Goal: Transaction & Acquisition: Purchase product/service

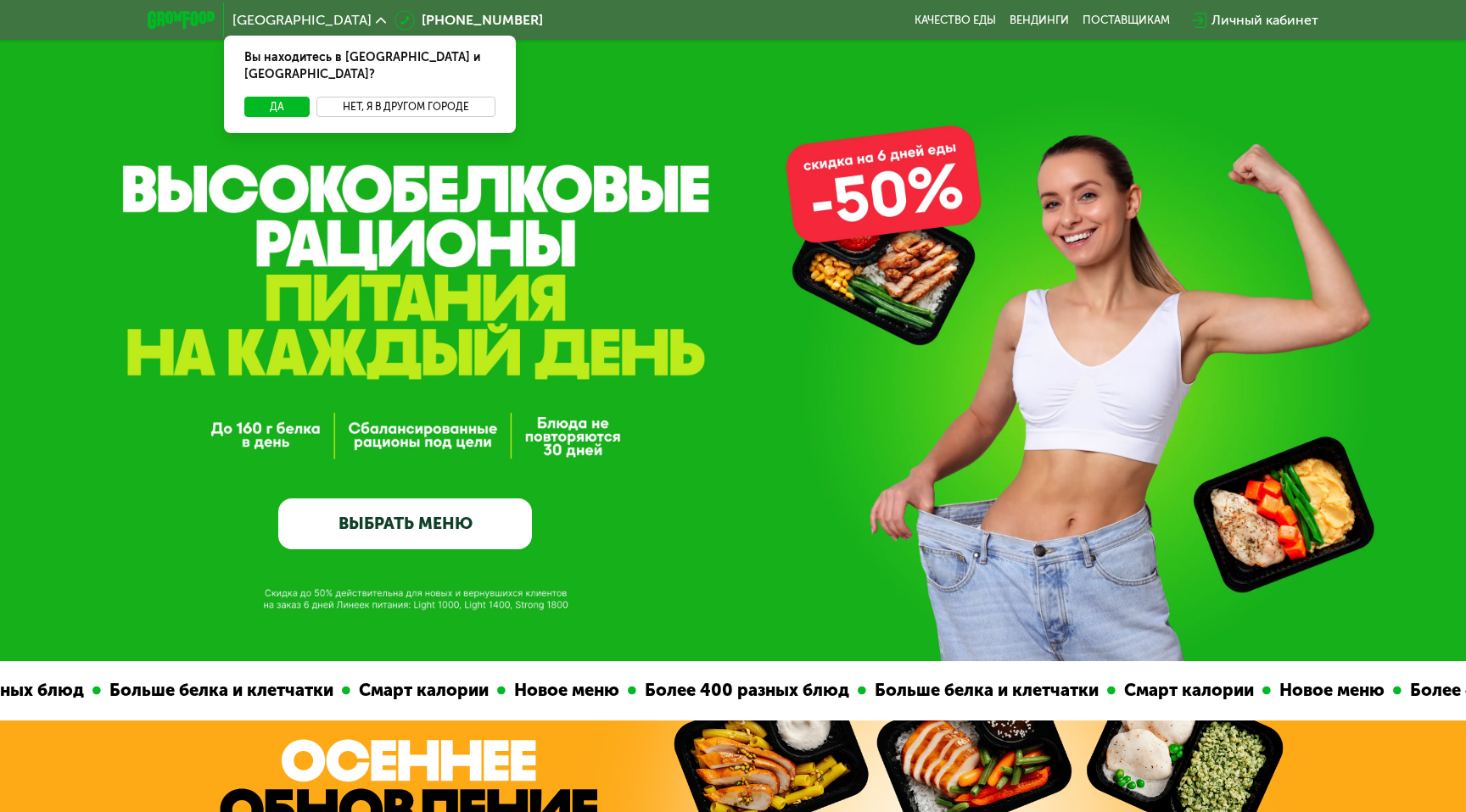
click at [426, 97] on button "Нет, я в другом городе" at bounding box center [406, 106] width 179 height 20
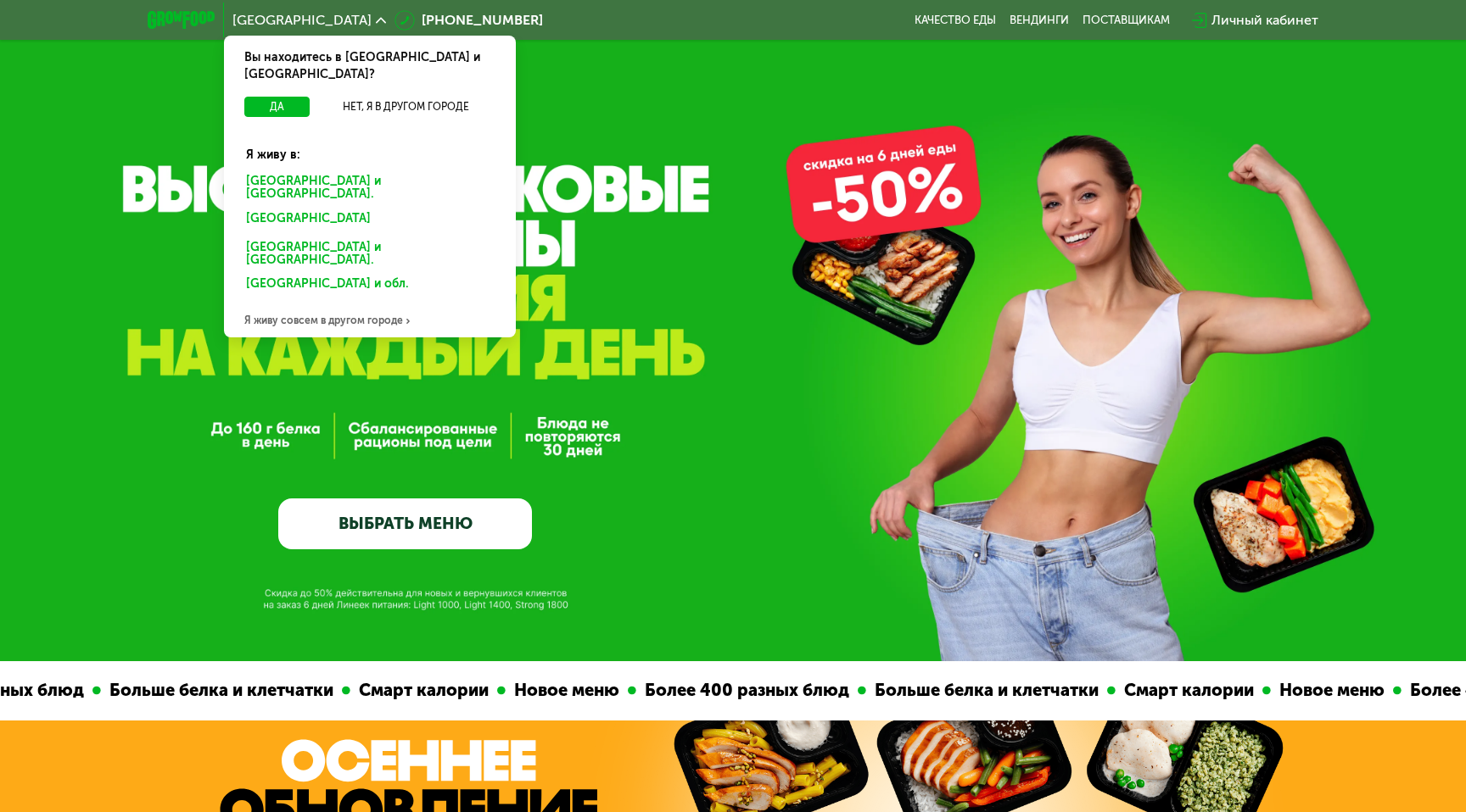
click at [341, 170] on div "Санкт-Петербурге и обл." at bounding box center [370, 188] width 272 height 35
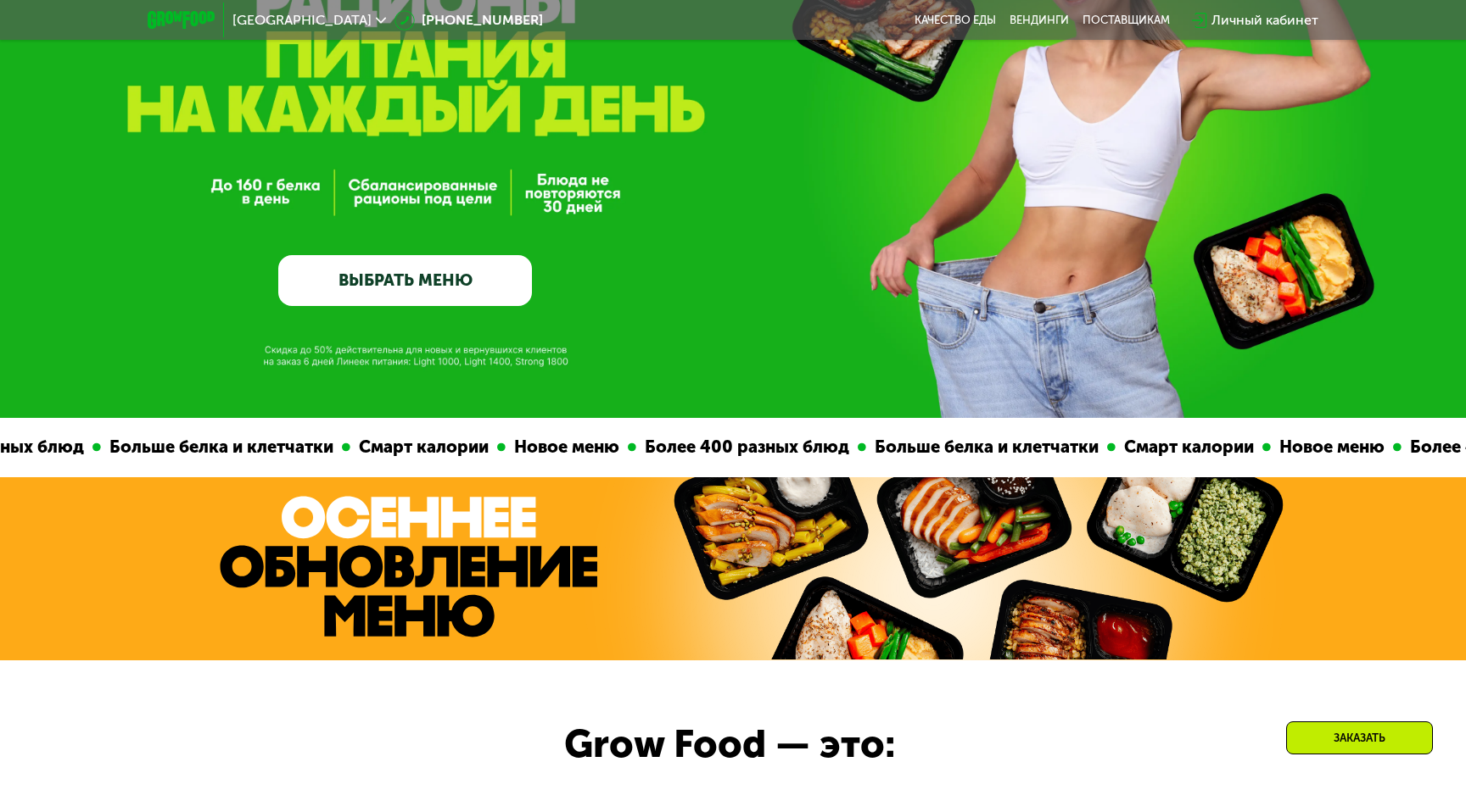
scroll to position [247, 0]
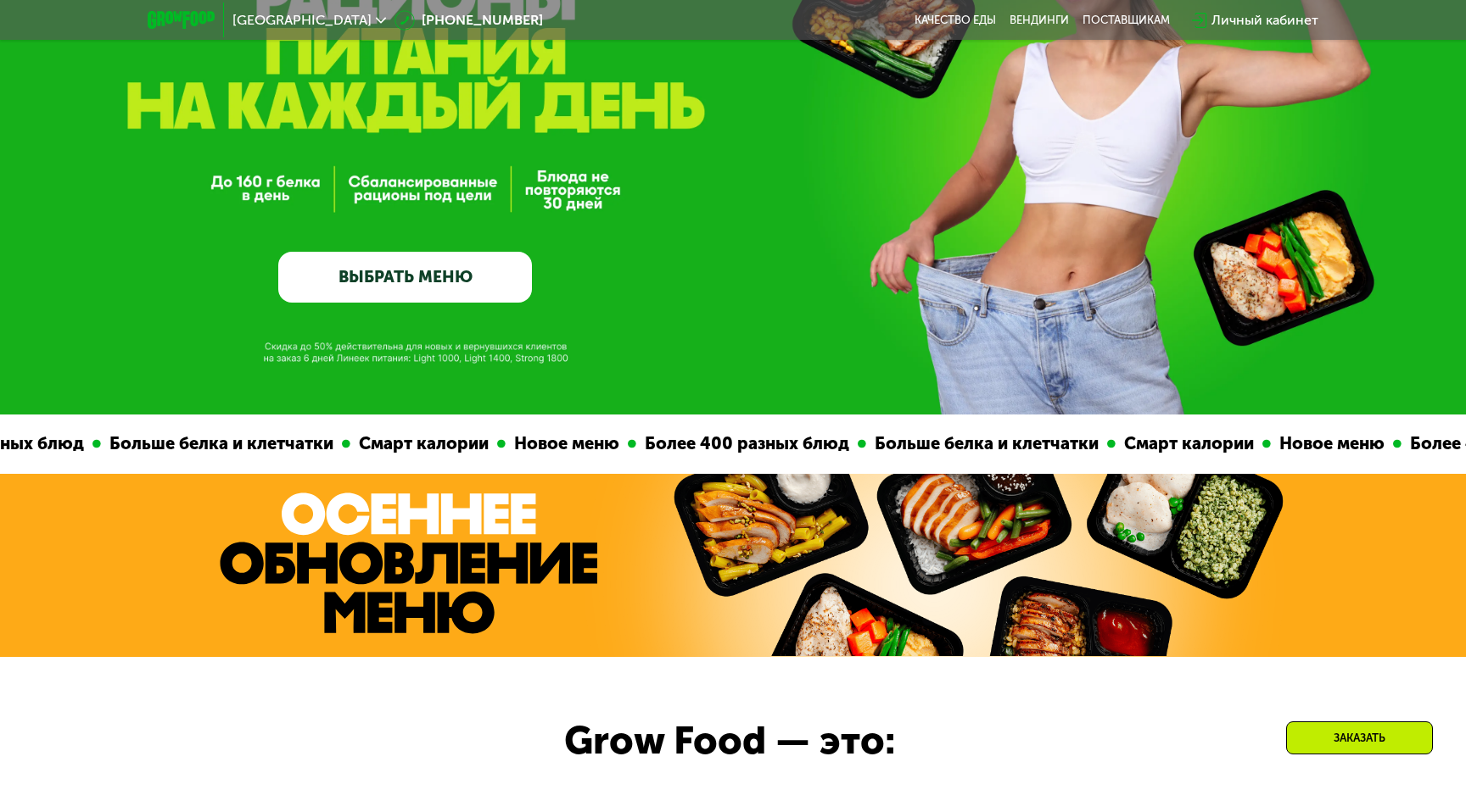
click at [487, 293] on link "ВЫБРАТЬ МЕНЮ" at bounding box center [405, 277] width 254 height 51
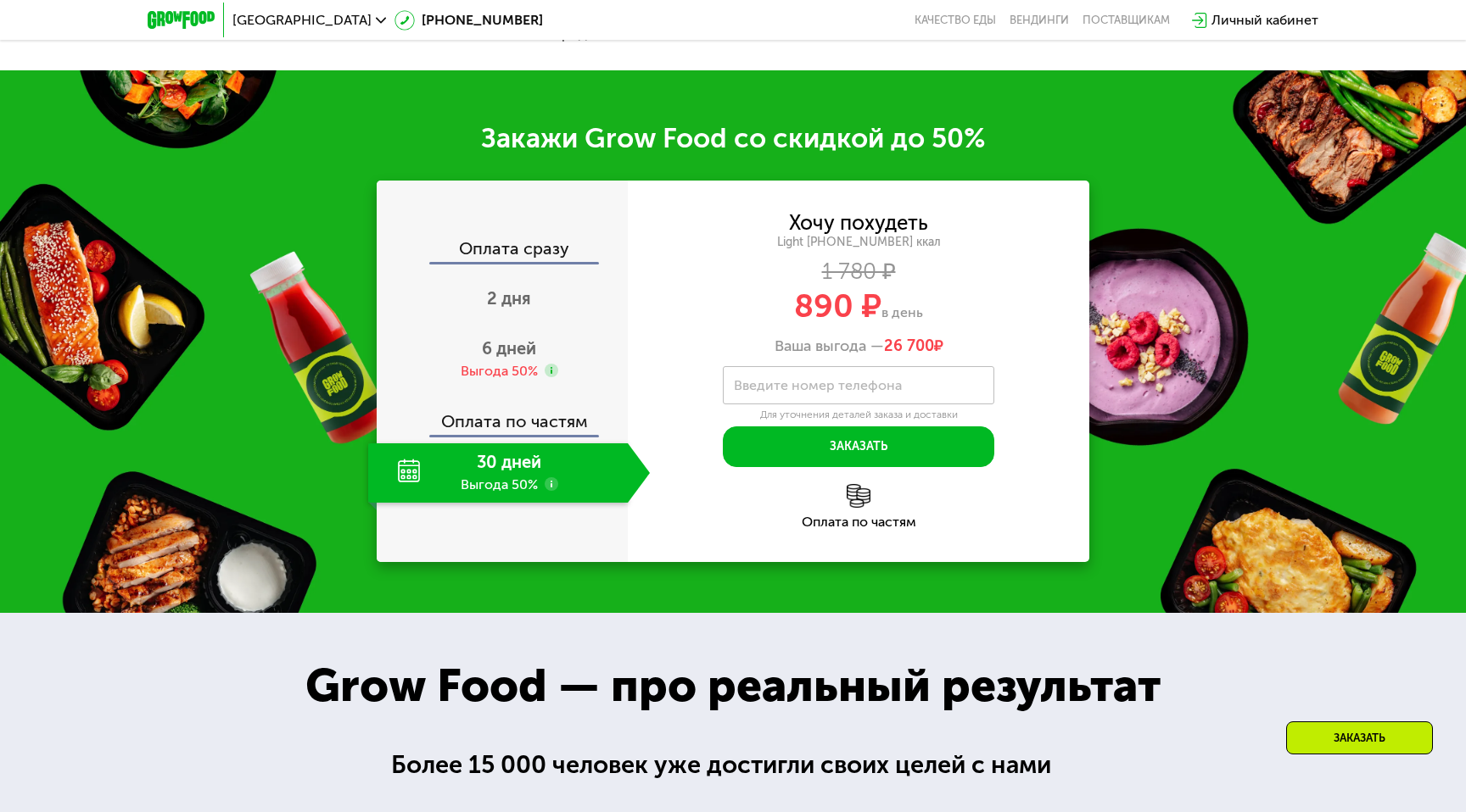
scroll to position [1189, 0]
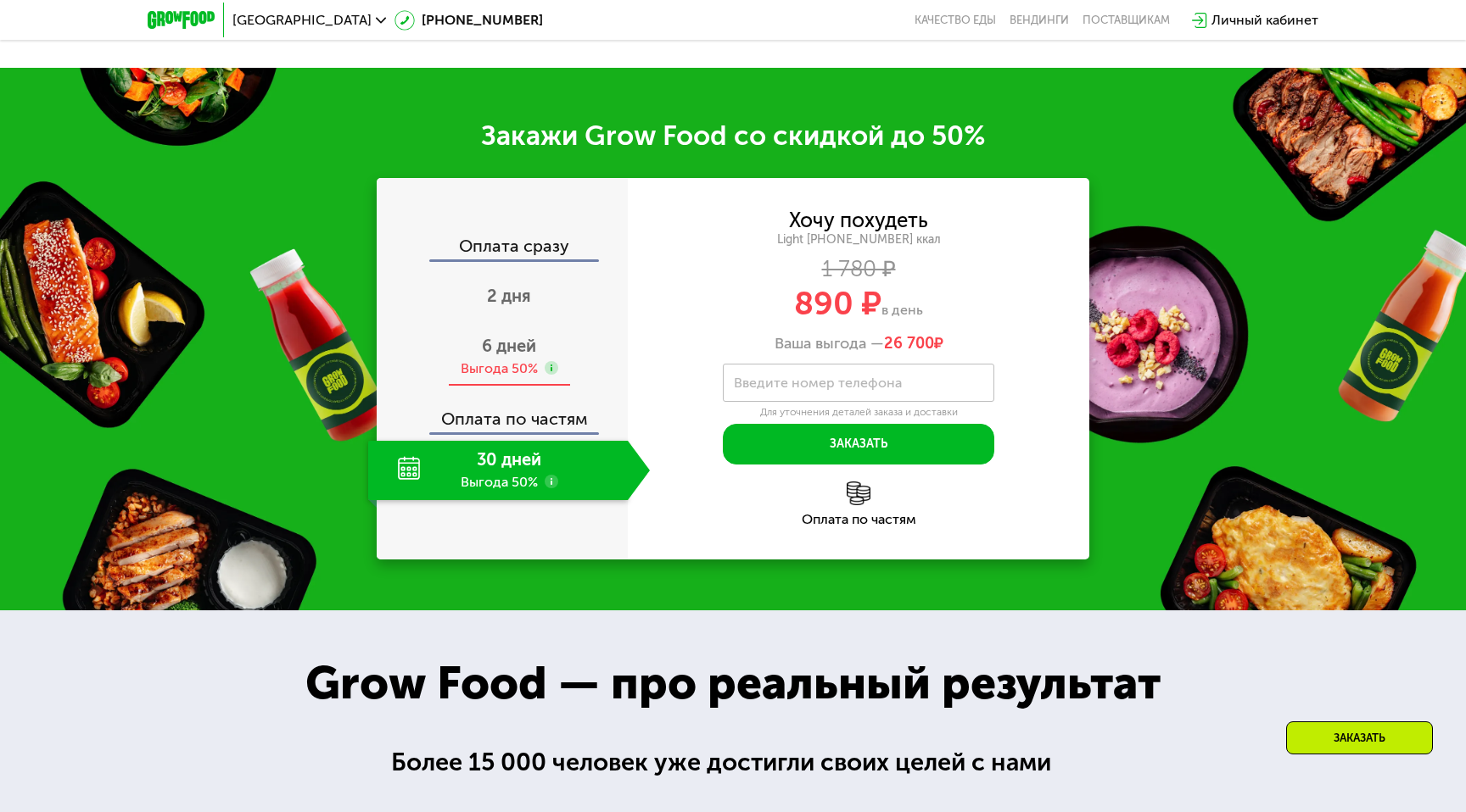
click at [551, 367] on use at bounding box center [551, 367] width 13 height 13
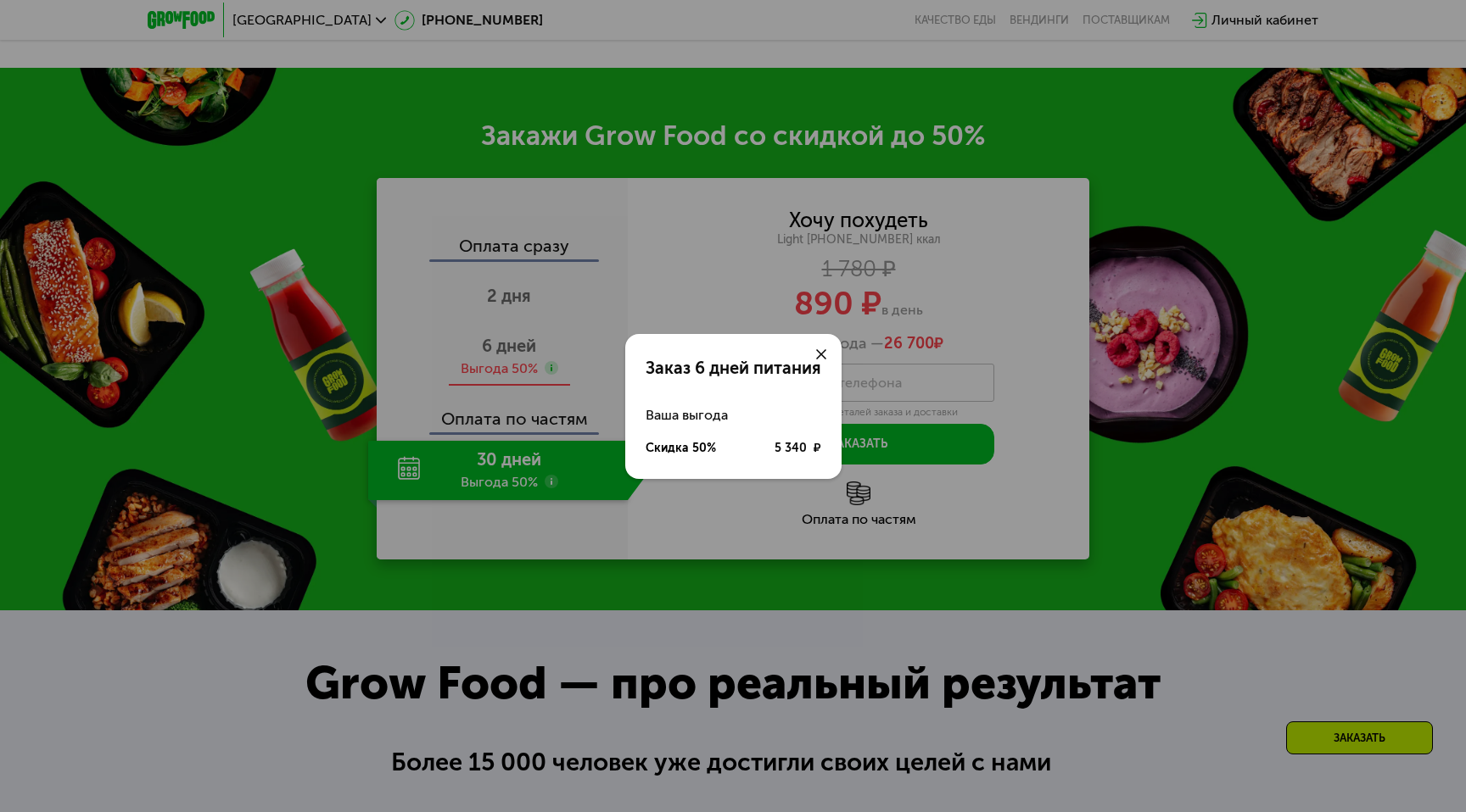
click at [551, 367] on div "Заказ 6 дней питания Ваша выгода Скидка 50% 5 340 ₽" at bounding box center [733, 406] width 1466 height 812
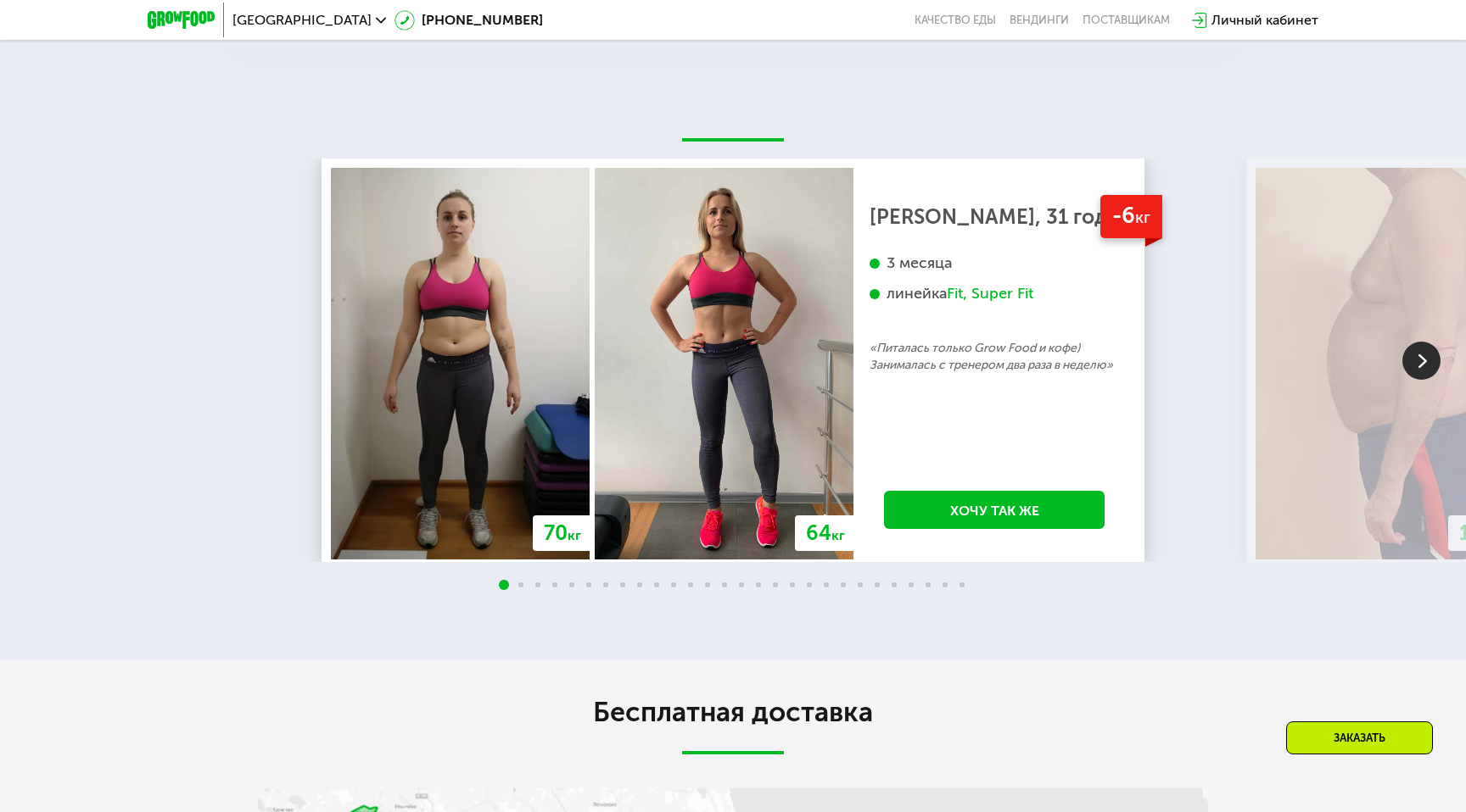
scroll to position [2512, 0]
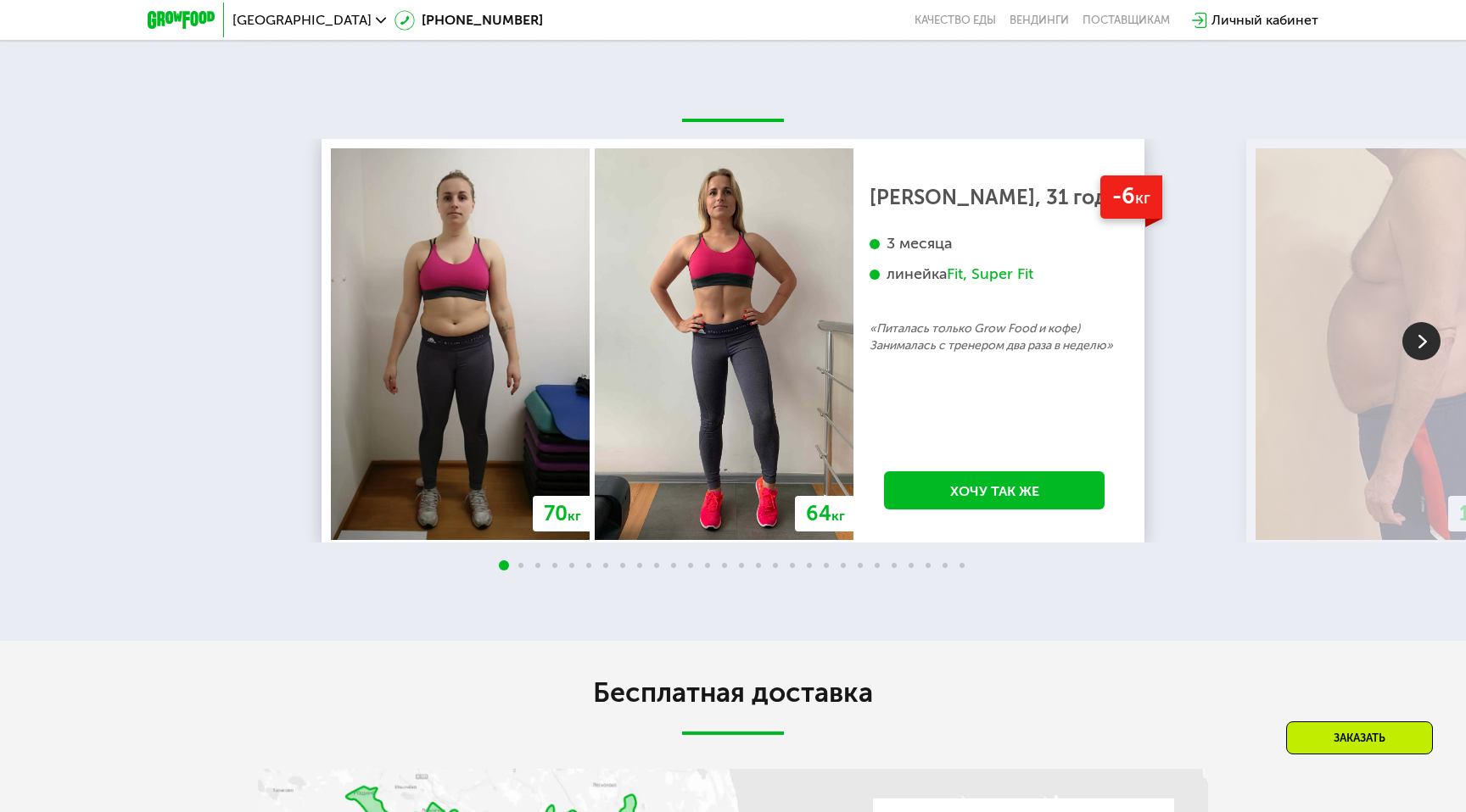
click at [969, 273] on div "Fit, Super Fit" at bounding box center [989, 274] width 86 height 20
click at [1034, 268] on div "Fit, Super Fit" at bounding box center [989, 274] width 86 height 20
click at [1401, 342] on img at bounding box center [1384, 343] width 258 height 391
click at [1418, 342] on img at bounding box center [1421, 341] width 38 height 38
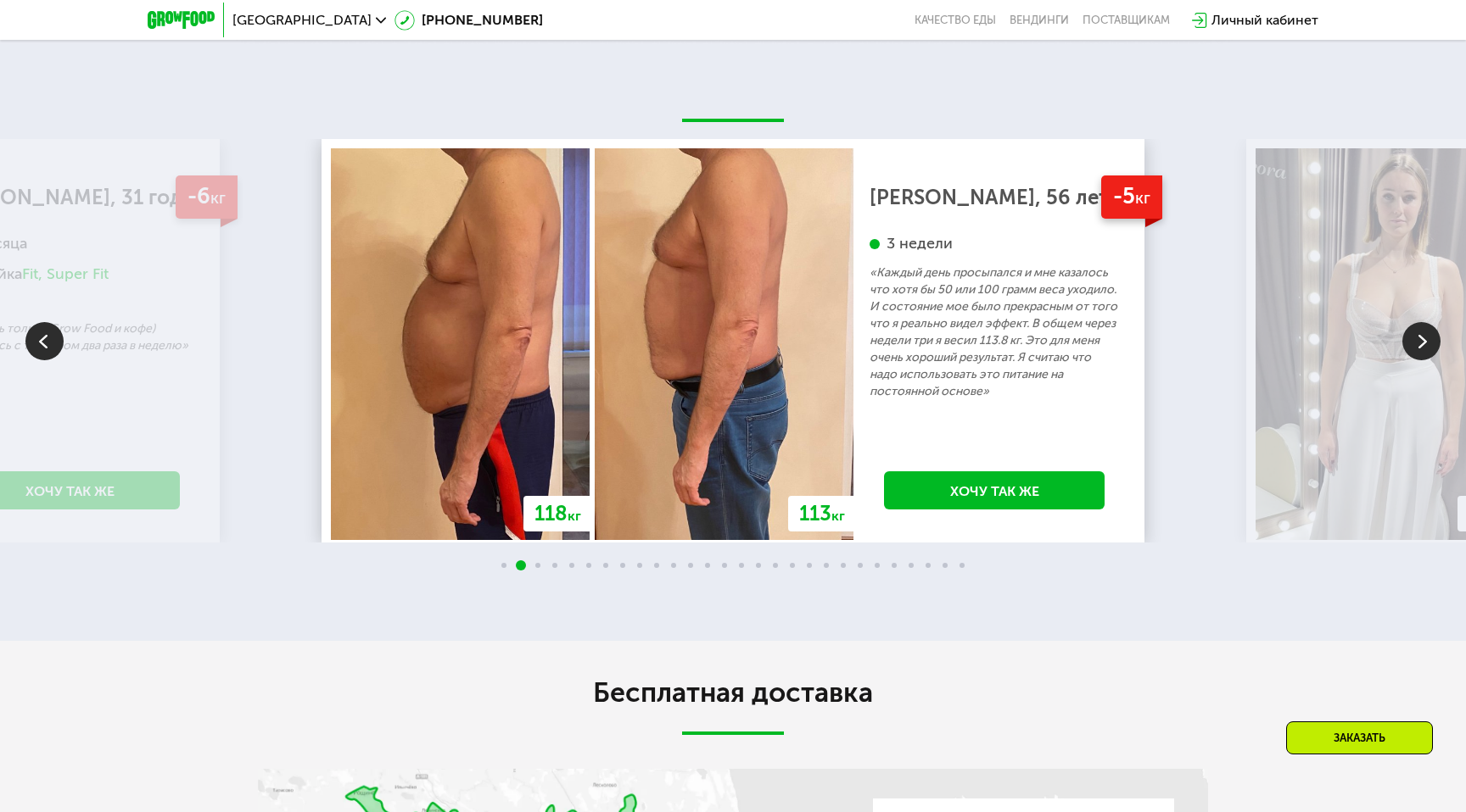
click at [1418, 342] on img at bounding box center [1421, 341] width 38 height 38
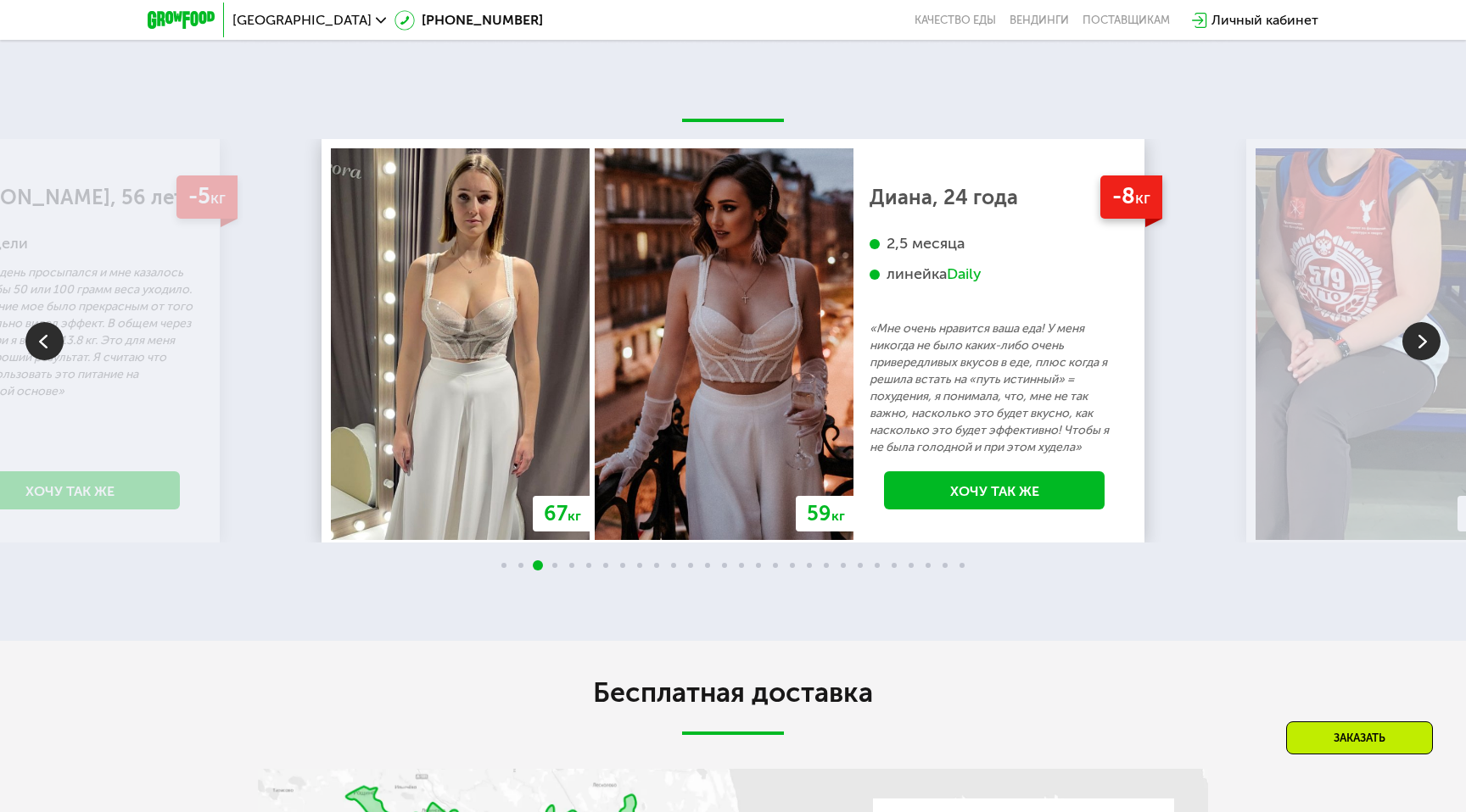
click at [1418, 342] on img at bounding box center [1421, 341] width 38 height 38
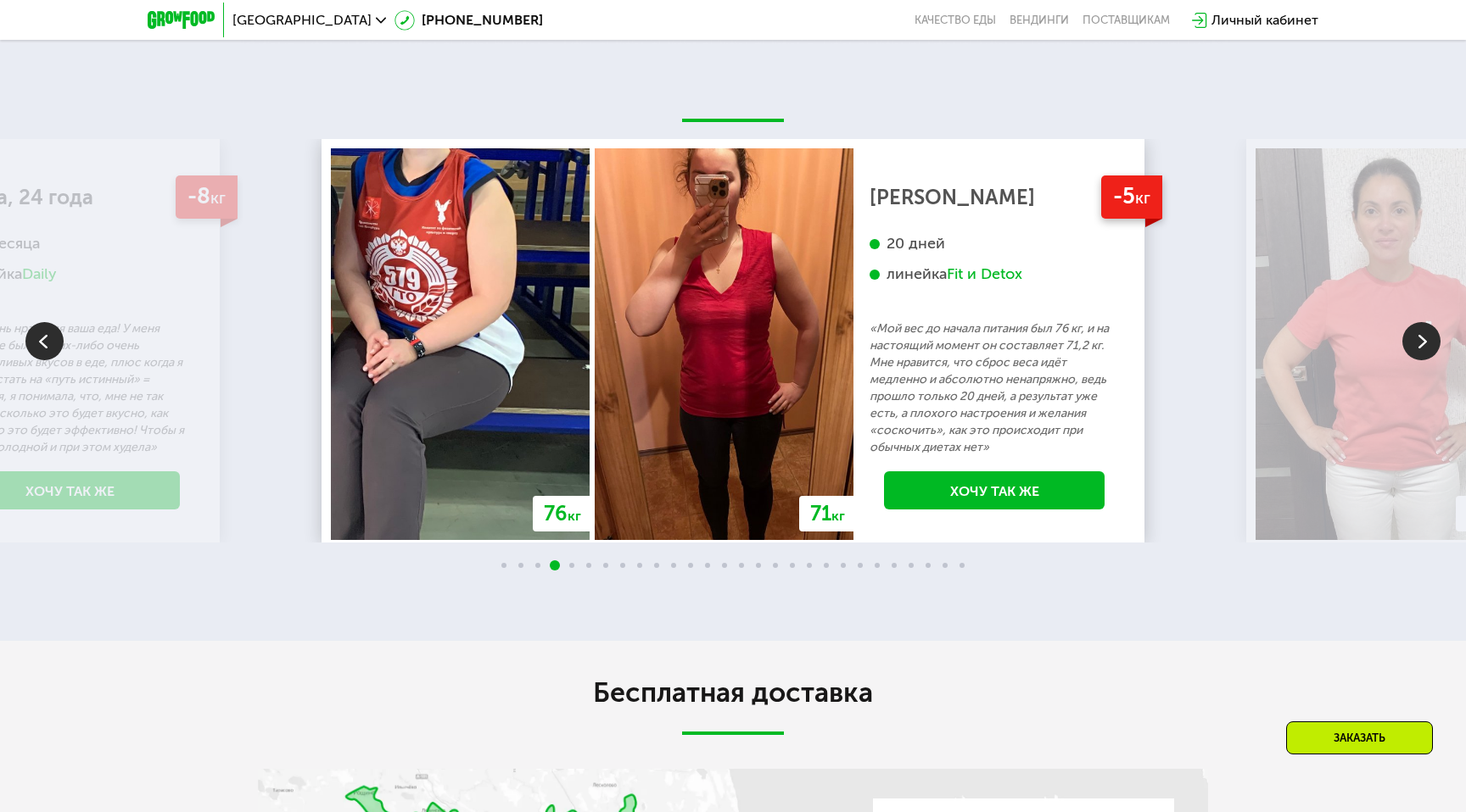
click at [44, 348] on img at bounding box center [44, 341] width 38 height 38
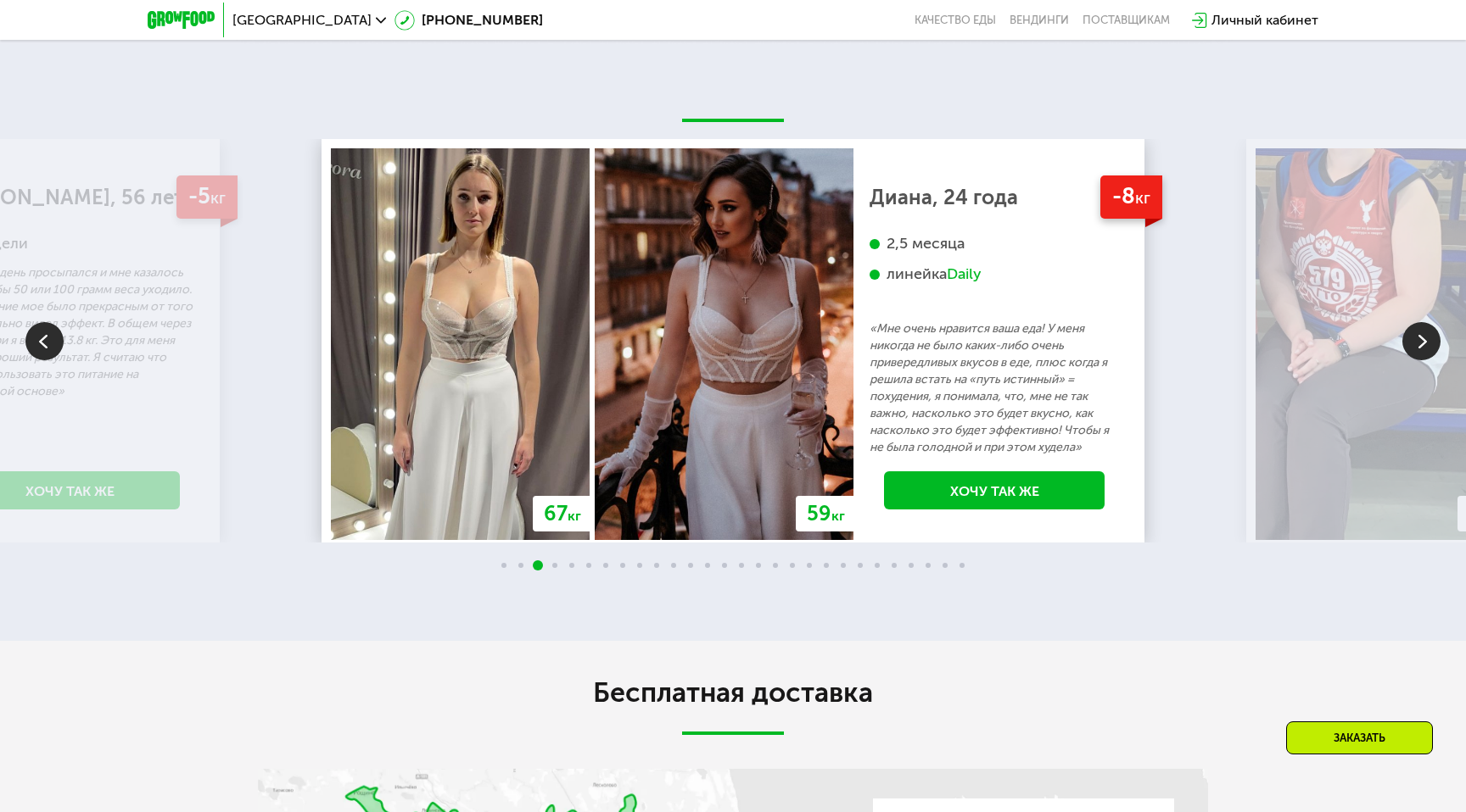
click at [1426, 339] on img at bounding box center [1421, 341] width 38 height 38
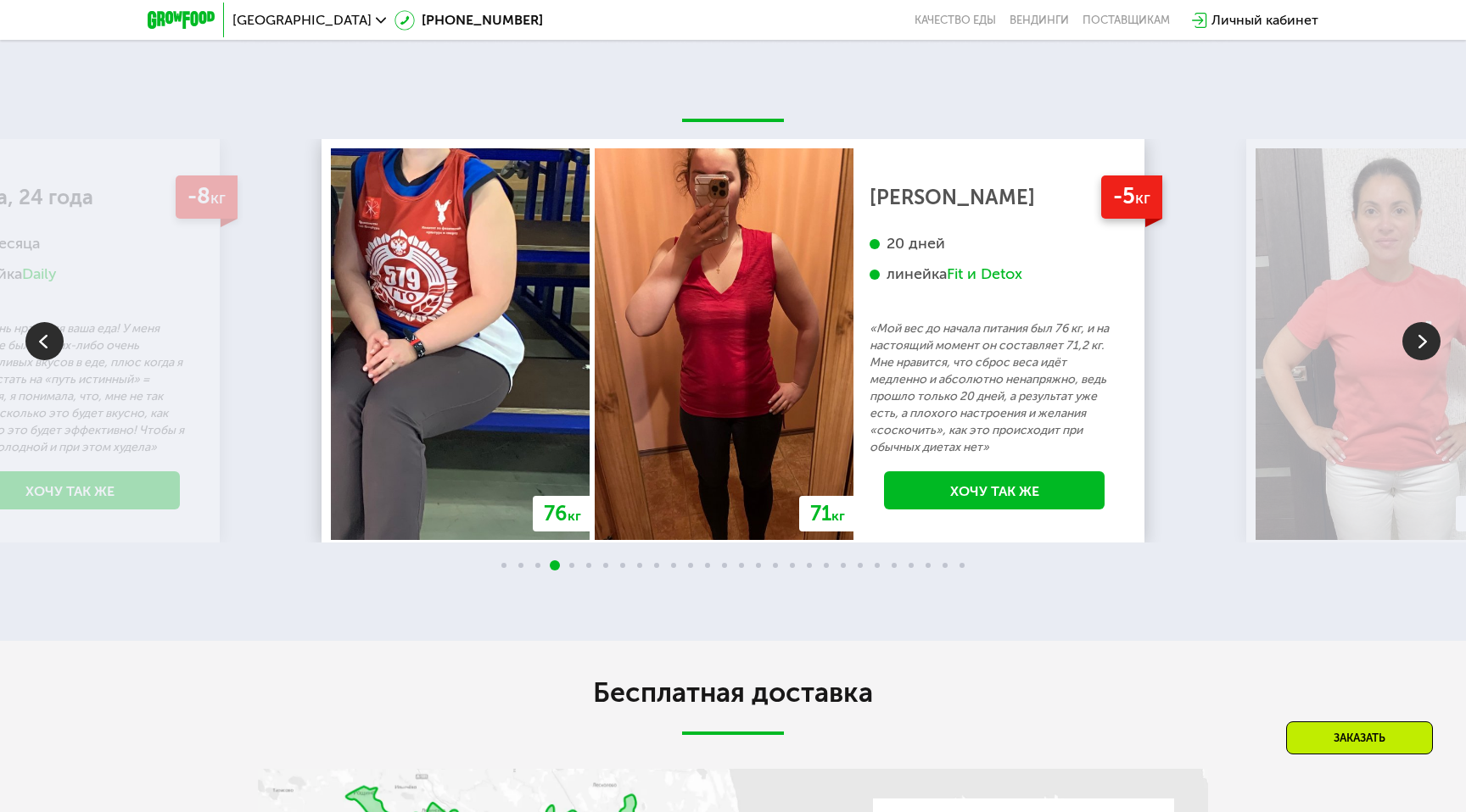
click at [1416, 342] on img at bounding box center [1421, 341] width 38 height 38
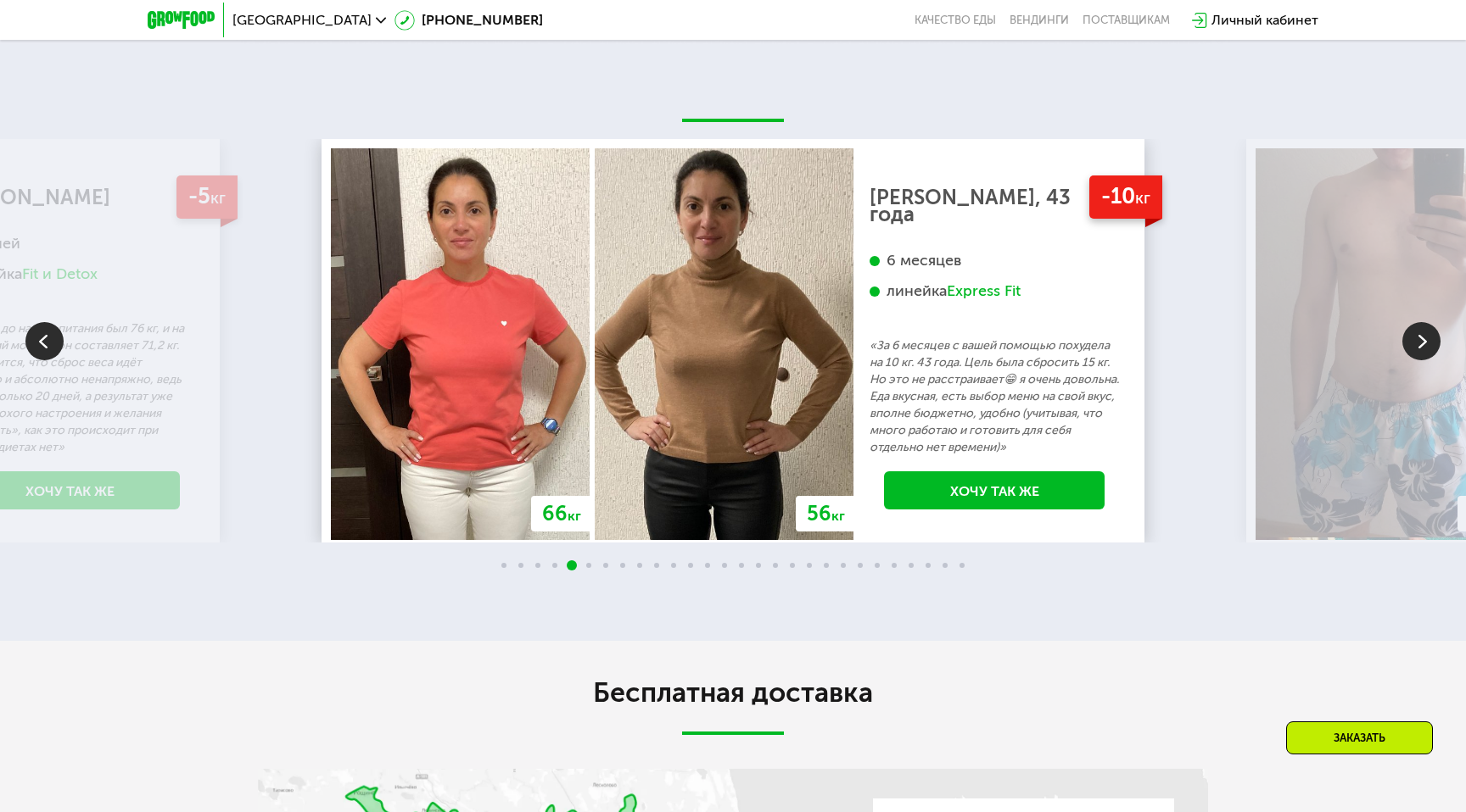
click at [1416, 342] on img at bounding box center [1421, 341] width 38 height 38
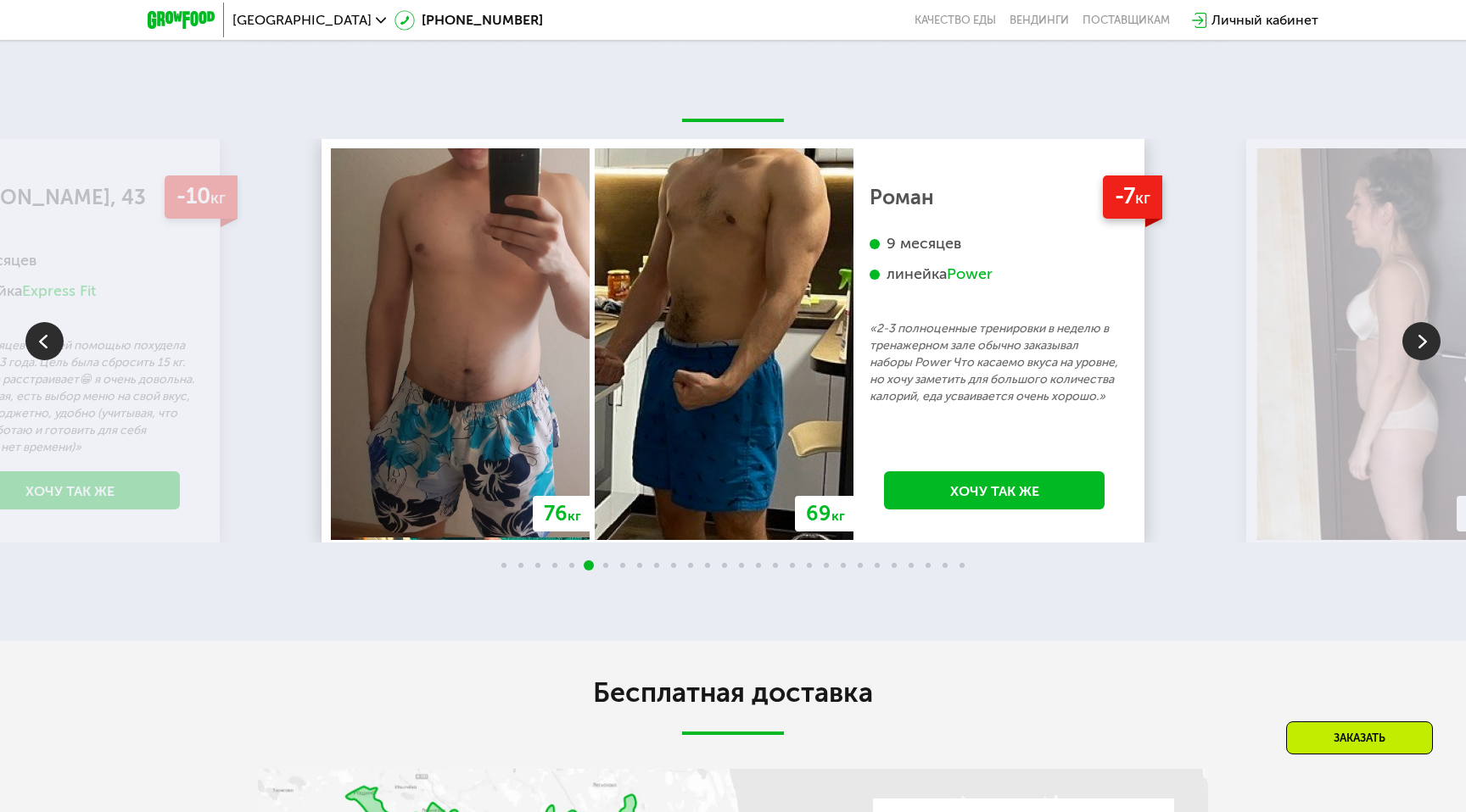
click at [1416, 342] on img at bounding box center [1421, 341] width 38 height 38
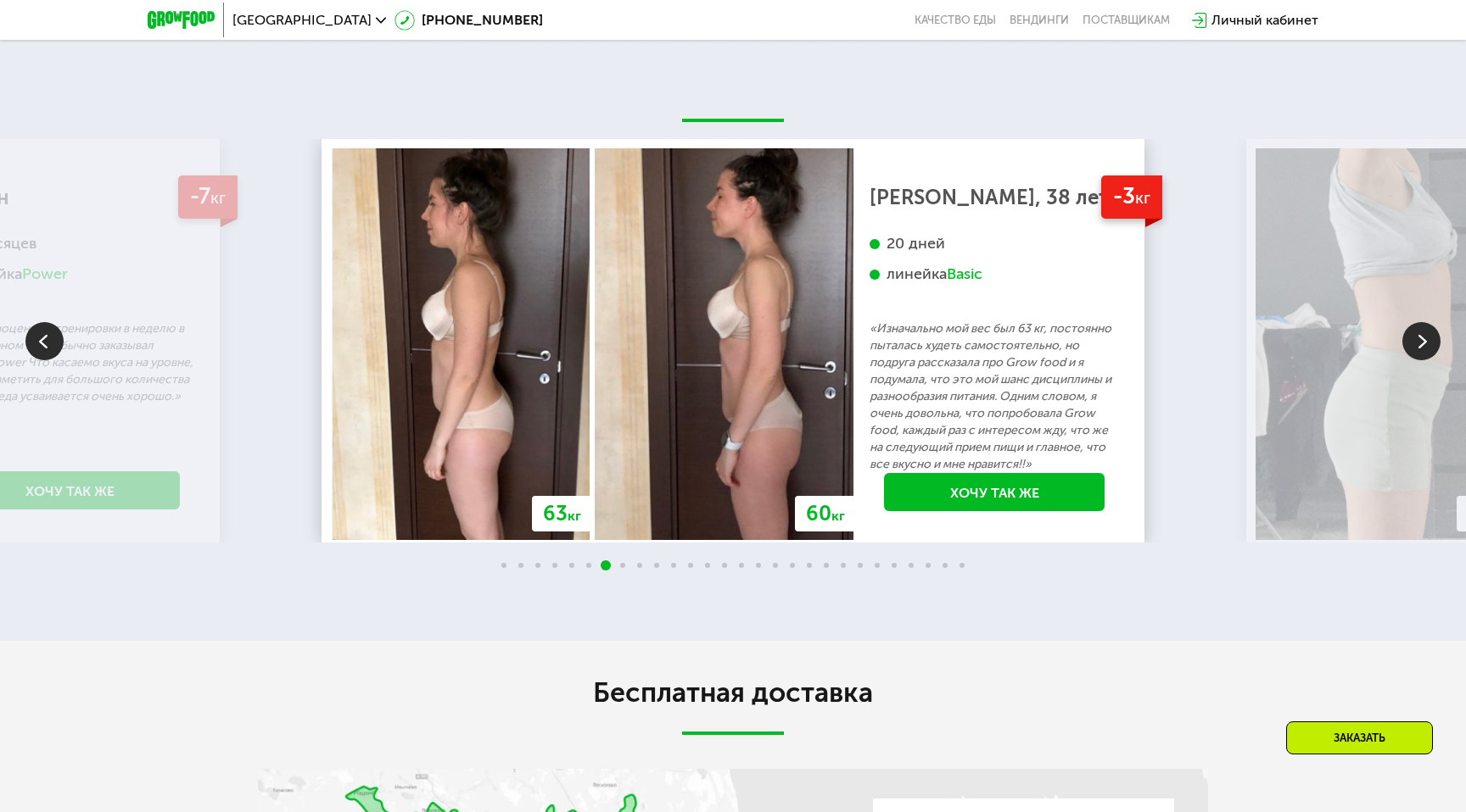
click at [1416, 342] on img at bounding box center [1421, 341] width 38 height 38
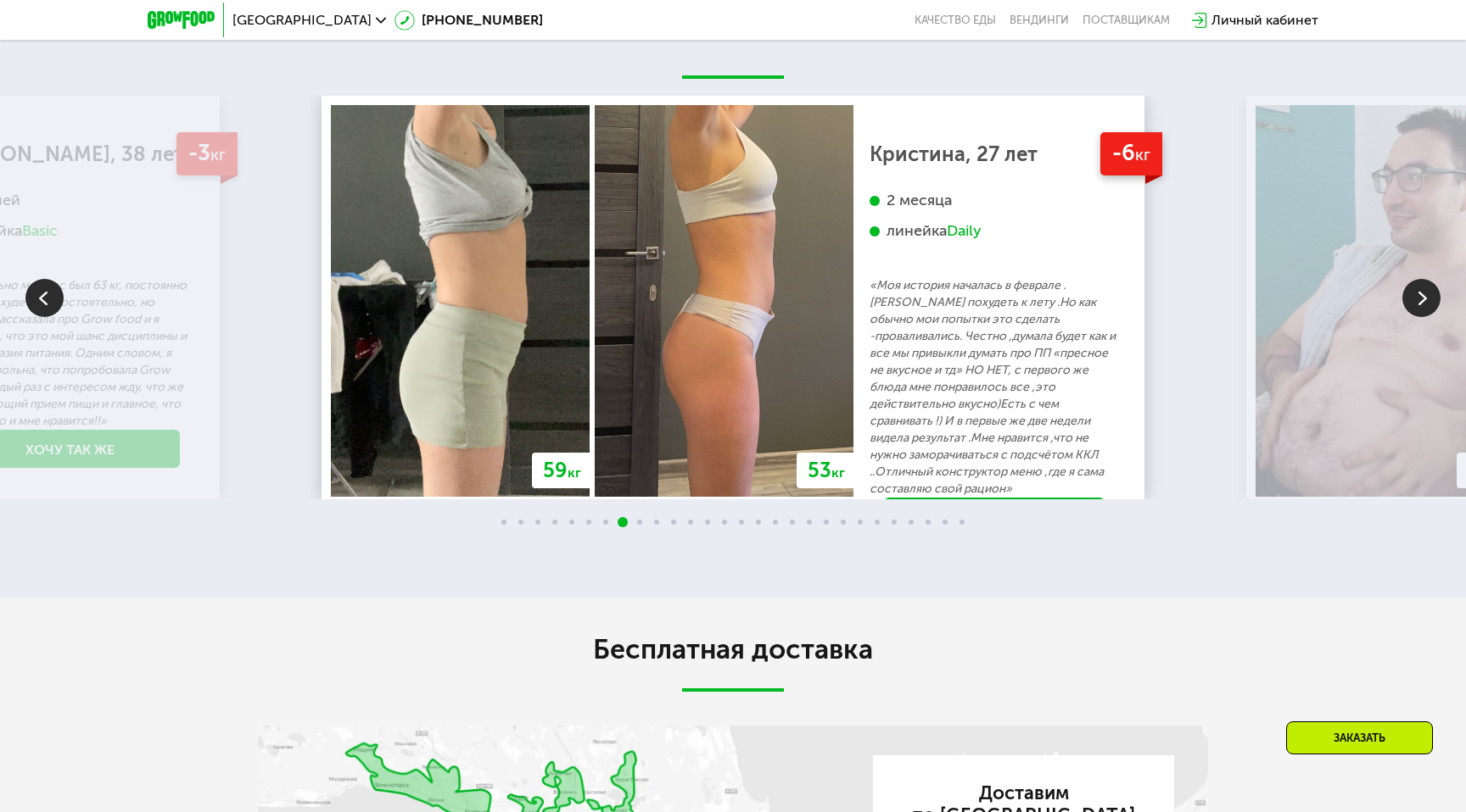
scroll to position [2511, 0]
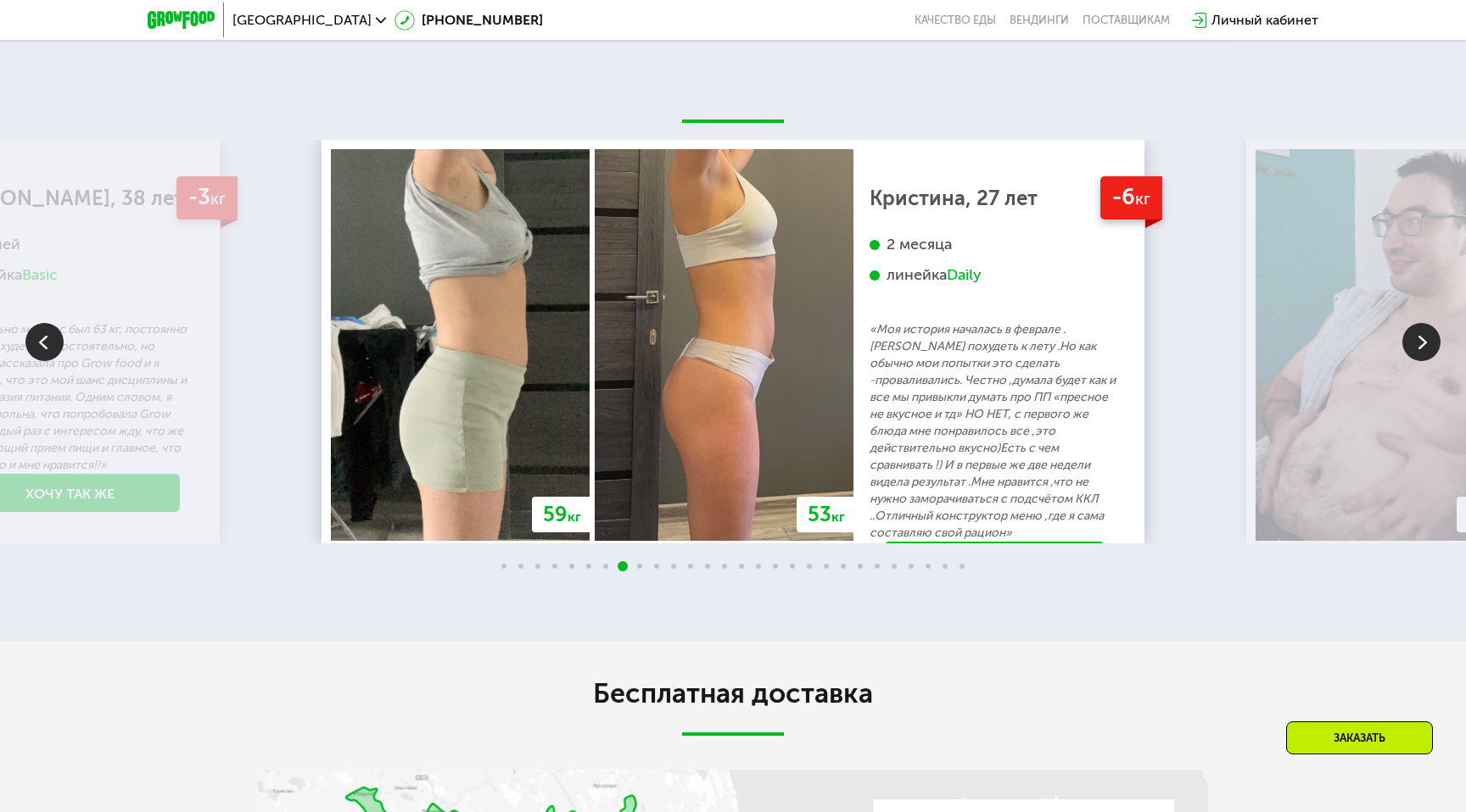
click at [1422, 338] on img at bounding box center [1421, 342] width 38 height 38
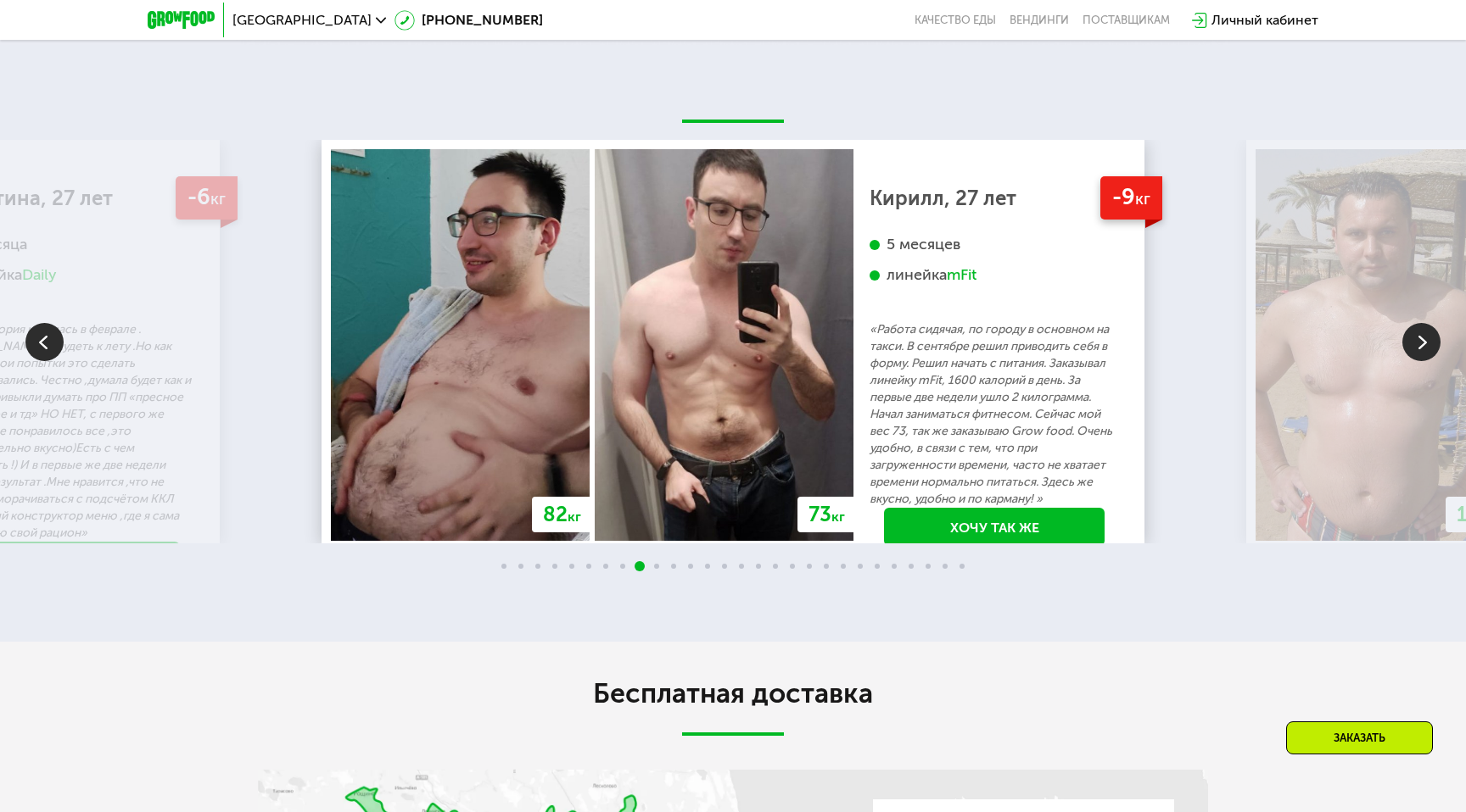
click at [1422, 338] on img at bounding box center [1421, 342] width 38 height 38
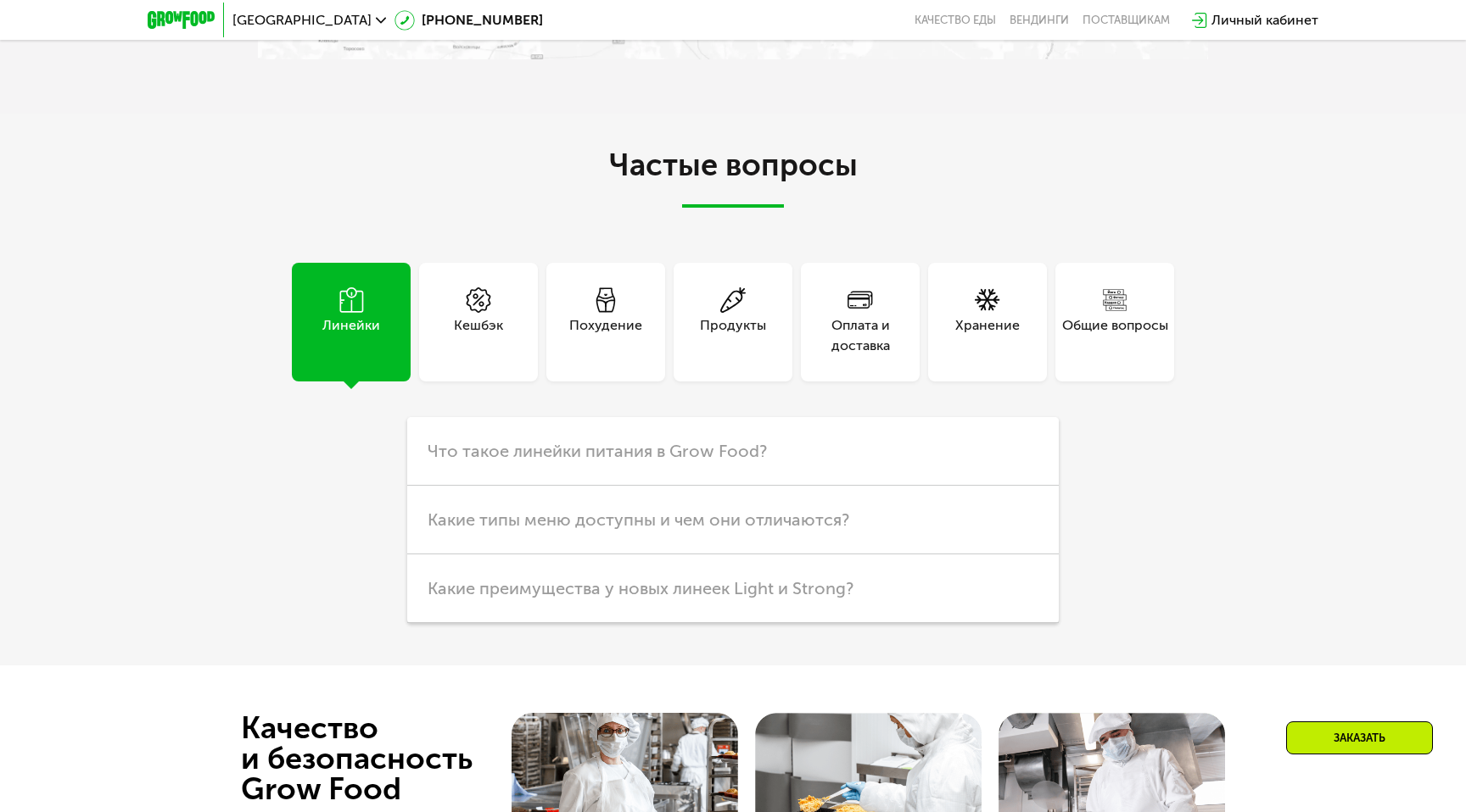
scroll to position [3696, 0]
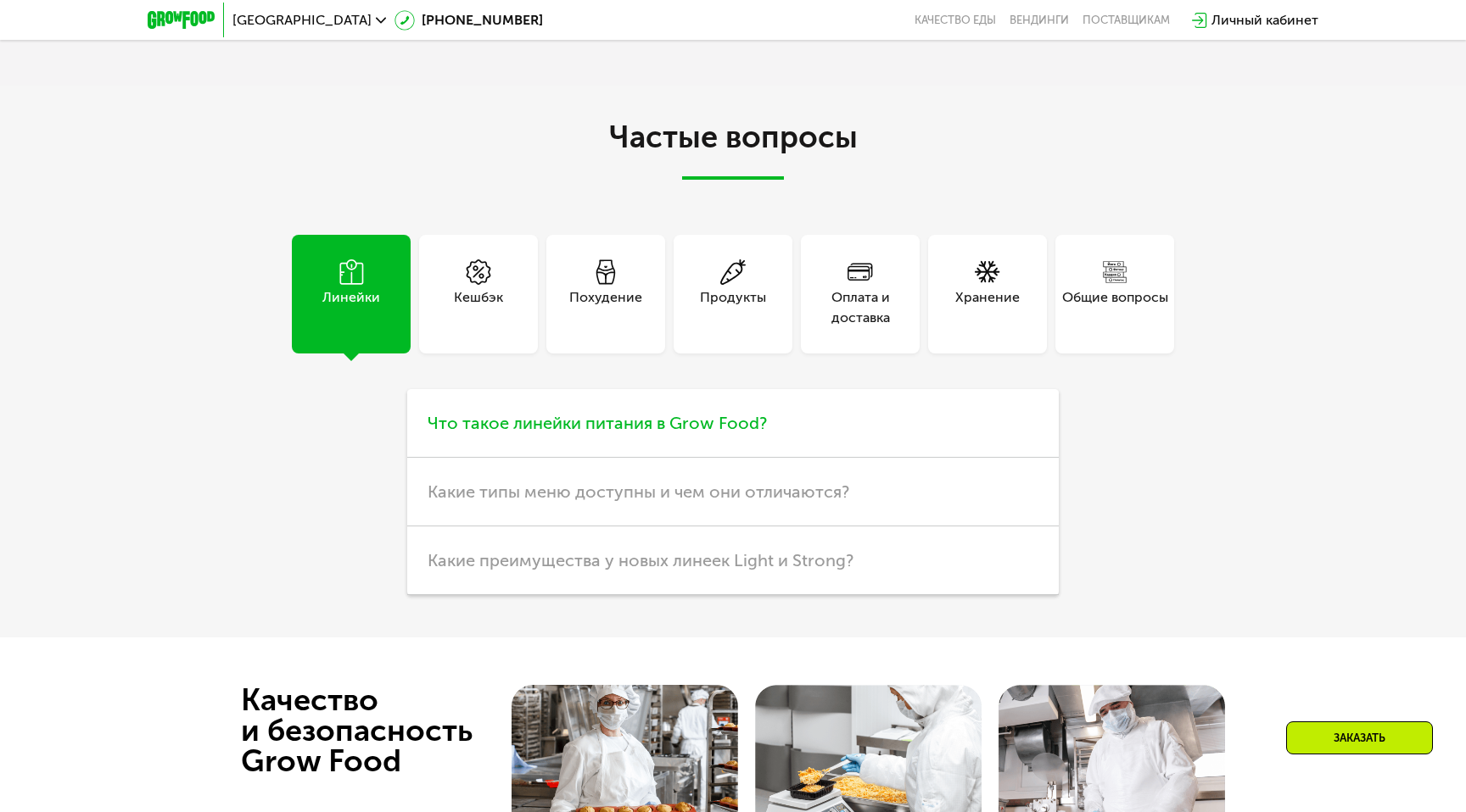
click at [722, 429] on span "Что такое линейки питания в Grow Food?" at bounding box center [598, 422] width 339 height 20
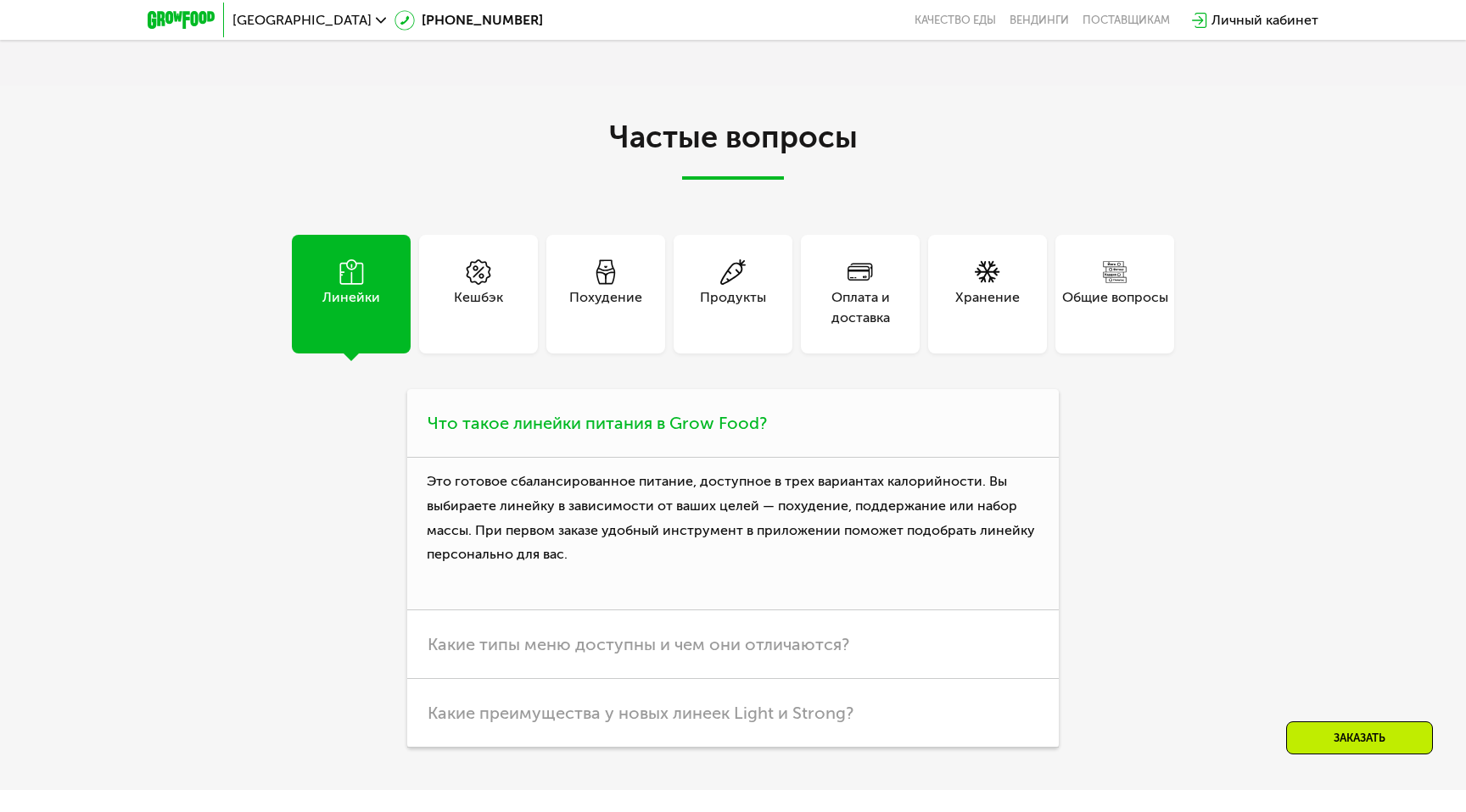
click at [722, 429] on span "Что такое линейки питания в Grow Food?" at bounding box center [598, 422] width 339 height 20
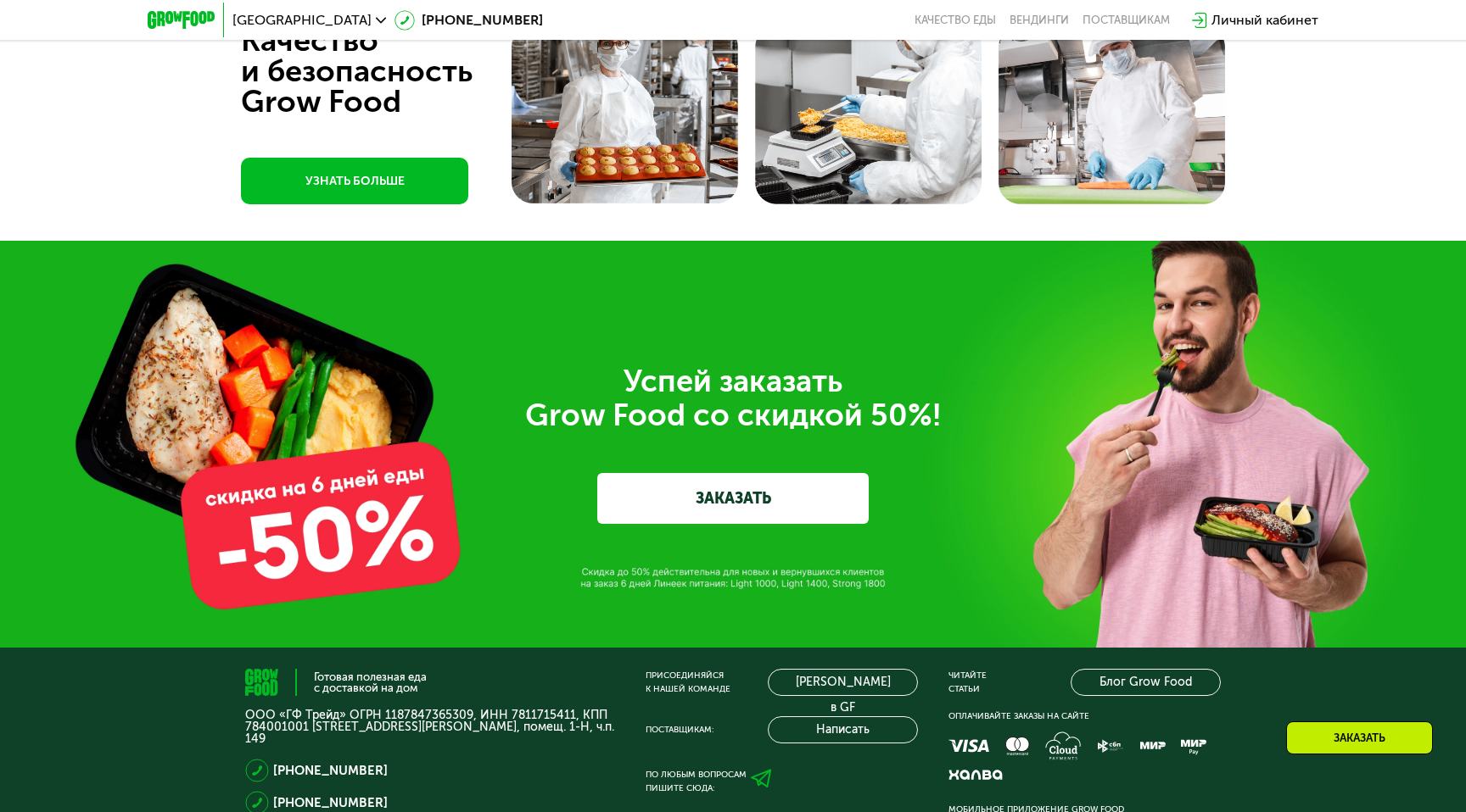
scroll to position [4393, 0]
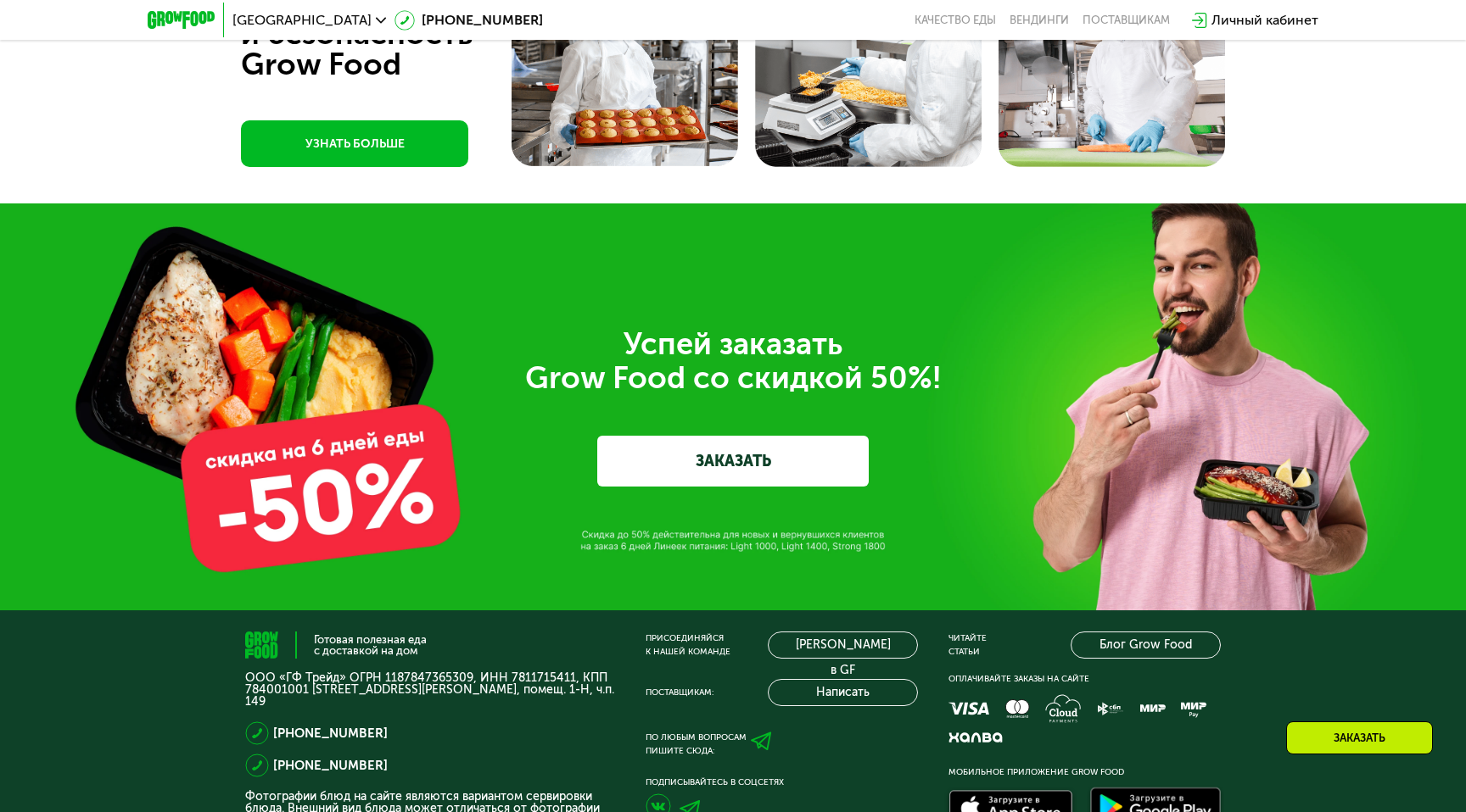
click at [729, 457] on link "ЗАКАЗАТЬ" at bounding box center [733, 461] width 272 height 51
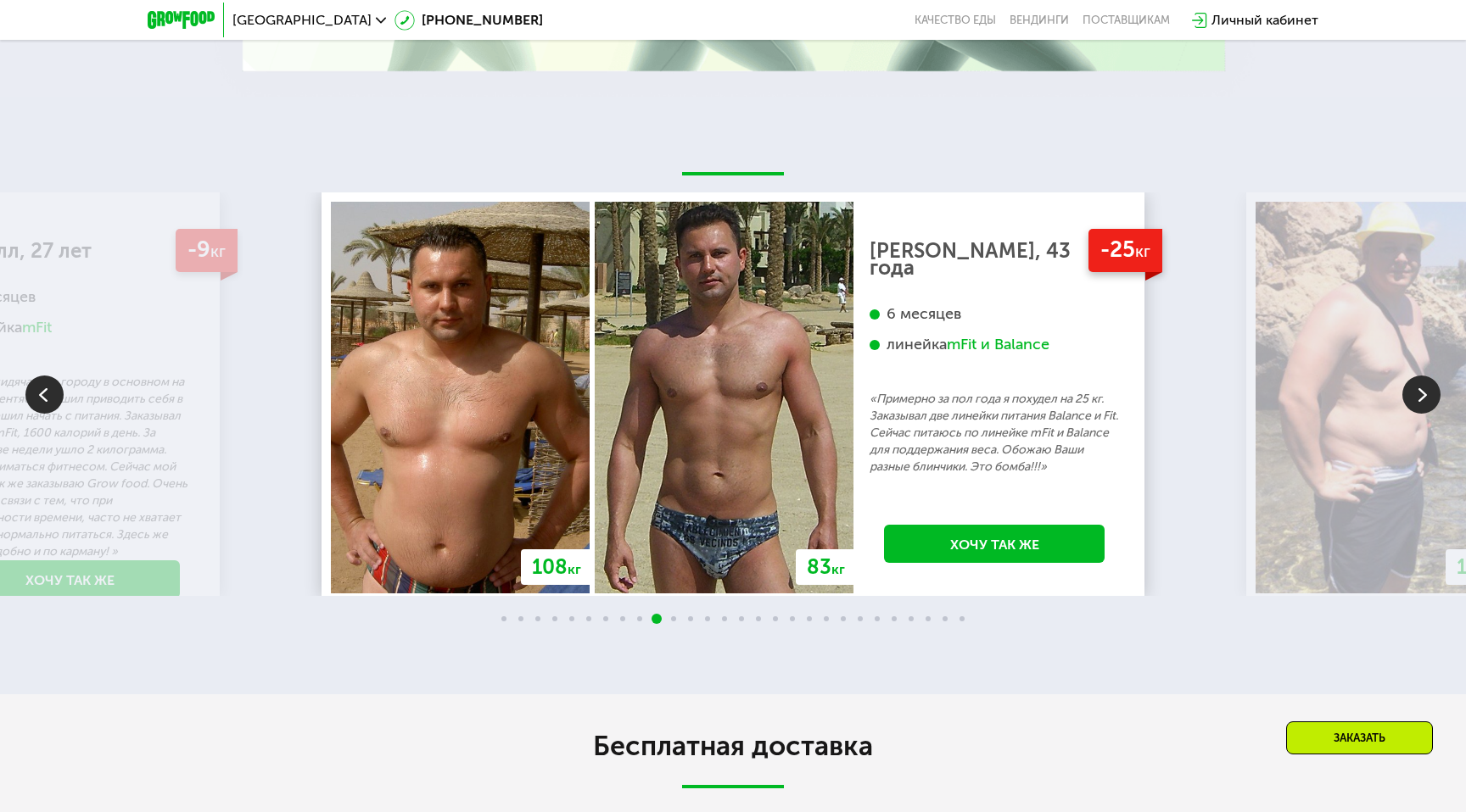
scroll to position [2596, 0]
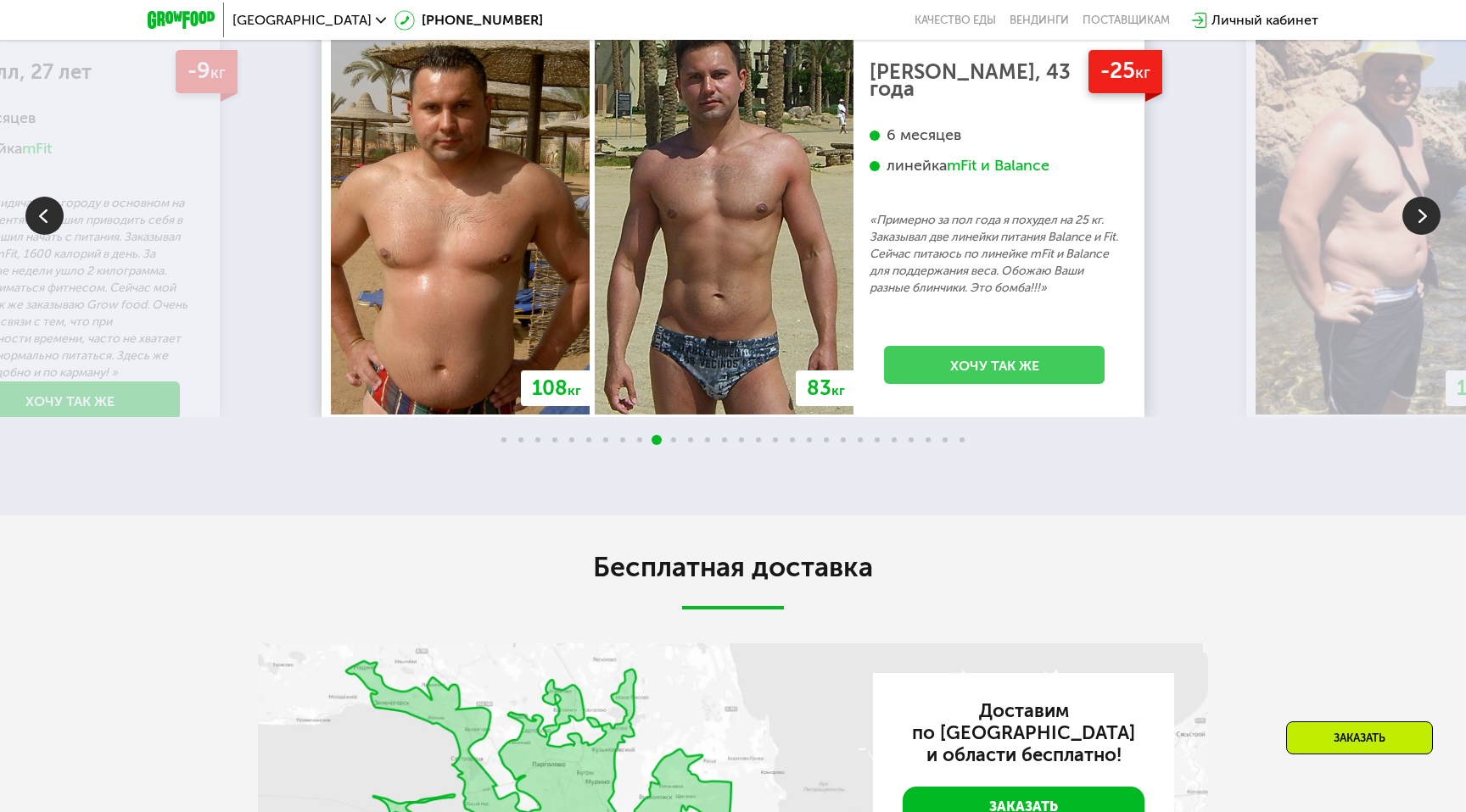
click at [1021, 379] on link "Хочу так же" at bounding box center [995, 365] width 220 height 38
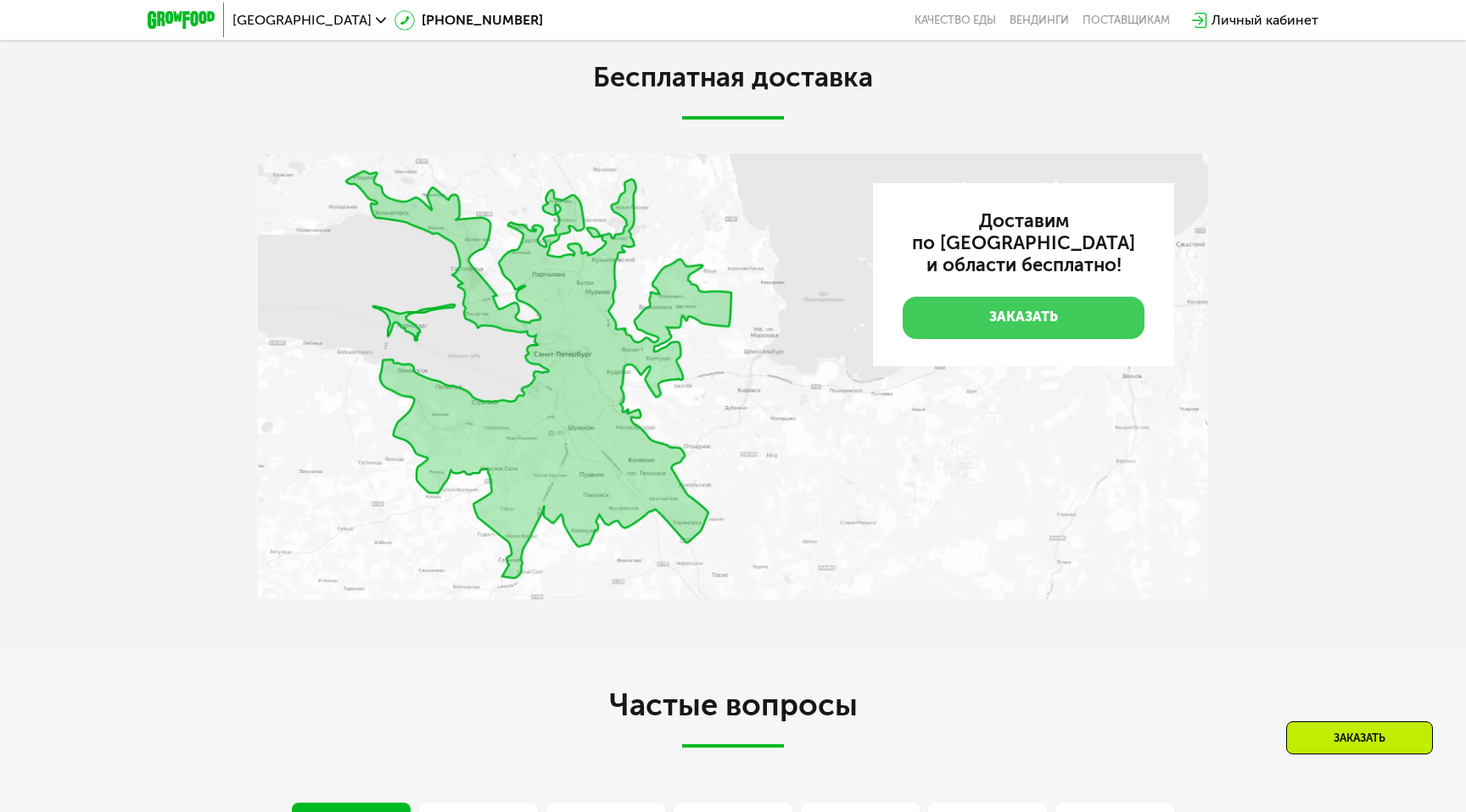
click at [961, 321] on link "Заказать" at bounding box center [1024, 318] width 242 height 43
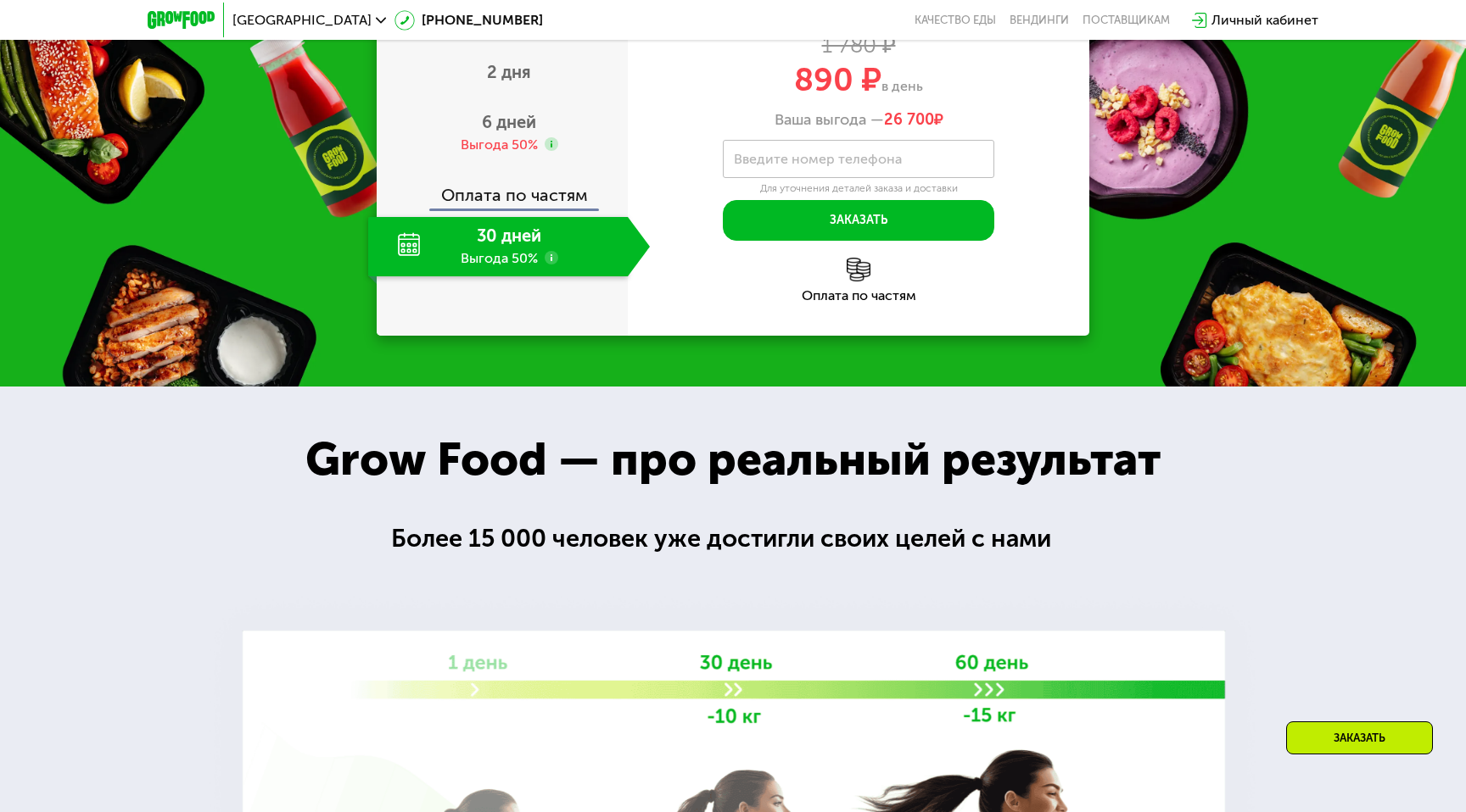
scroll to position [1218, 0]
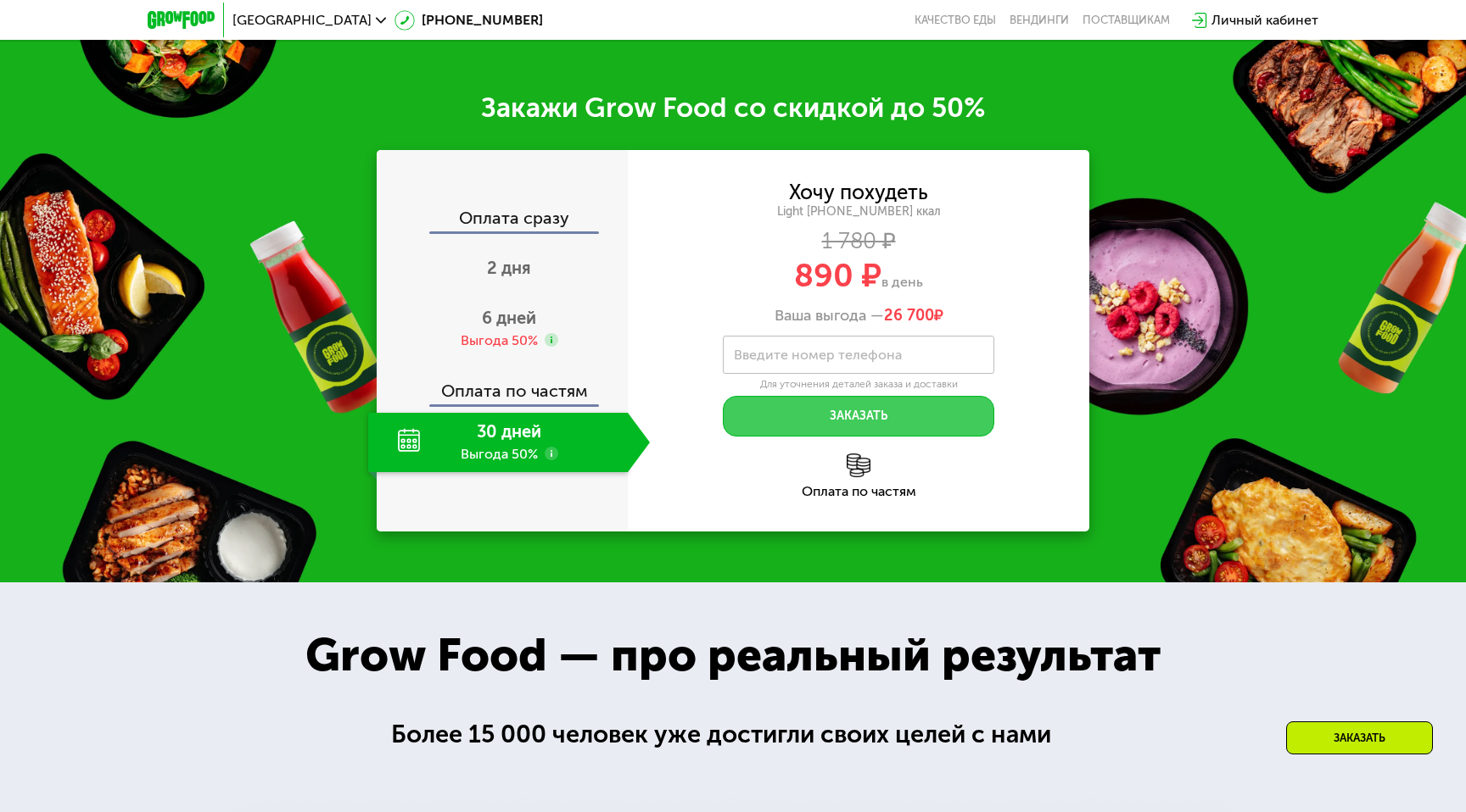
click at [819, 416] on button "Заказать" at bounding box center [859, 416] width 272 height 41
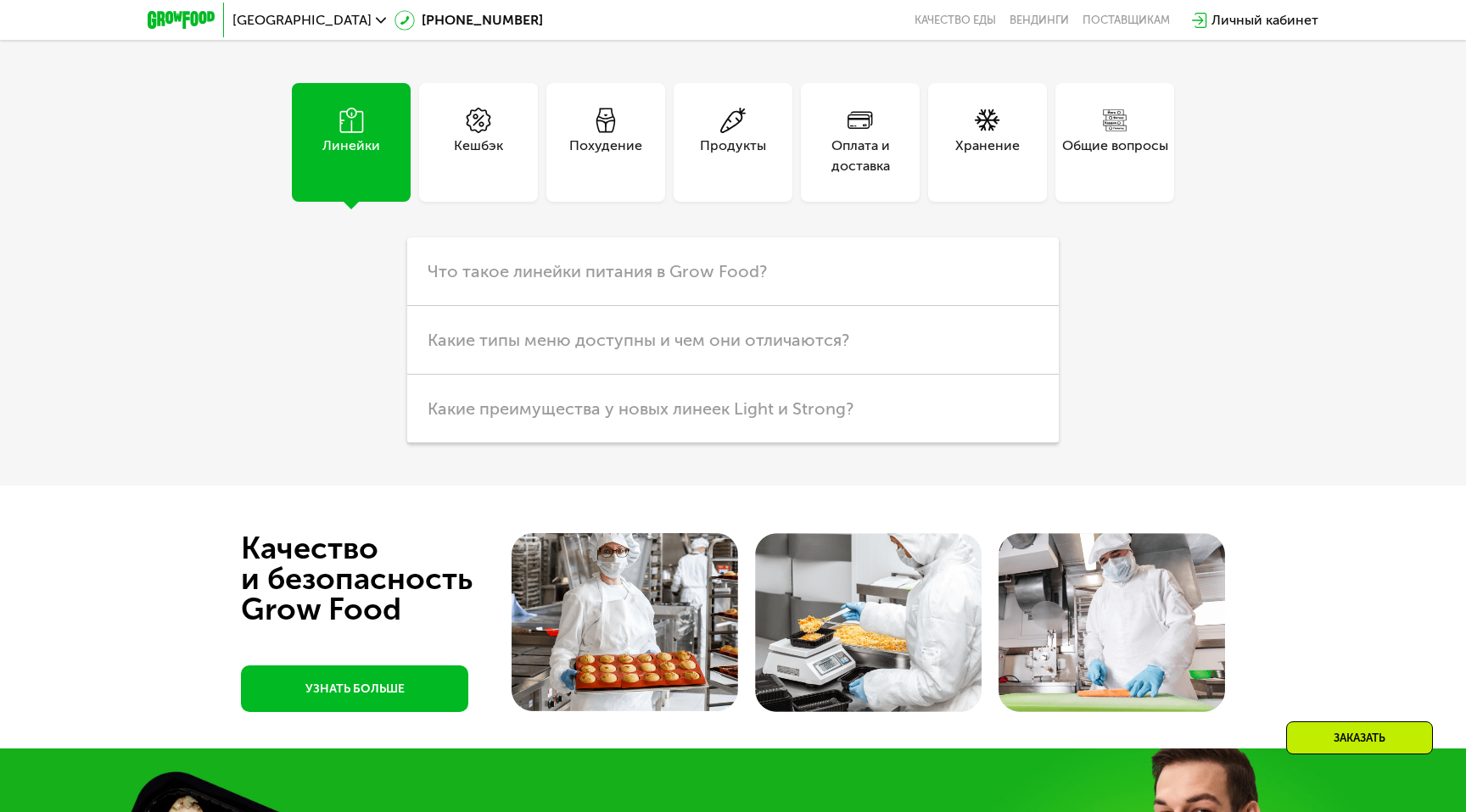
scroll to position [3850, 0]
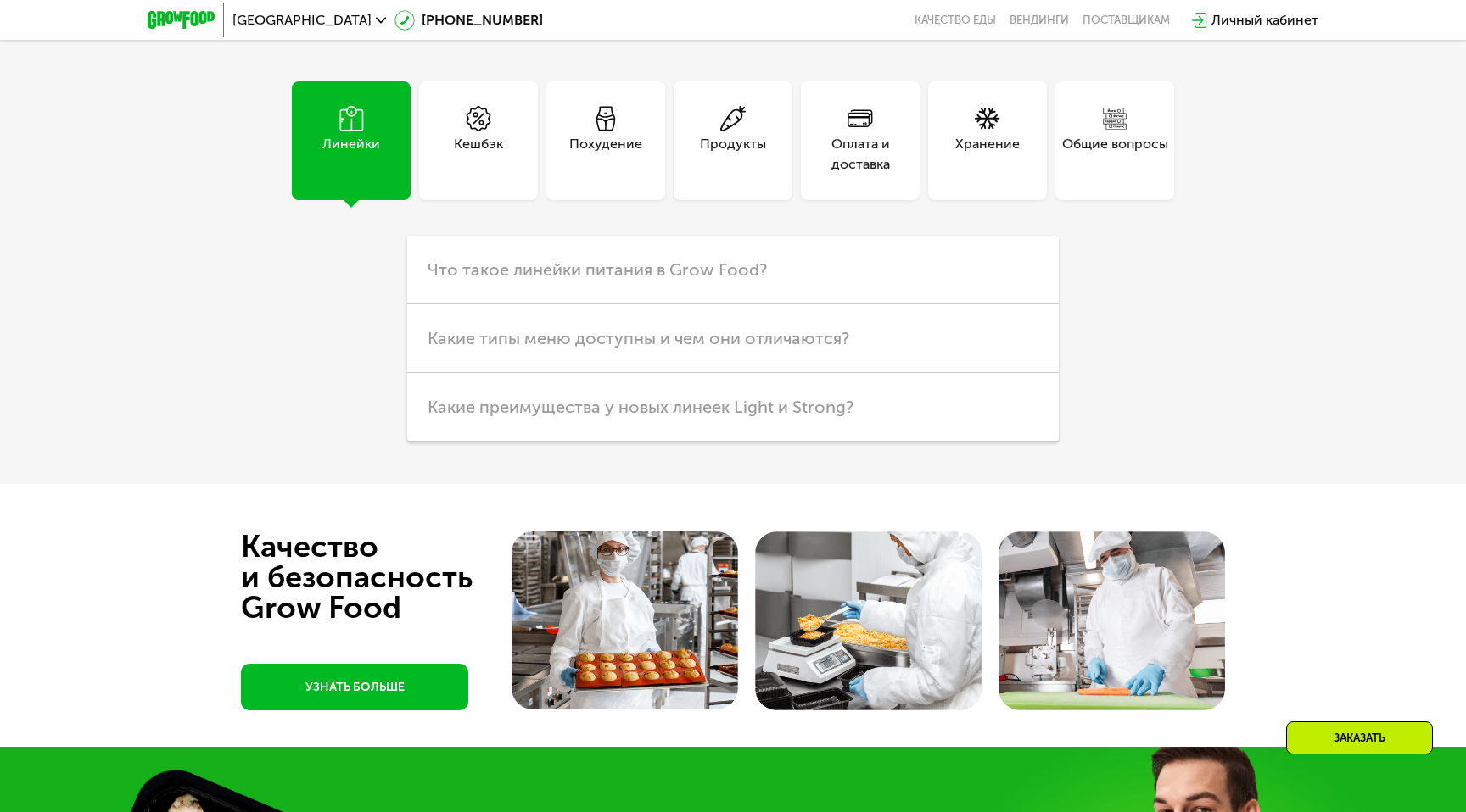
click at [615, 134] on div "Похудение" at bounding box center [606, 154] width 73 height 41
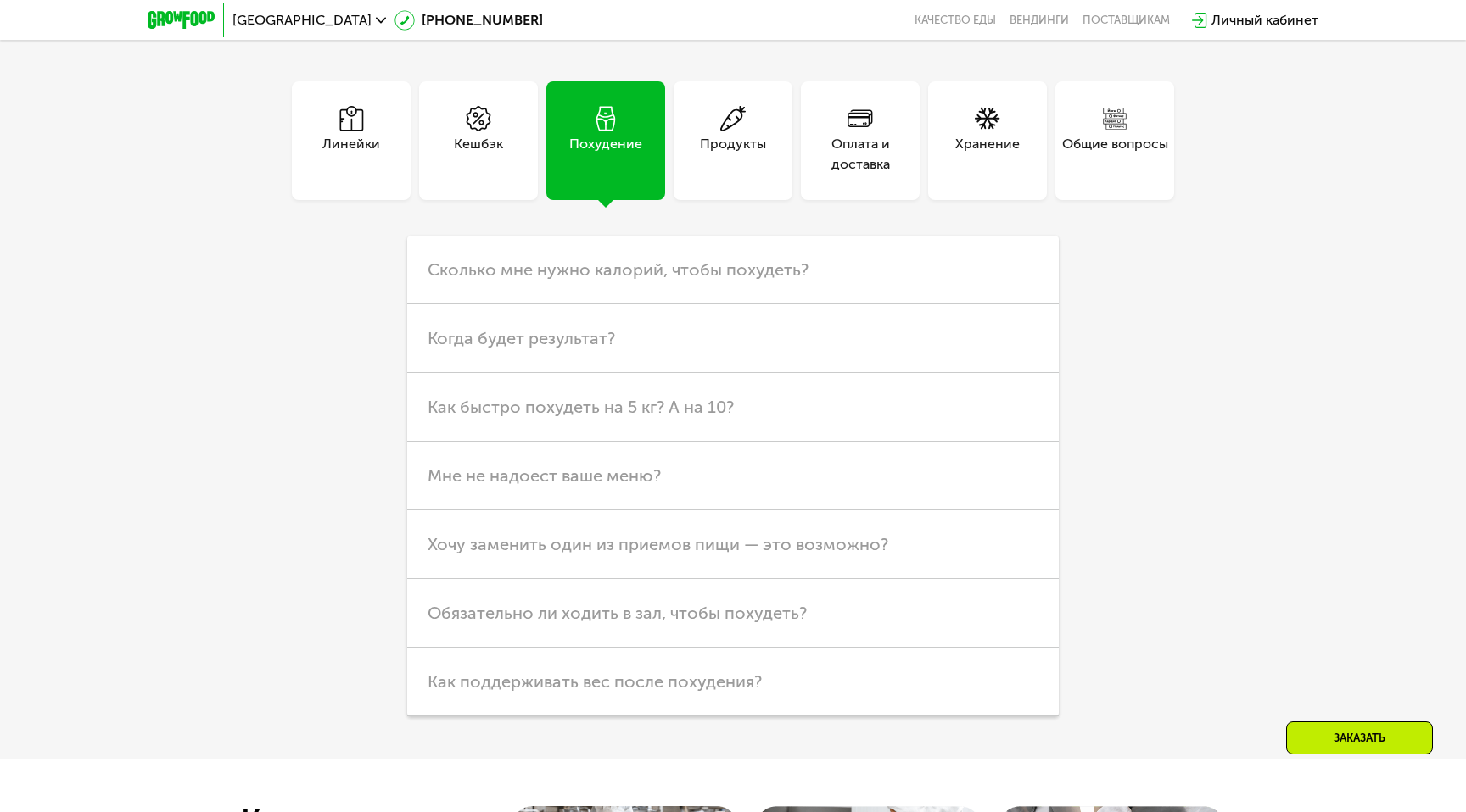
click at [712, 155] on div "Продукты" at bounding box center [733, 154] width 67 height 41
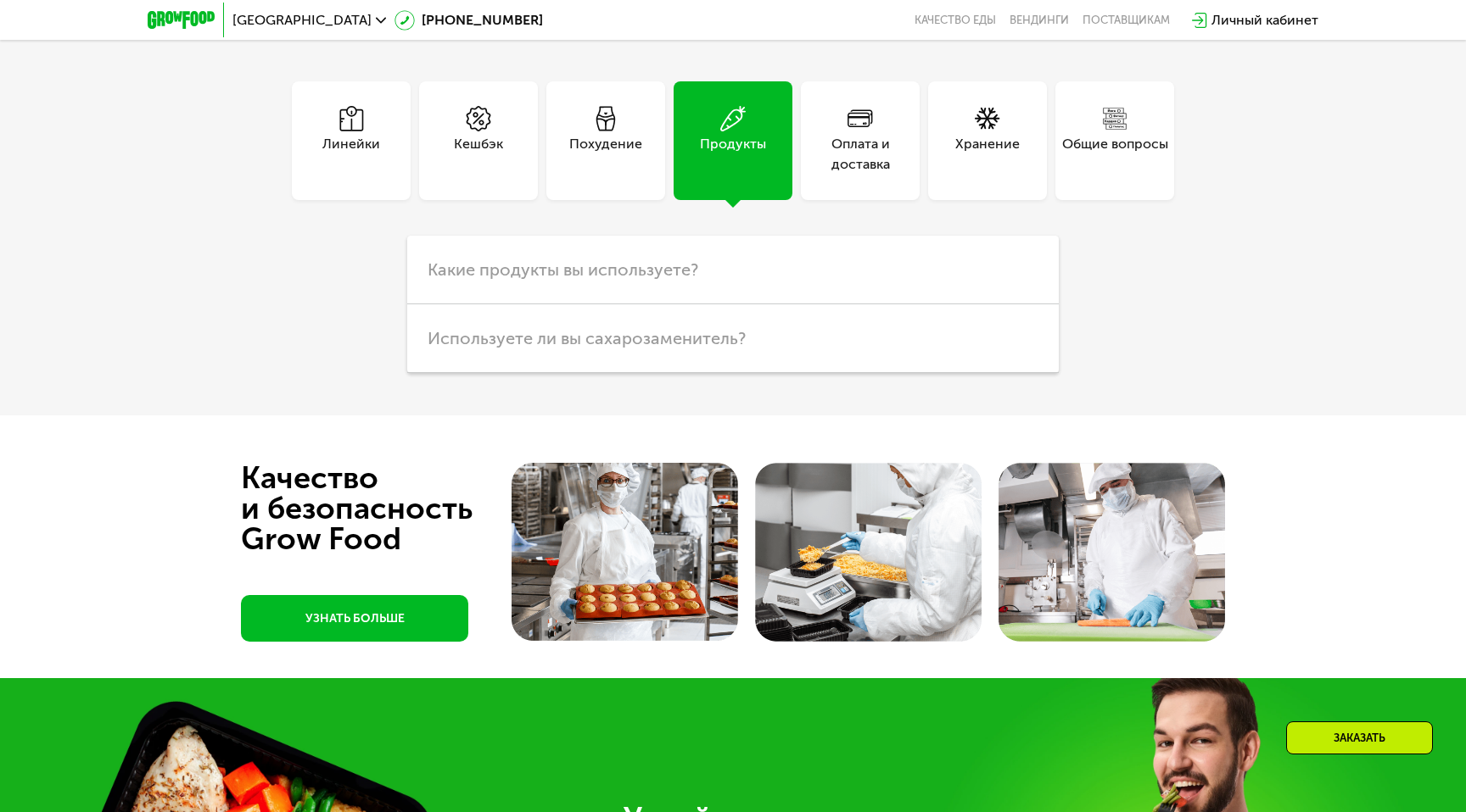
click at [856, 146] on div "Оплата и доставка" at bounding box center [860, 154] width 119 height 41
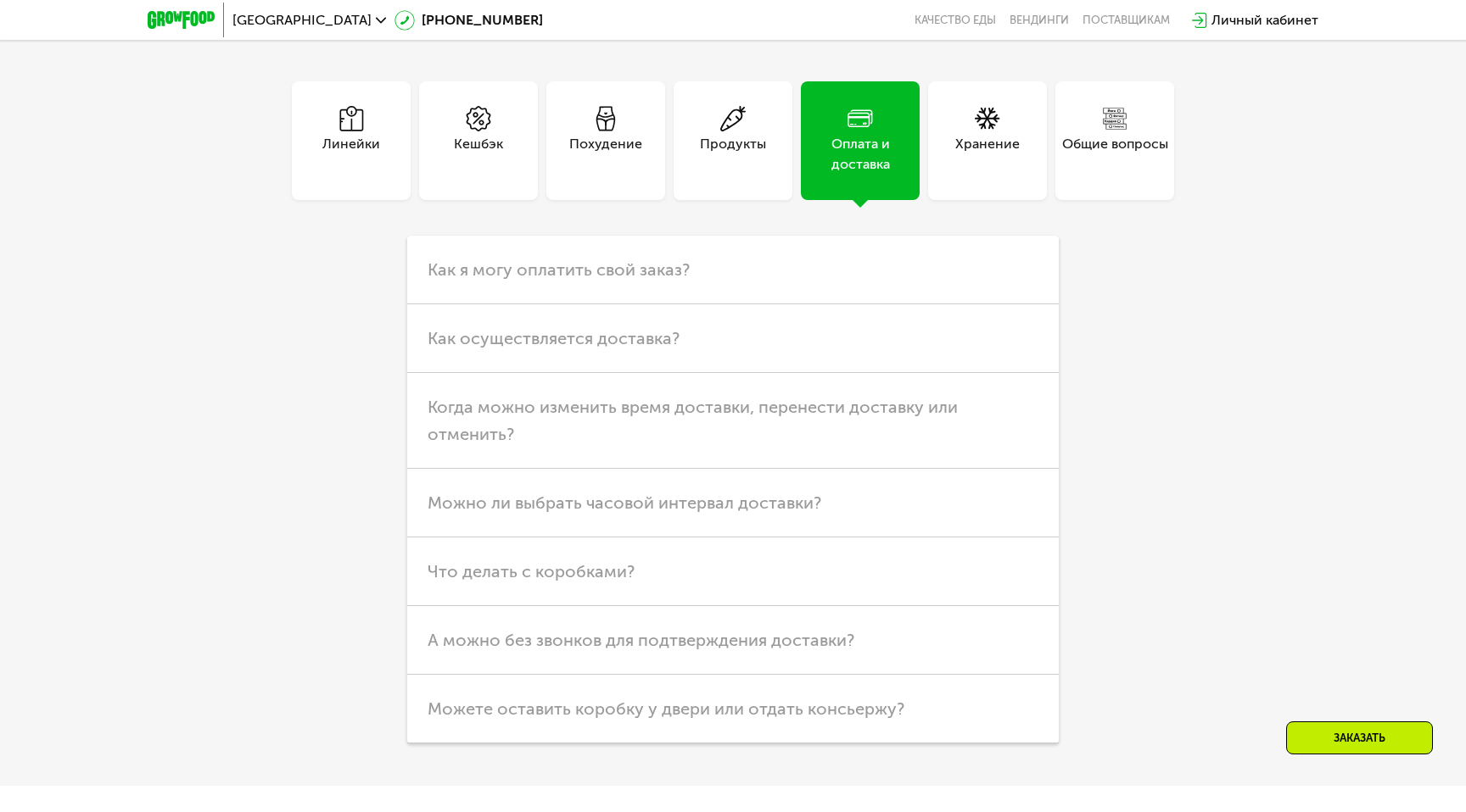
click at [942, 153] on div "Хранение" at bounding box center [987, 141] width 119 height 119
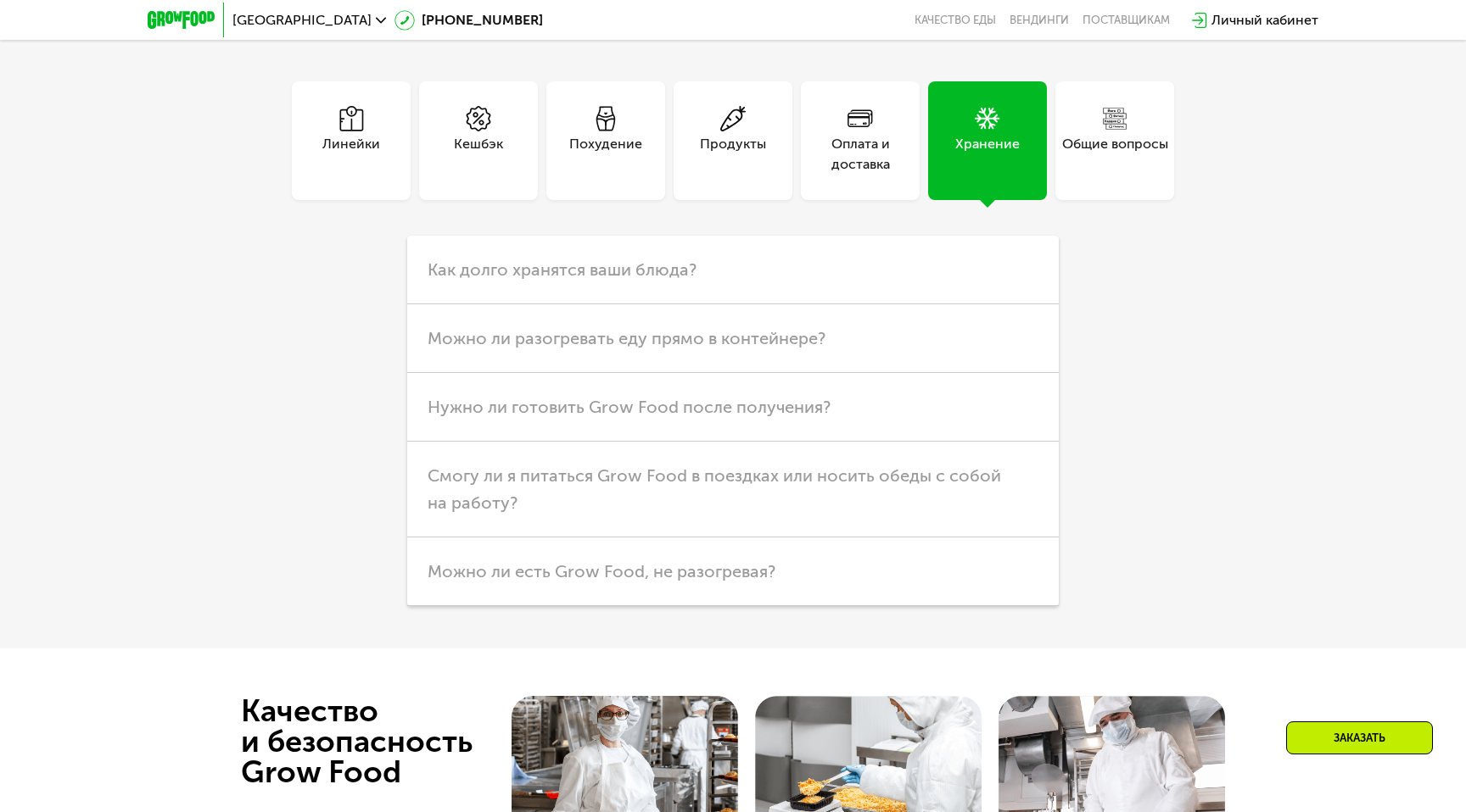
click at [1071, 137] on div "Общие вопросы" at bounding box center [1114, 154] width 106 height 41
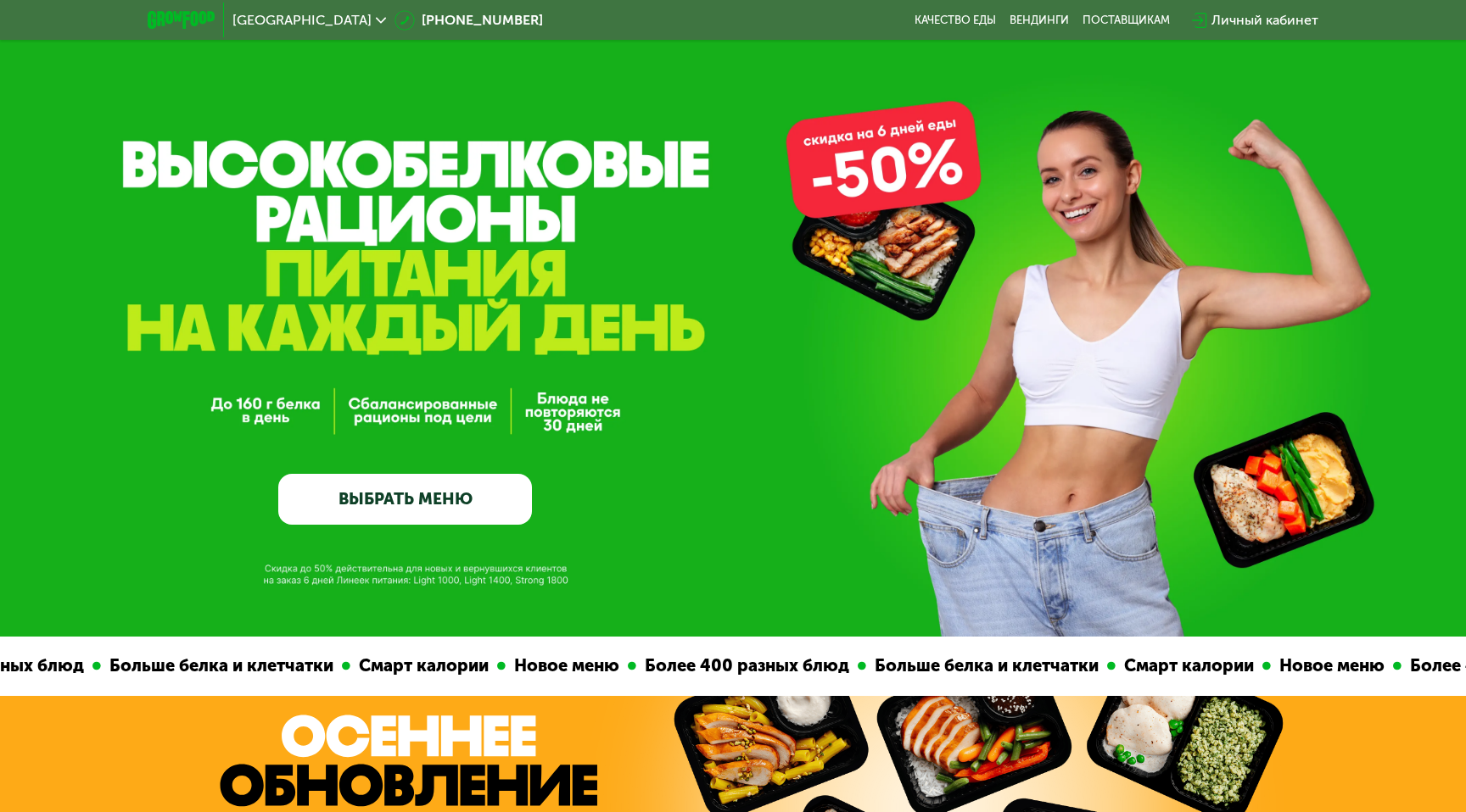
scroll to position [0, 0]
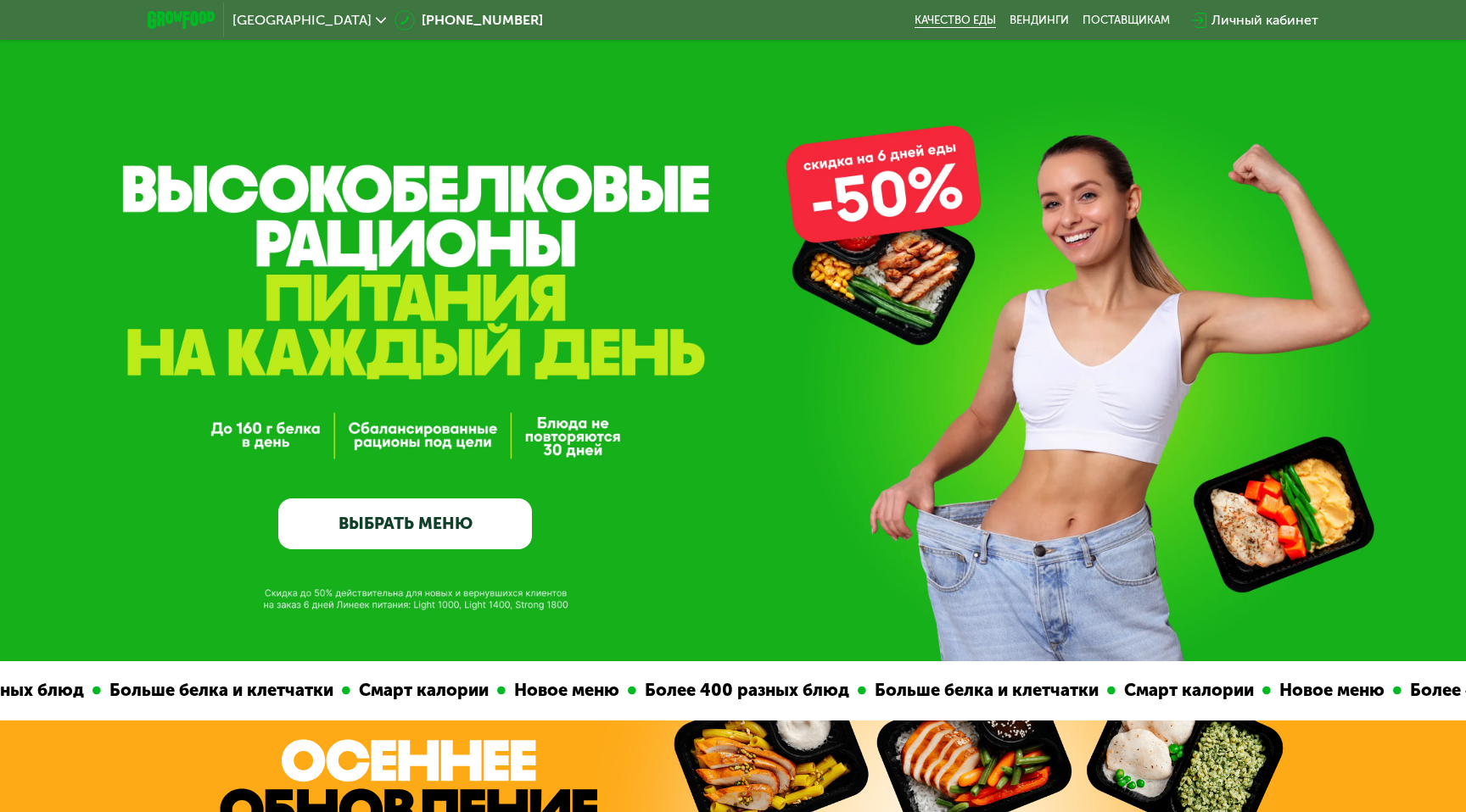
click at [973, 24] on link "Качество еды" at bounding box center [955, 20] width 82 height 13
click at [1263, 12] on div "Личный кабинет" at bounding box center [1264, 20] width 107 height 20
click at [1262, 11] on div "Личный кабинет" at bounding box center [1264, 20] width 107 height 20
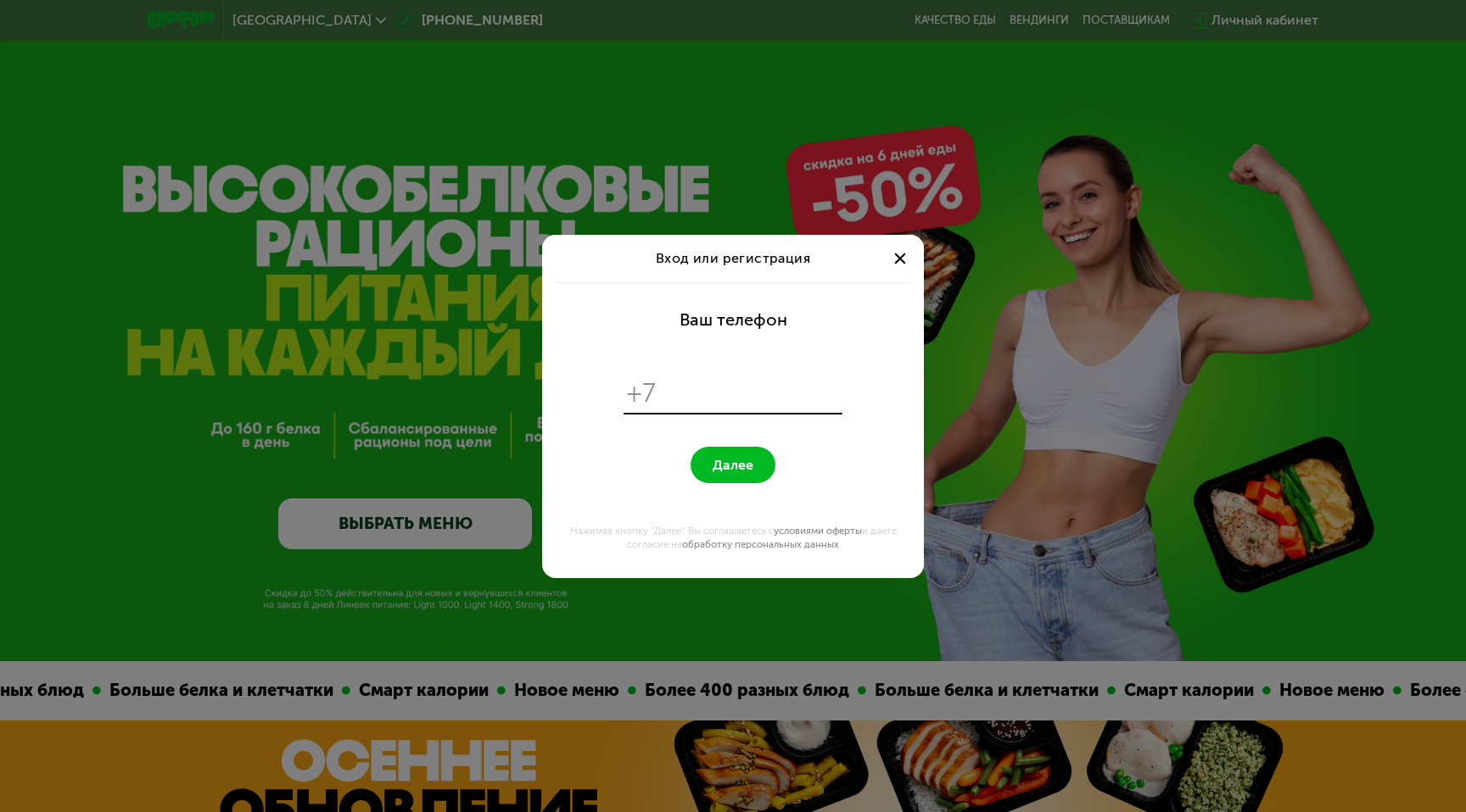
click at [732, 400] on input "tel" at bounding box center [752, 393] width 174 height 32
type input "**********"
click at [691, 447] on button "Далее" at bounding box center [733, 465] width 85 height 36
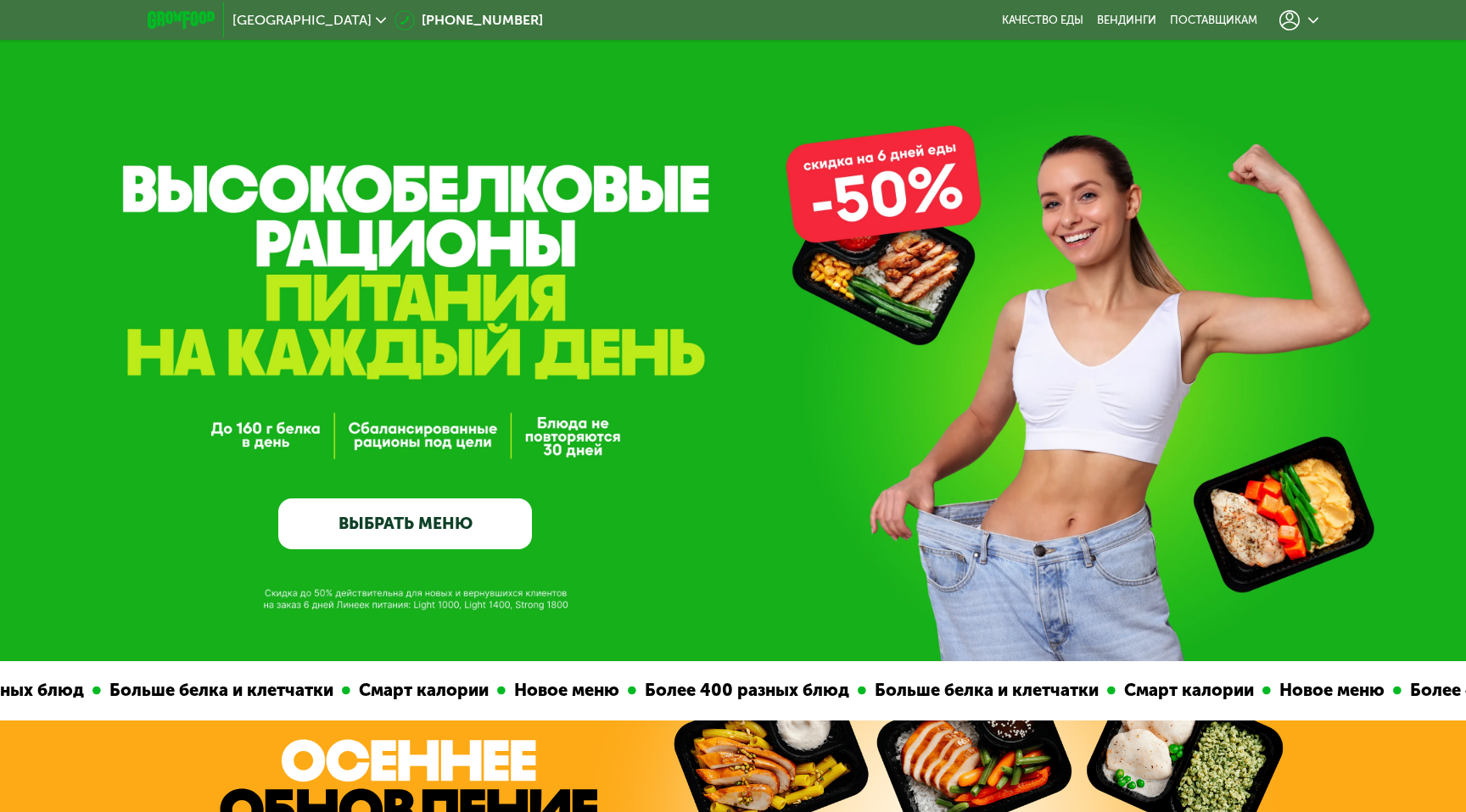
click at [470, 525] on link "ВЫБРАТЬ МЕНЮ" at bounding box center [405, 524] width 254 height 51
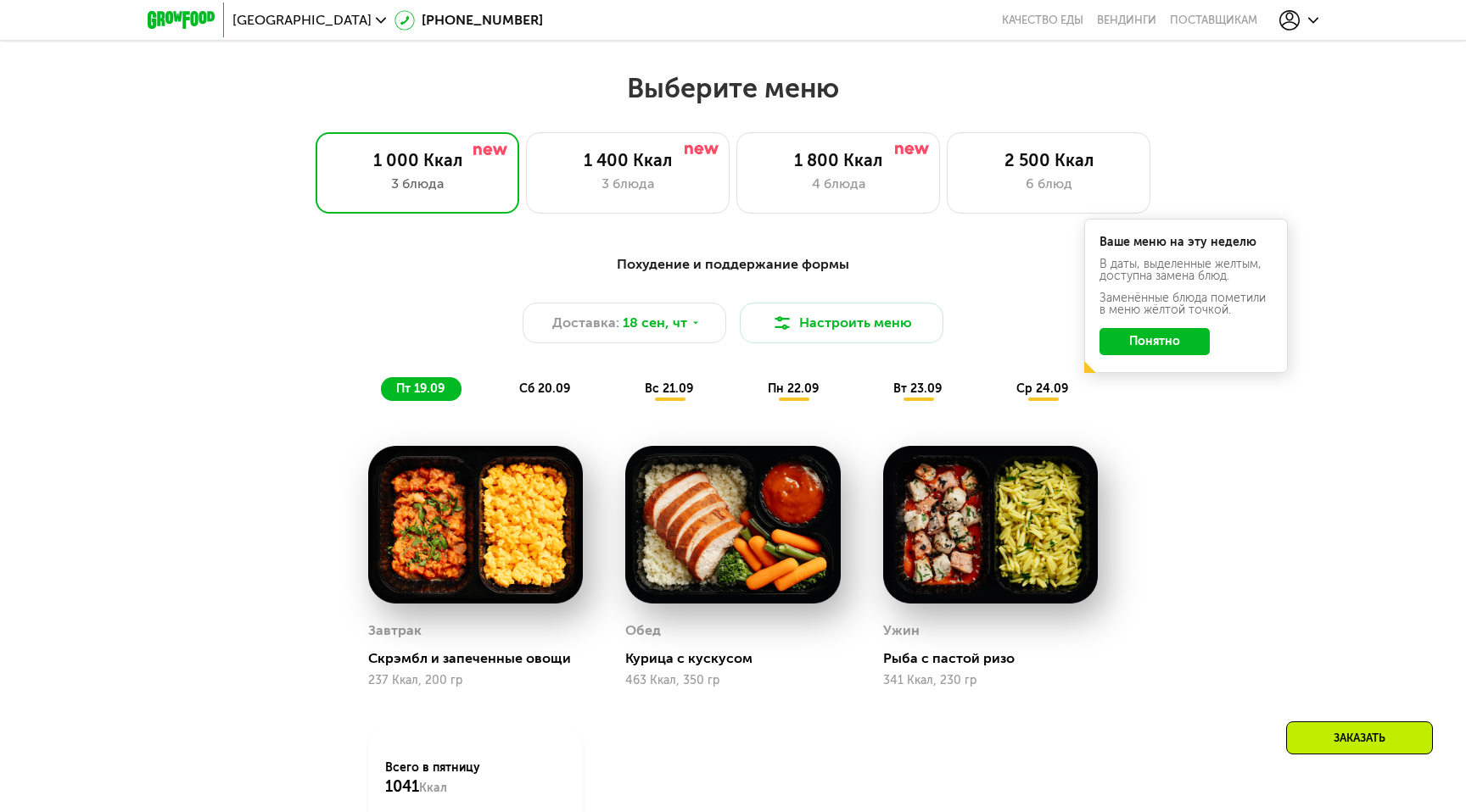
scroll to position [1249, 0]
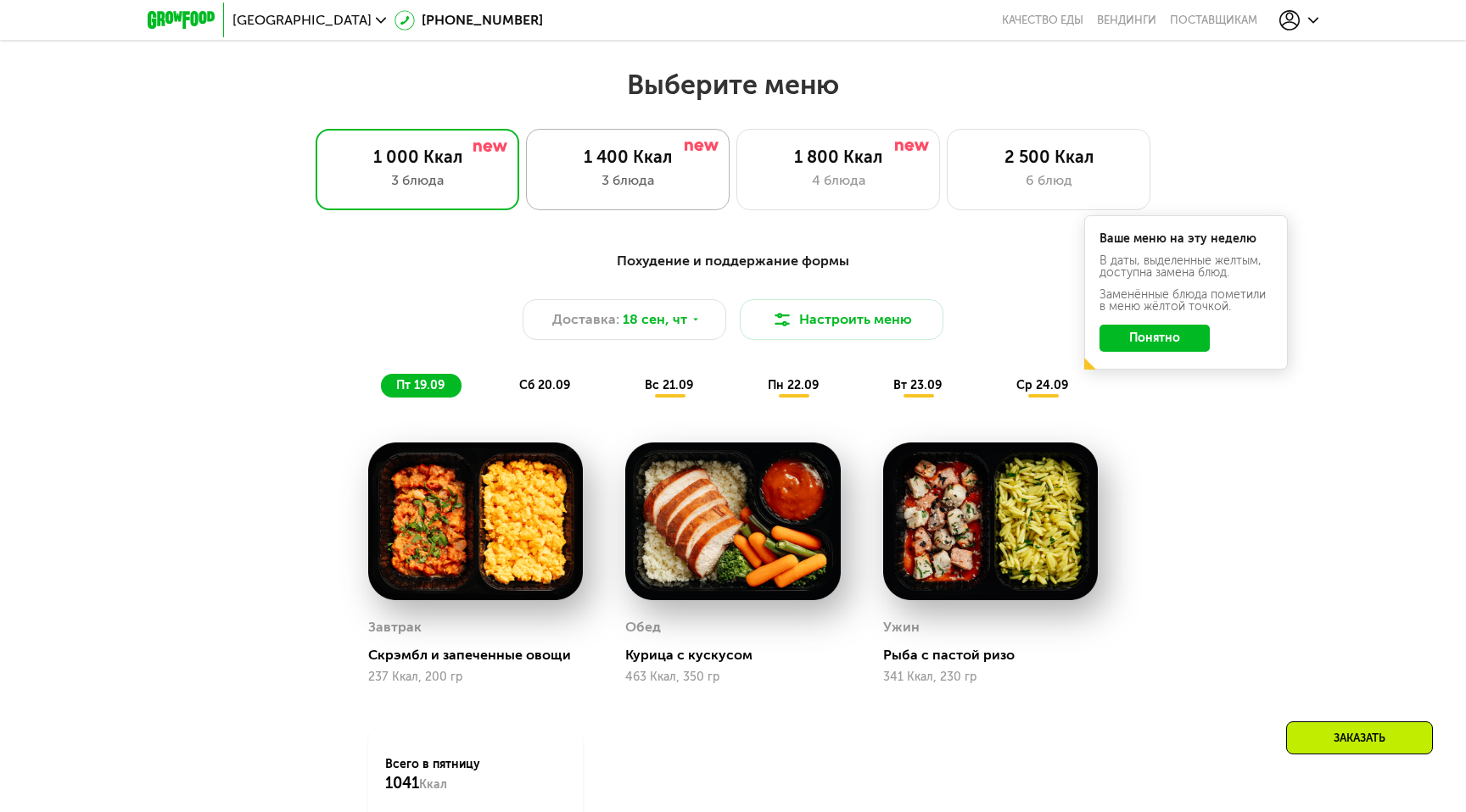
click at [683, 180] on div "3 блюда" at bounding box center [627, 180] width 168 height 20
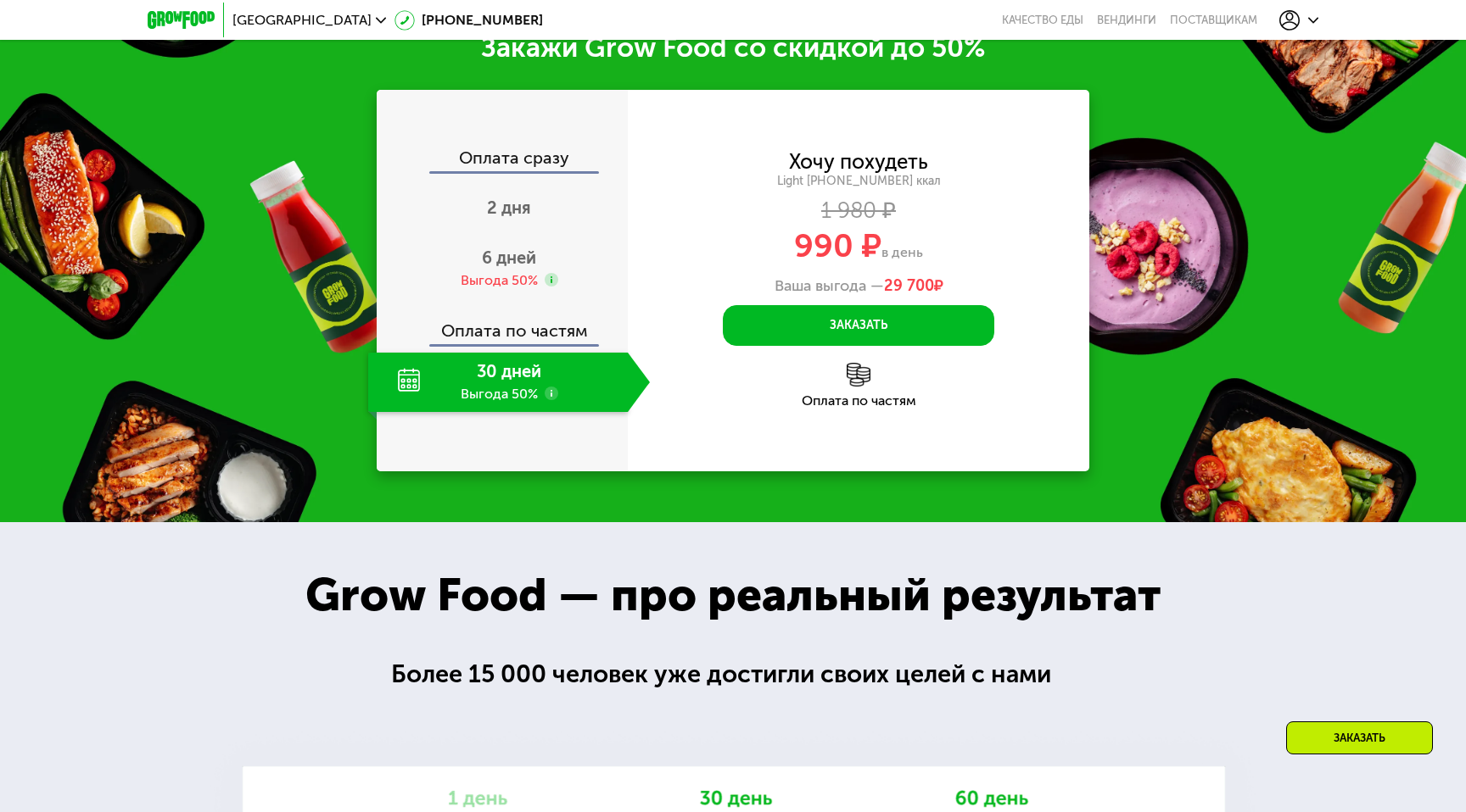
scroll to position [2137, 0]
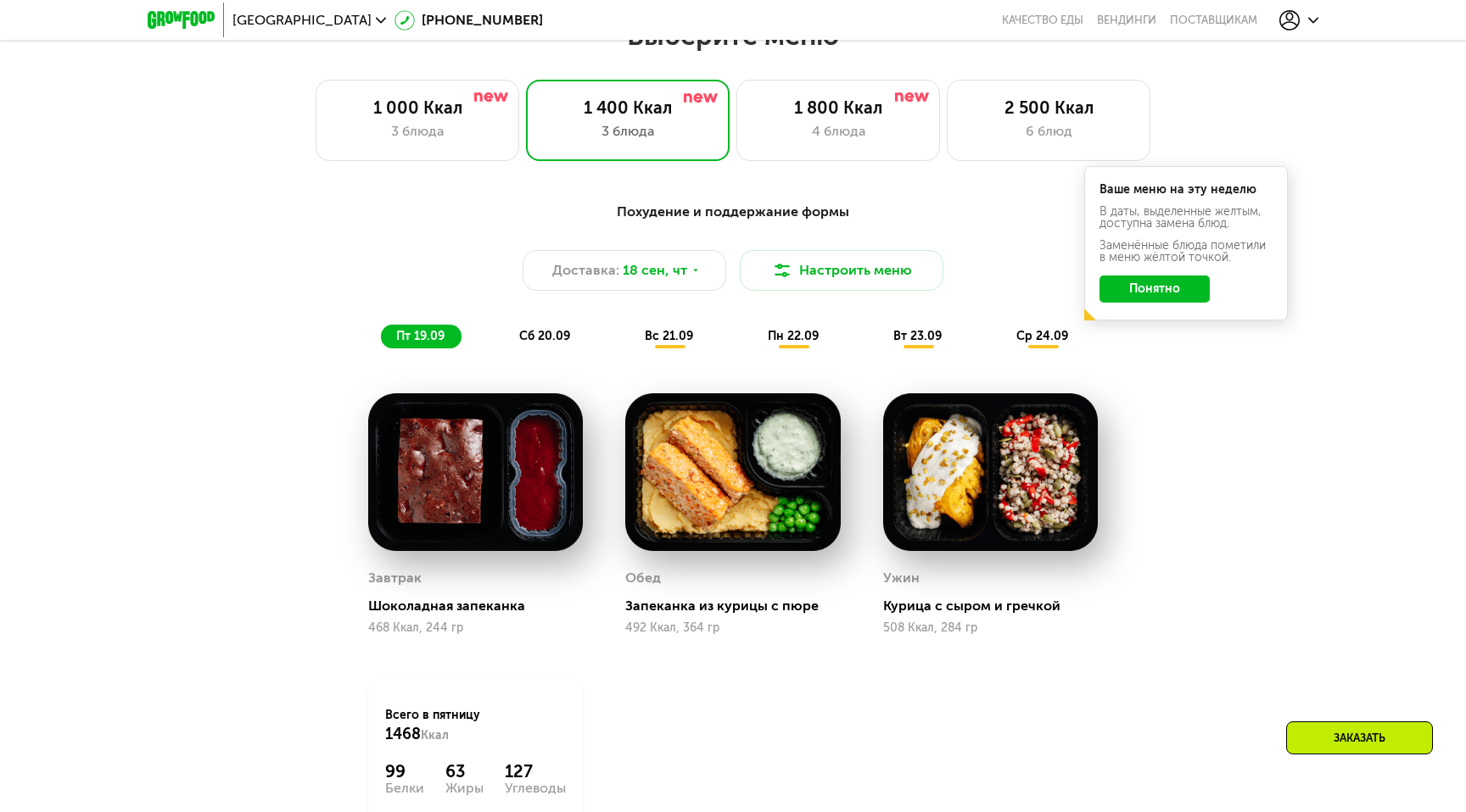
click at [848, 341] on div "пт 19.09 сб 20.09 вс 21.09 пн 22.09 вт 23.09 ср 24.09" at bounding box center [733, 336] width 704 height 24
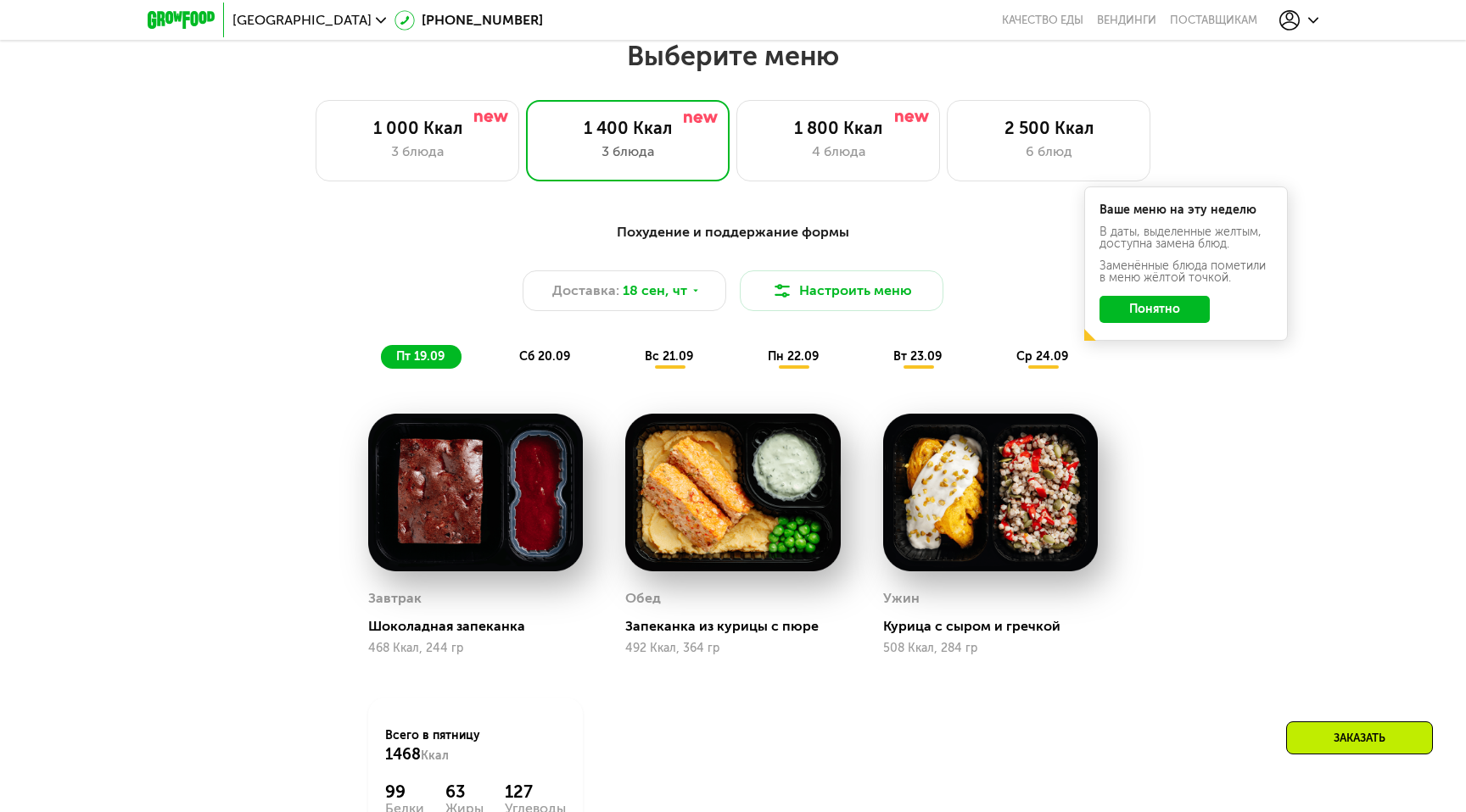
scroll to position [1260, 0]
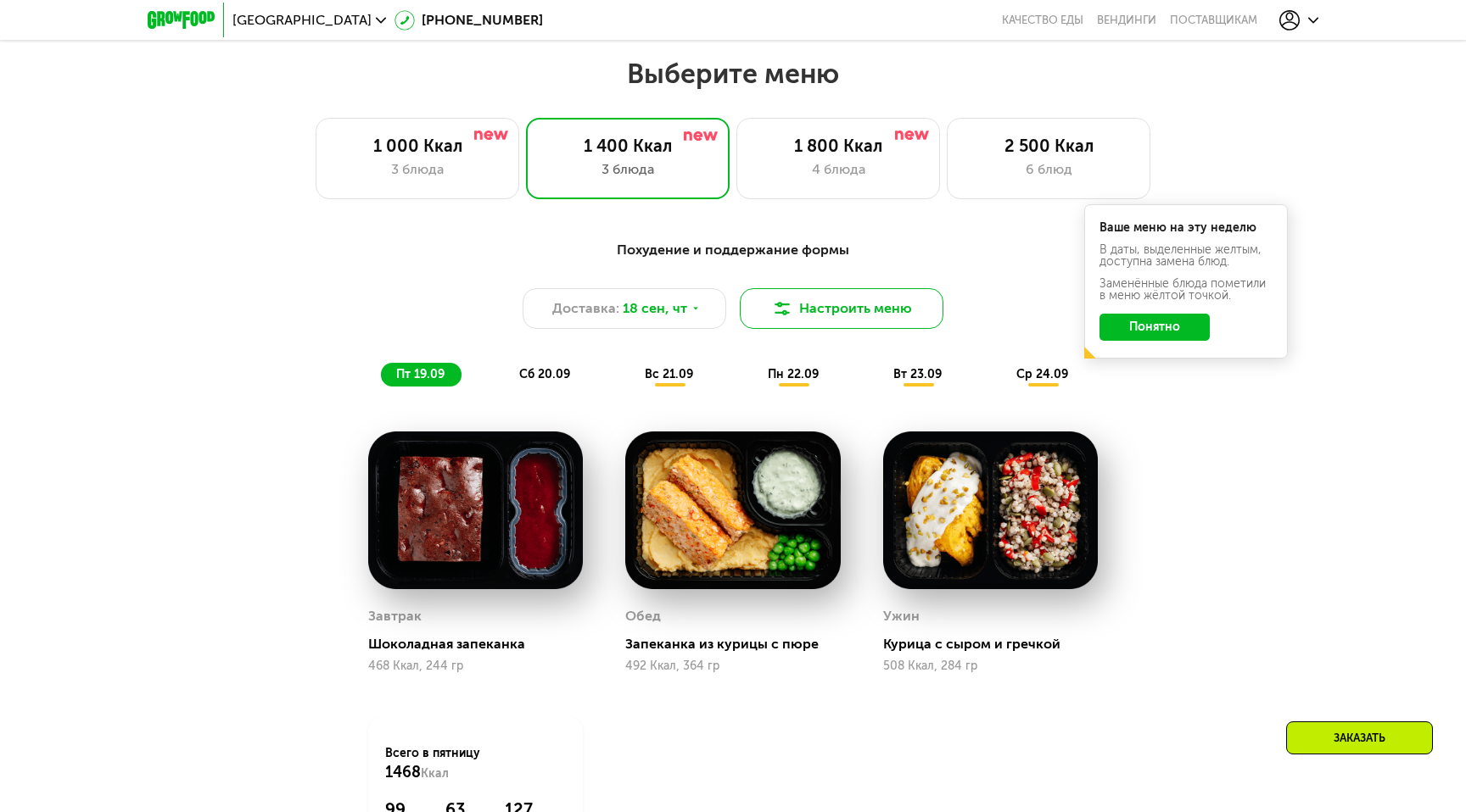
click at [756, 311] on button "Настроить меню" at bounding box center [841, 309] width 203 height 41
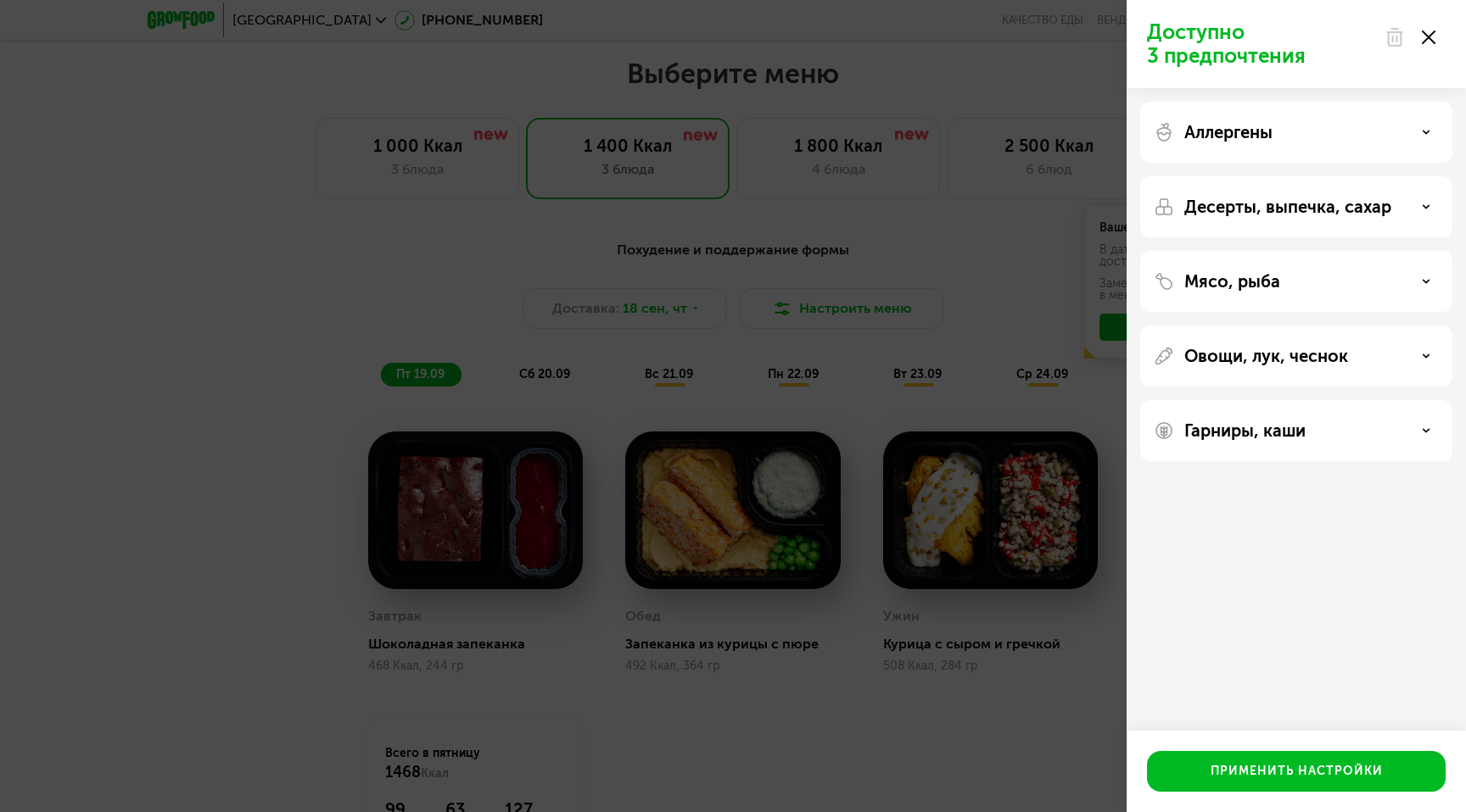
click at [1289, 130] on div "Аллергены" at bounding box center [1296, 132] width 285 height 20
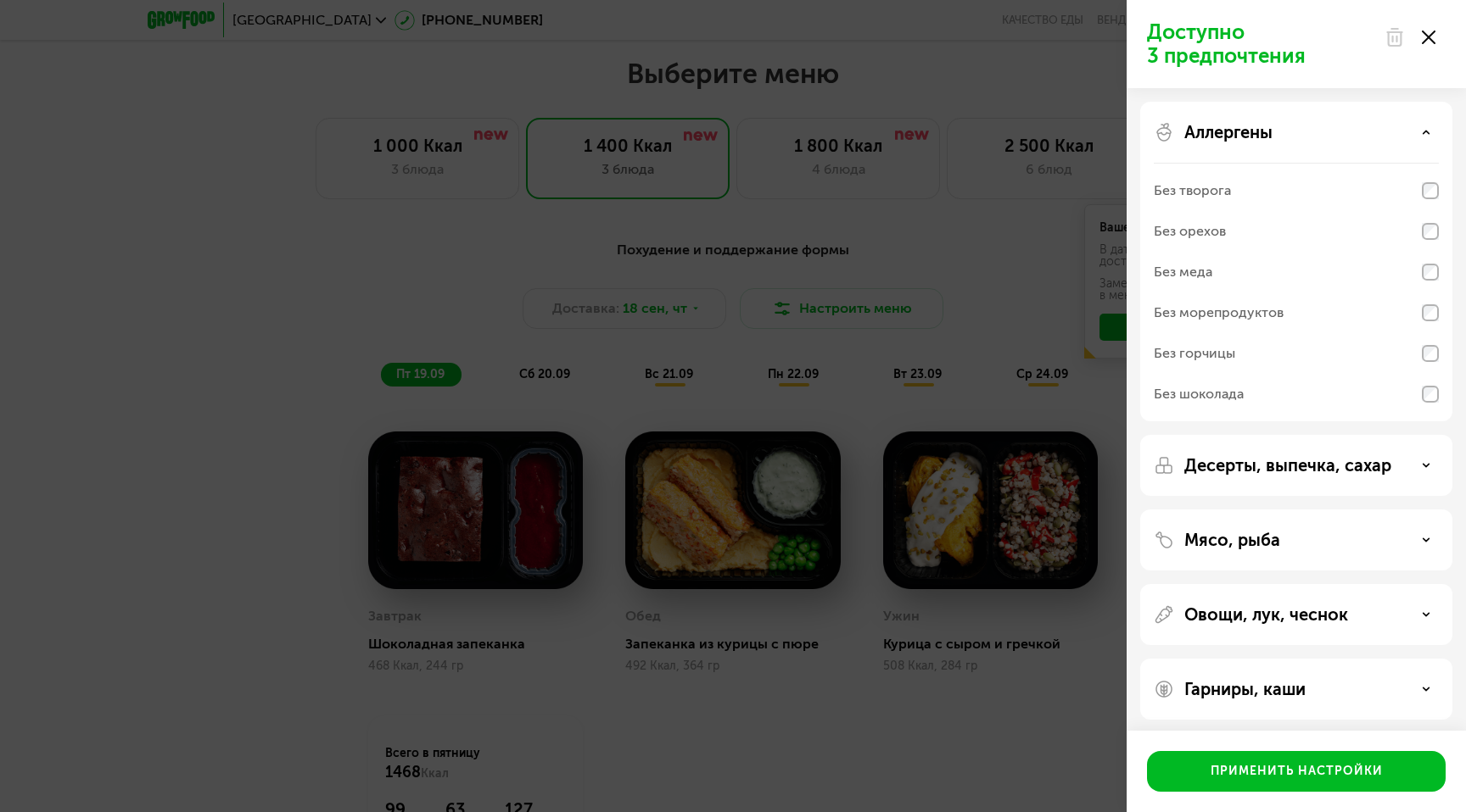
click at [1242, 469] on p "Десерты, выпечка, сахар" at bounding box center [1288, 465] width 207 height 20
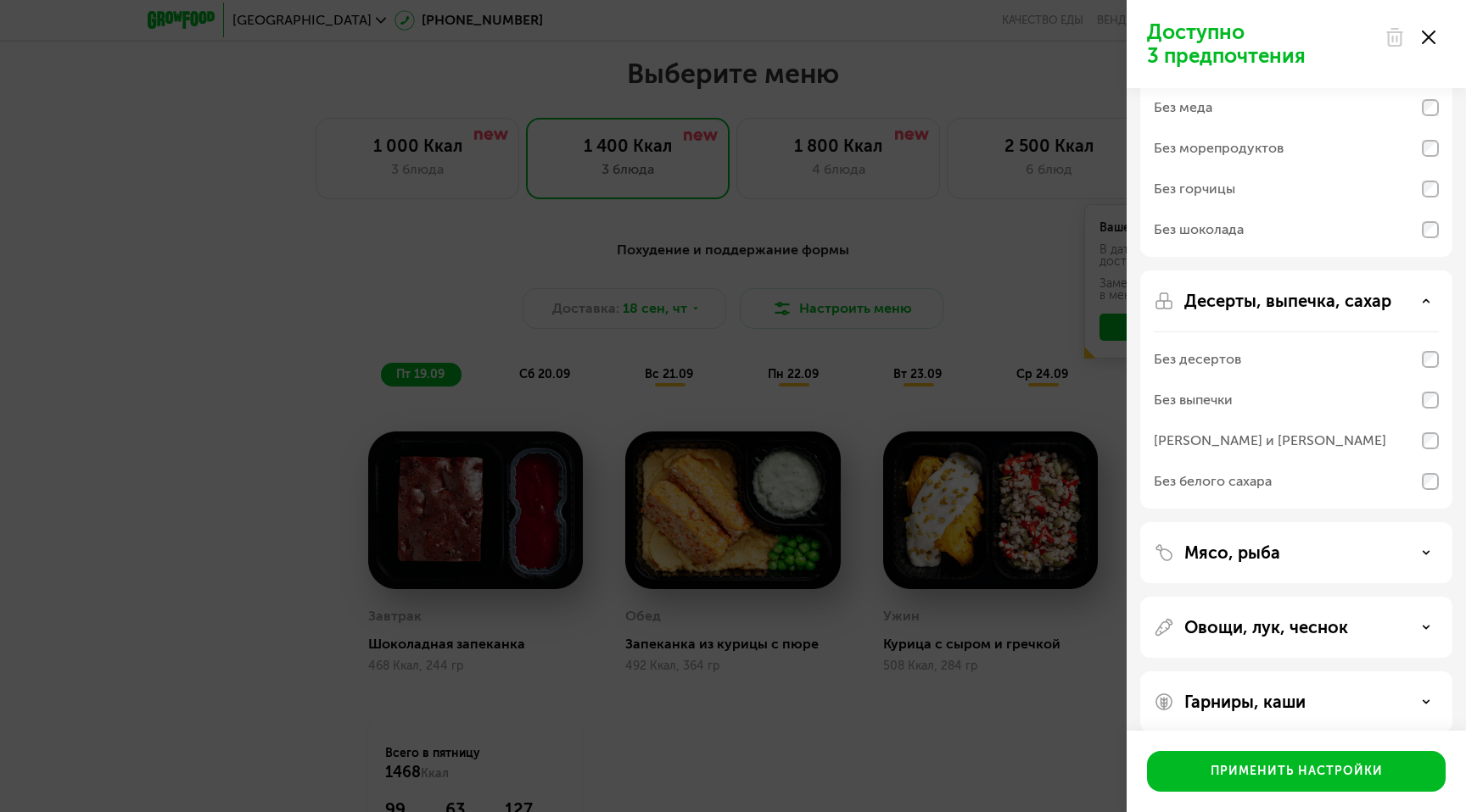
scroll to position [183, 0]
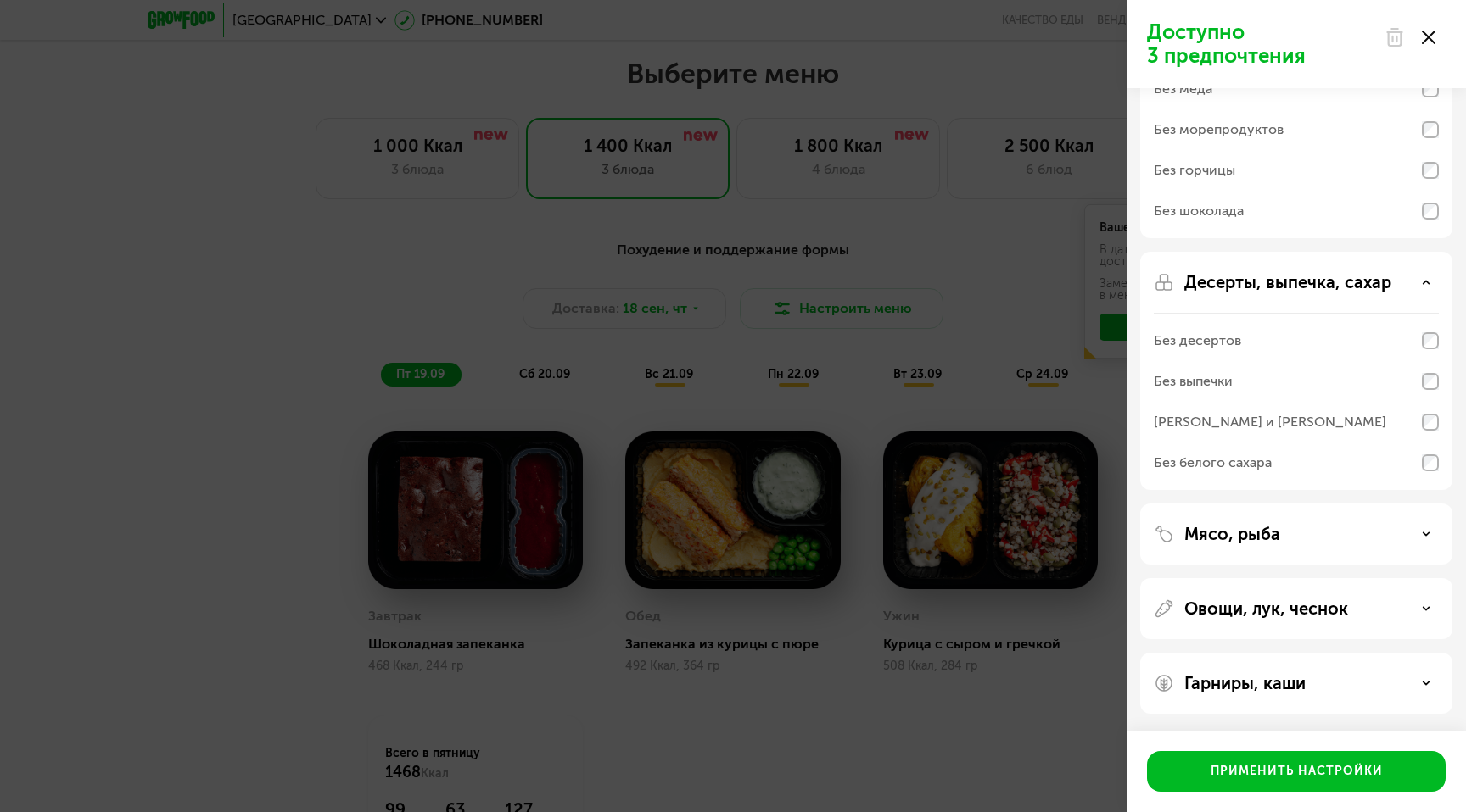
click at [1300, 540] on div "Мясо, рыба" at bounding box center [1296, 533] width 285 height 20
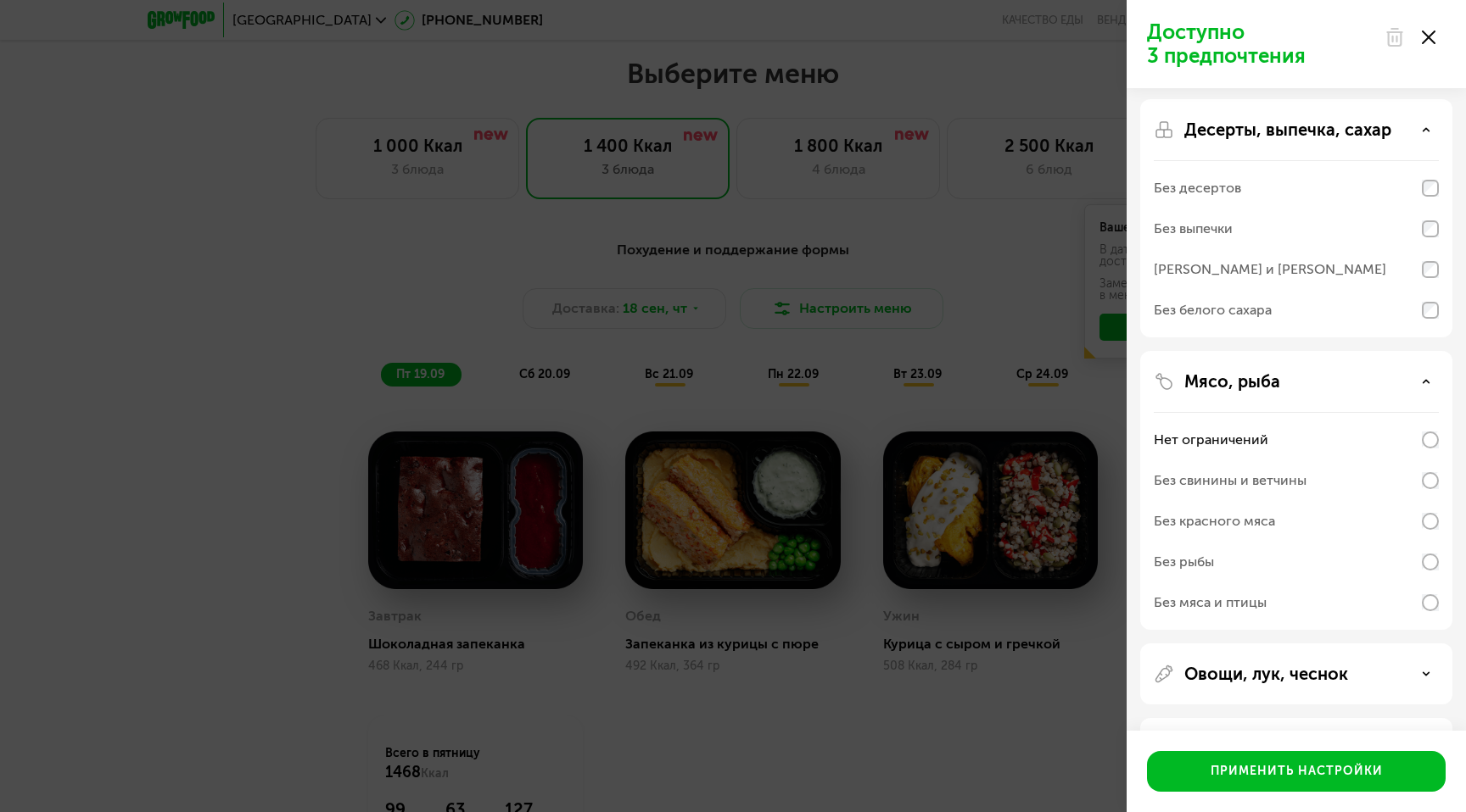
scroll to position [401, 0]
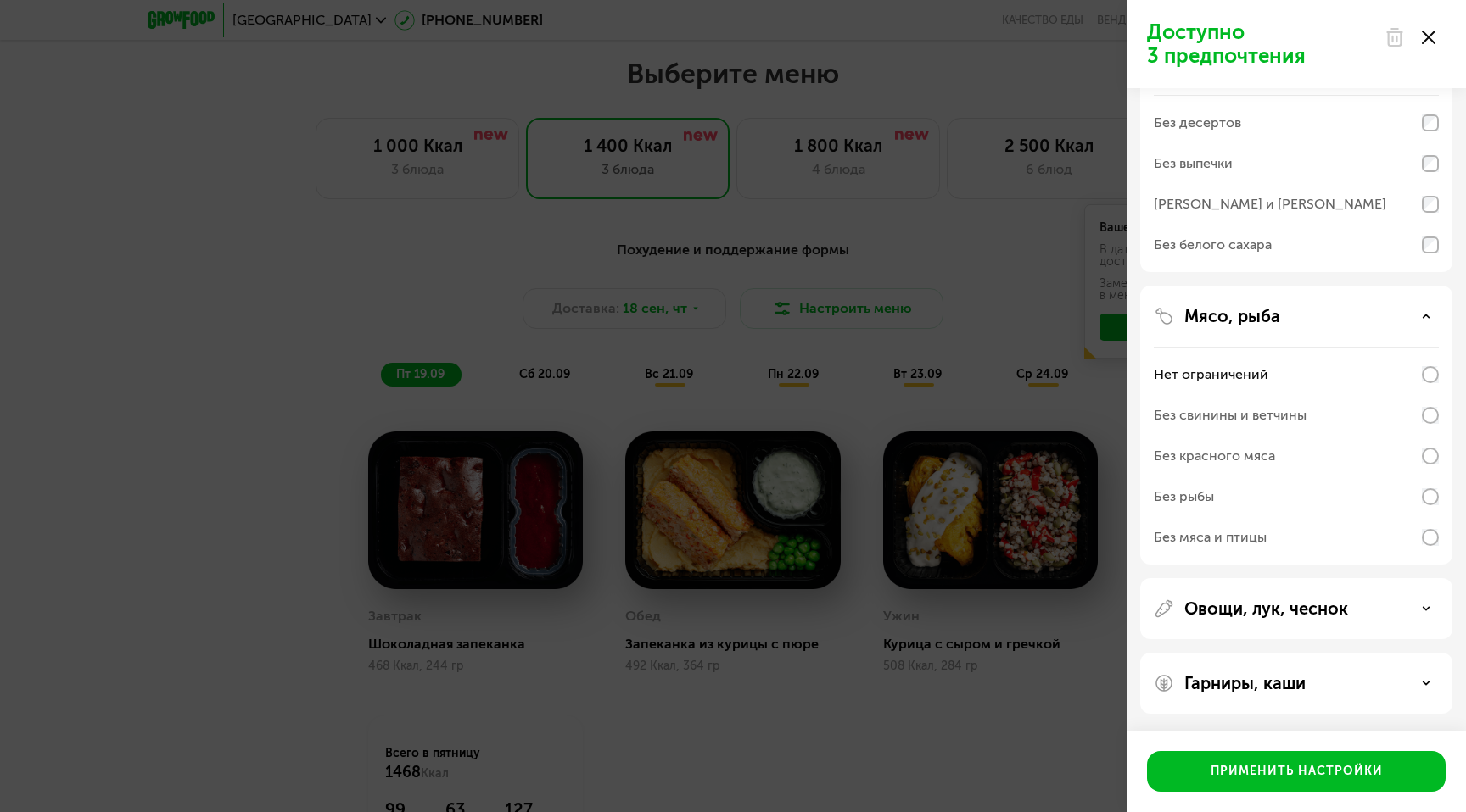
click at [1270, 606] on p "Овощи, лук, чеснок" at bounding box center [1266, 609] width 163 height 20
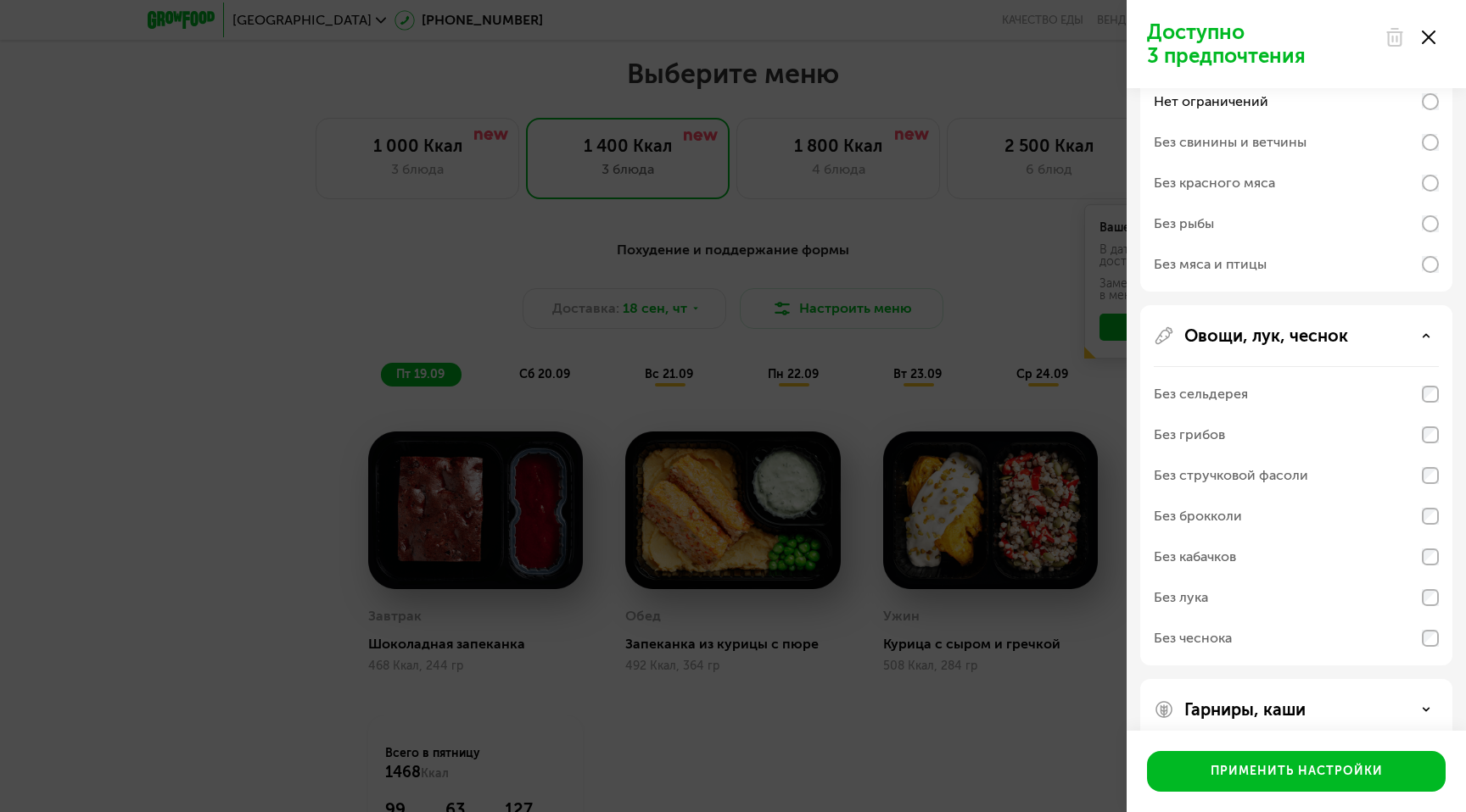
scroll to position [700, 0]
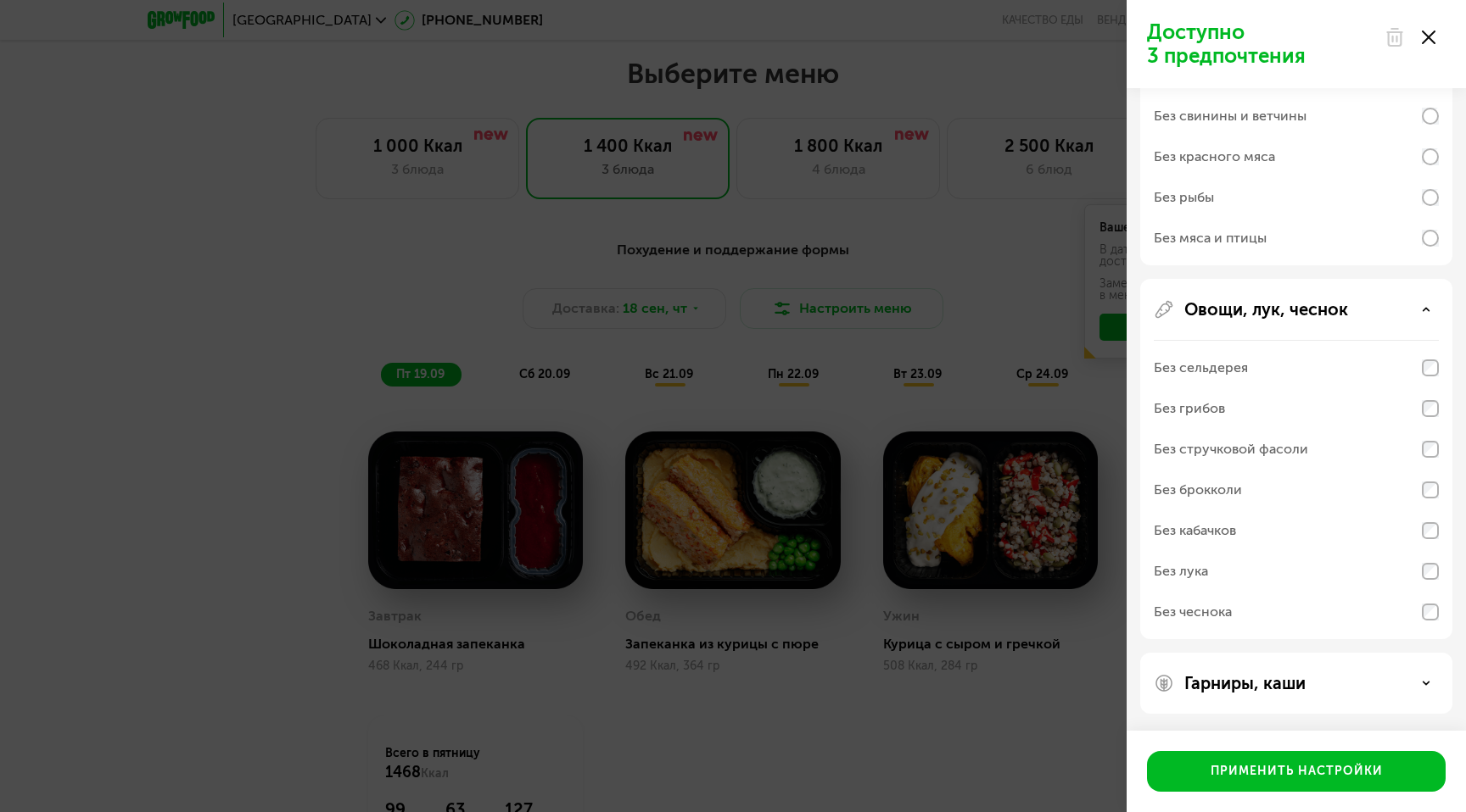
click at [1252, 682] on p "Гарниры, каши" at bounding box center [1245, 683] width 122 height 20
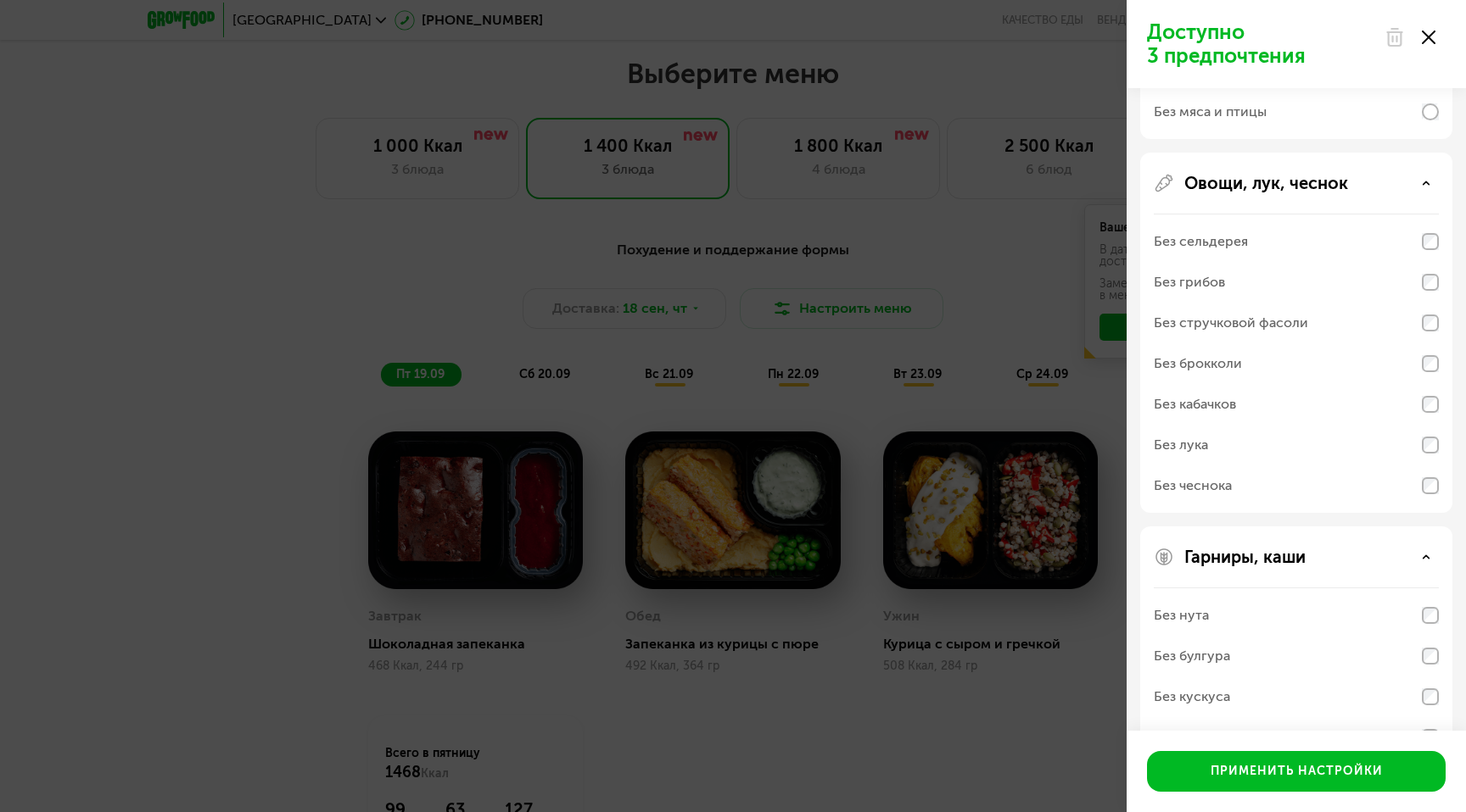
scroll to position [918, 0]
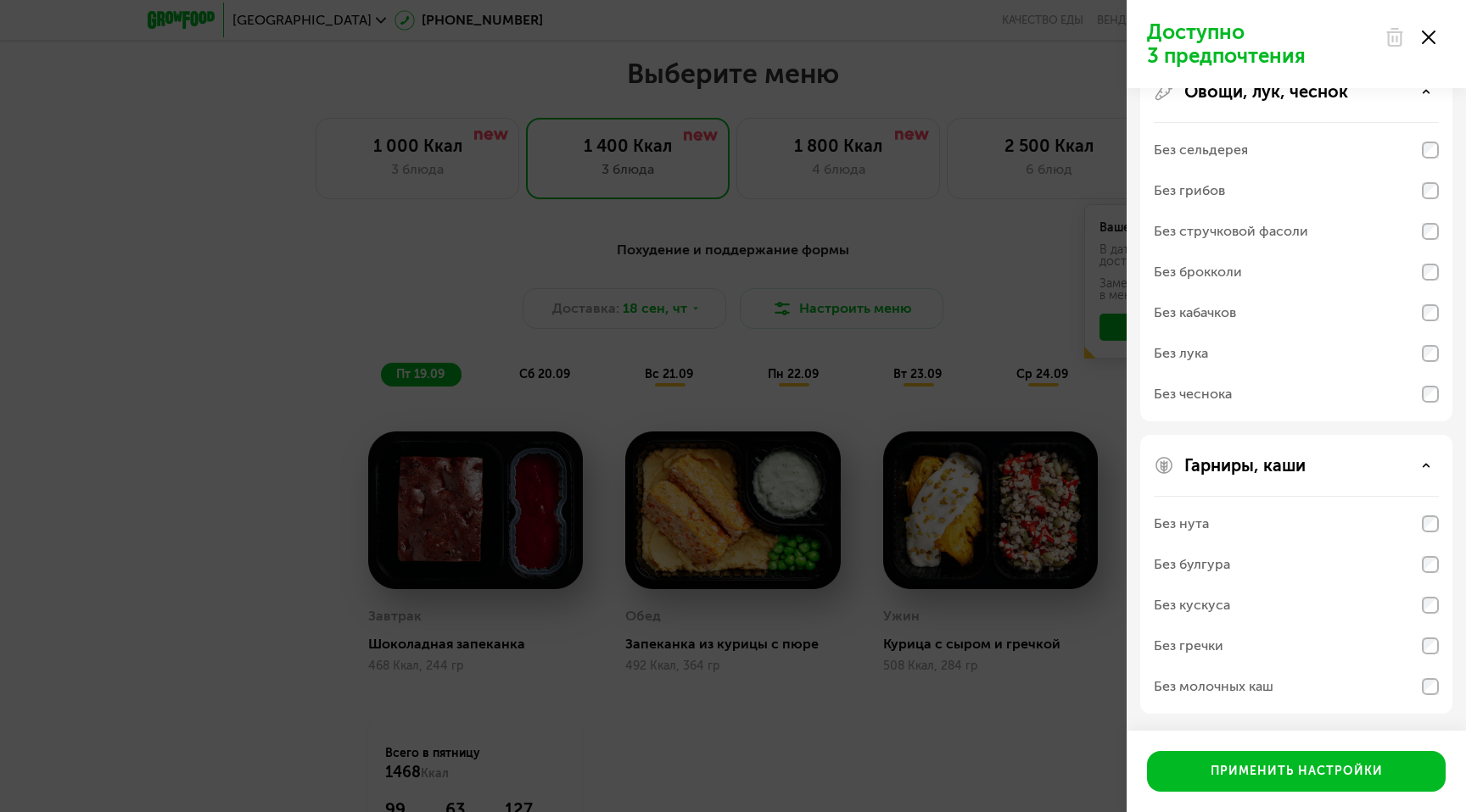
click at [919, 736] on div "Доступно 3 предпочтения Аллергены Без творога Без орехов Без меда Без морепроду…" at bounding box center [733, 406] width 1466 height 812
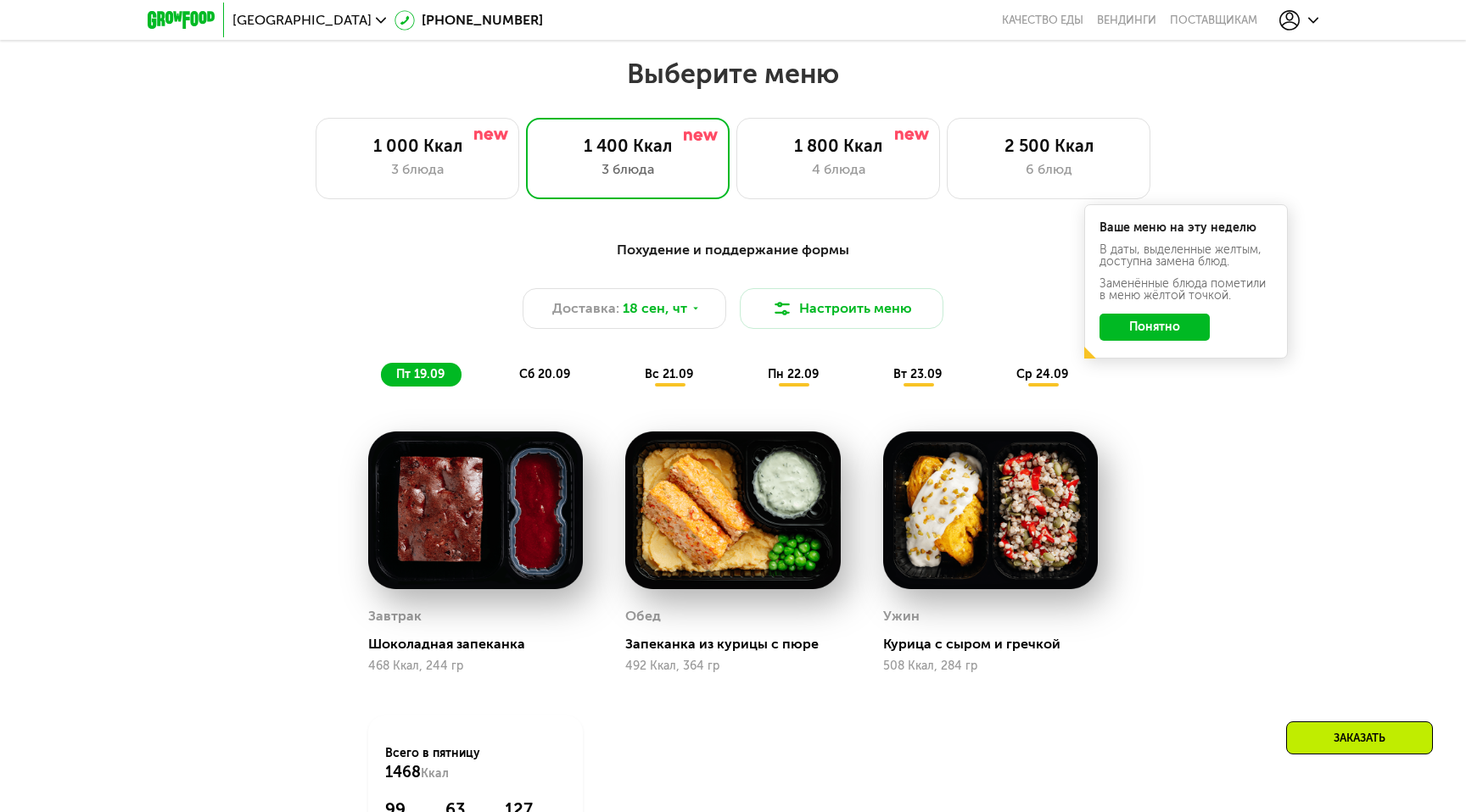
scroll to position [1279, 0]
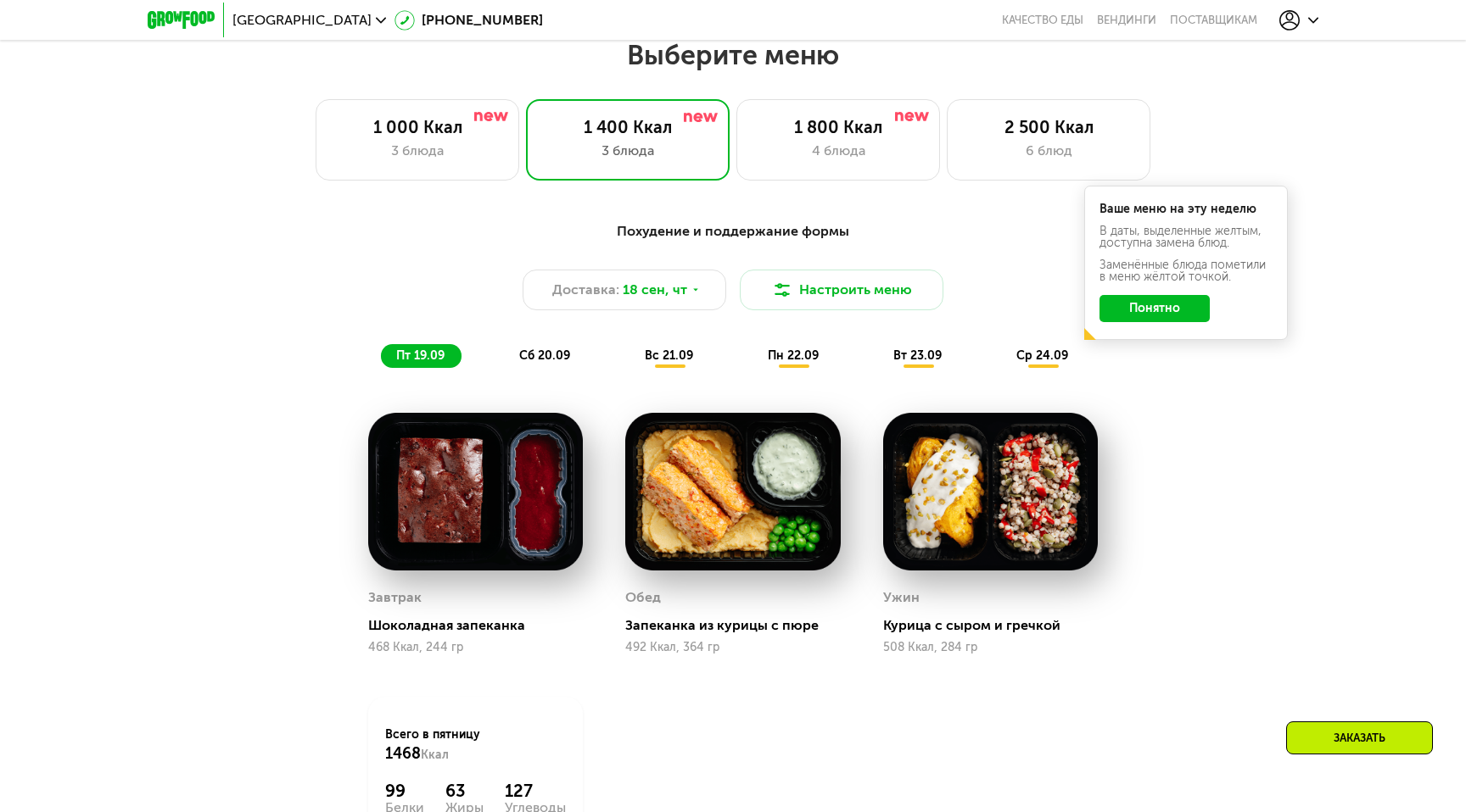
click at [1169, 312] on button "Понятно" at bounding box center [1154, 308] width 110 height 28
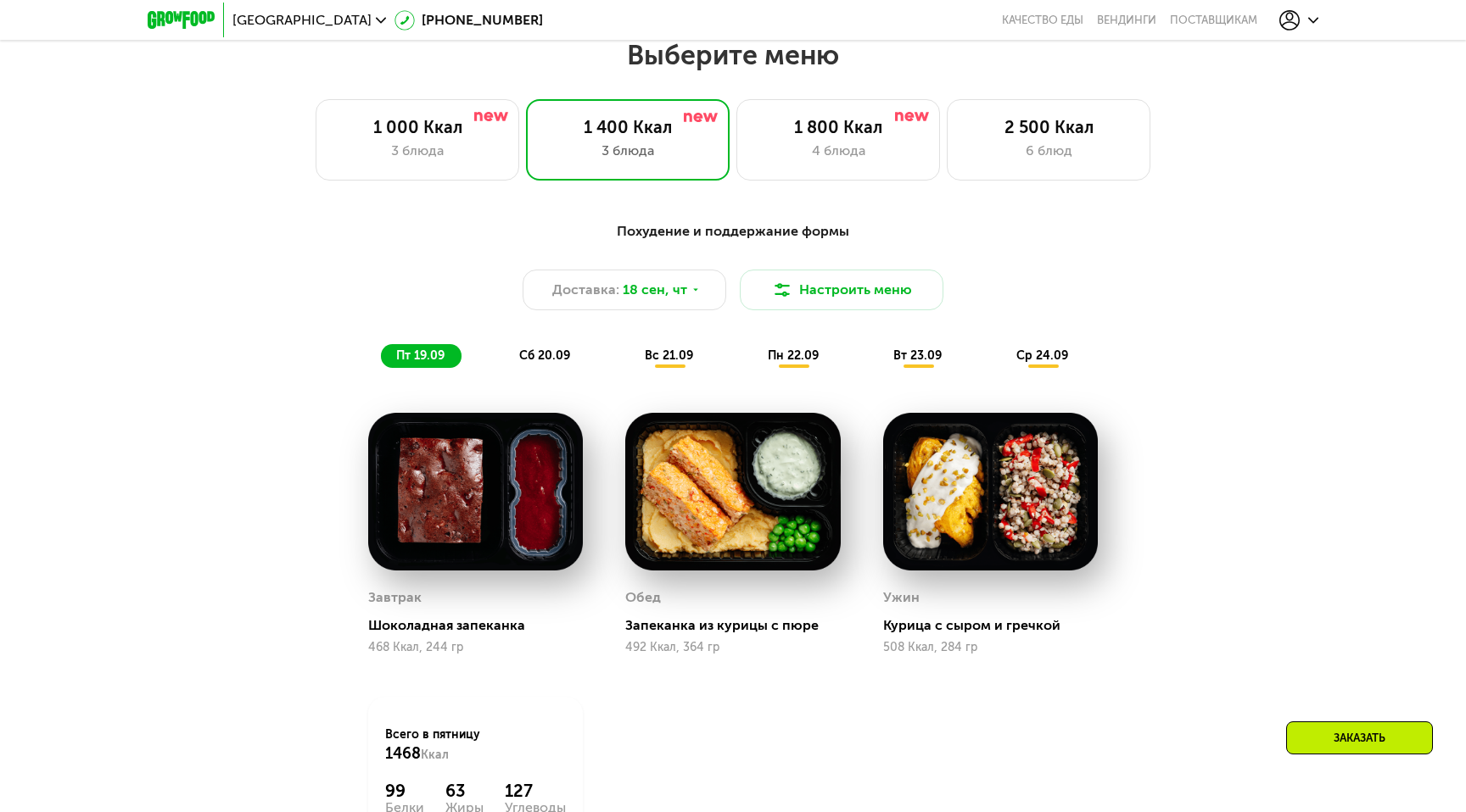
click at [556, 358] on span "сб 20.09" at bounding box center [544, 356] width 51 height 14
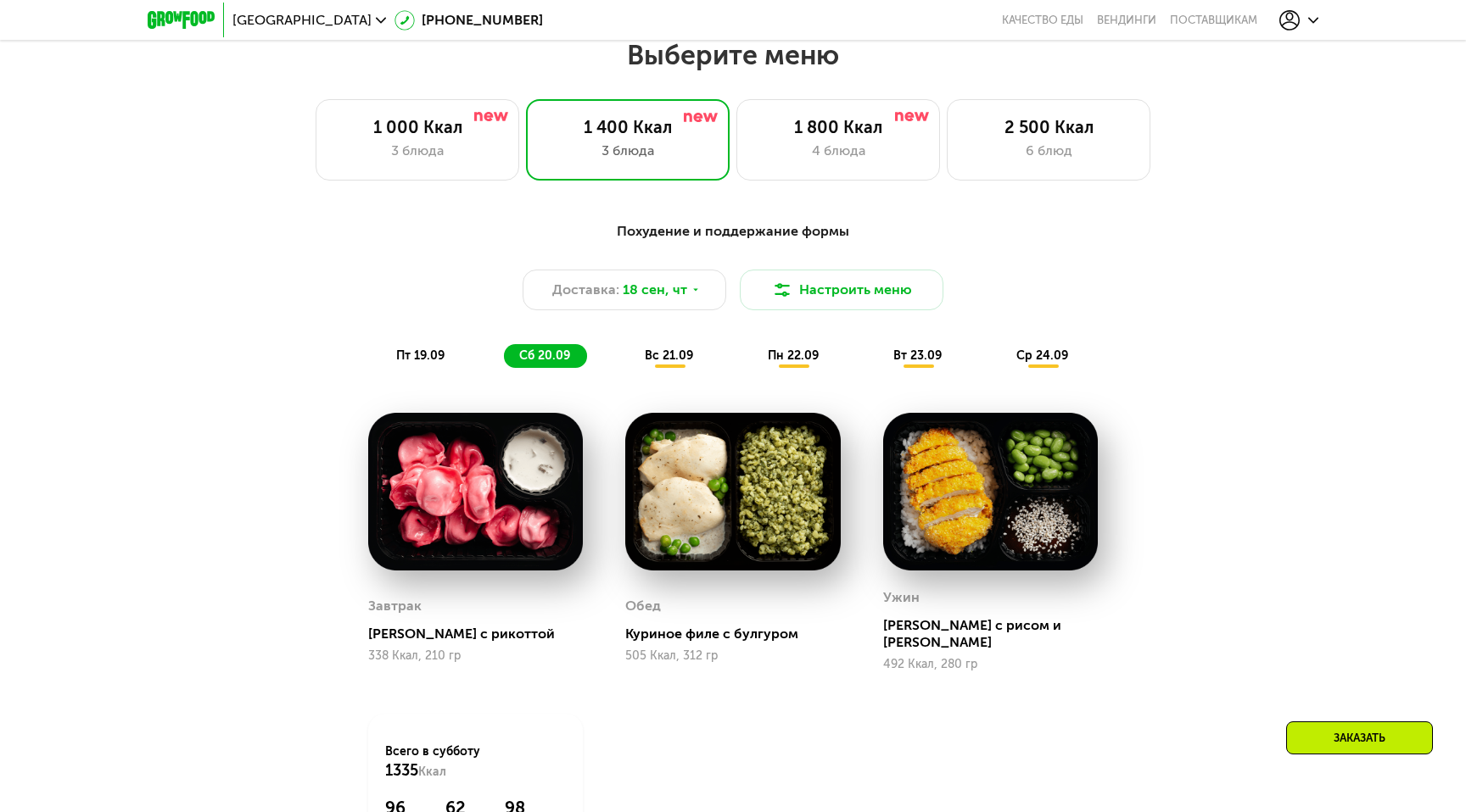
click at [659, 358] on span "вс 21.09" at bounding box center [669, 356] width 48 height 14
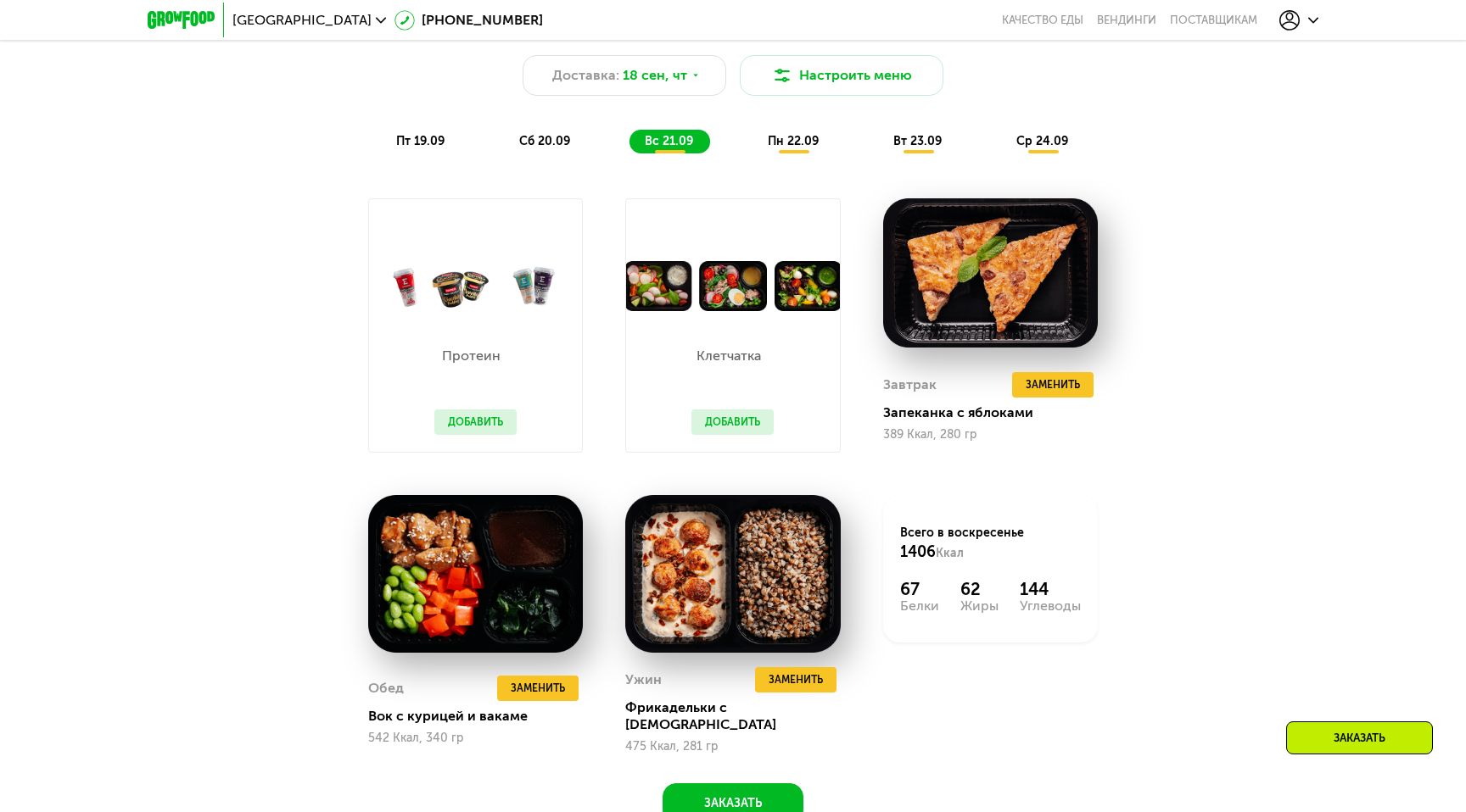
scroll to position [1494, 0]
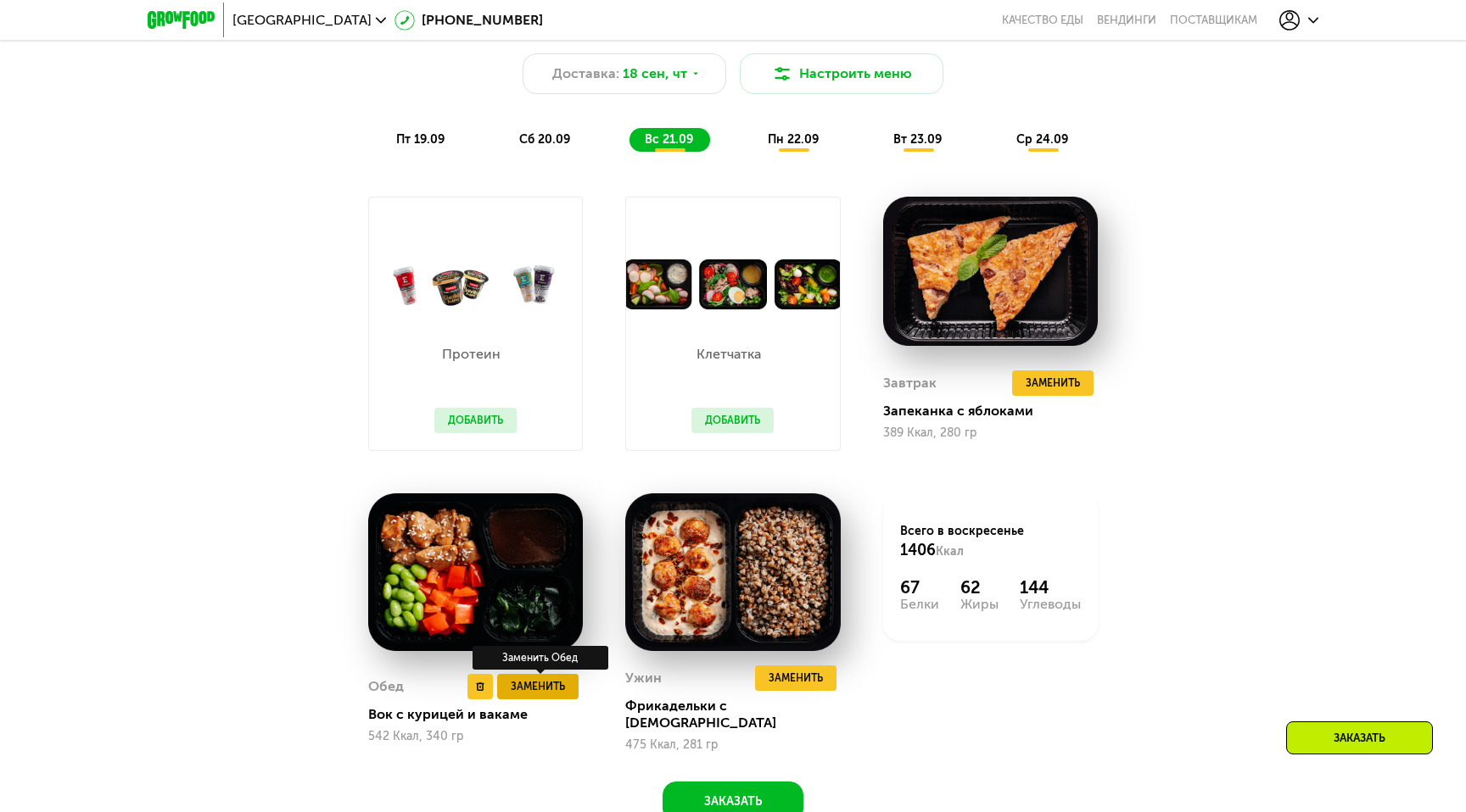
click at [533, 685] on span "Заменить" at bounding box center [537, 686] width 54 height 17
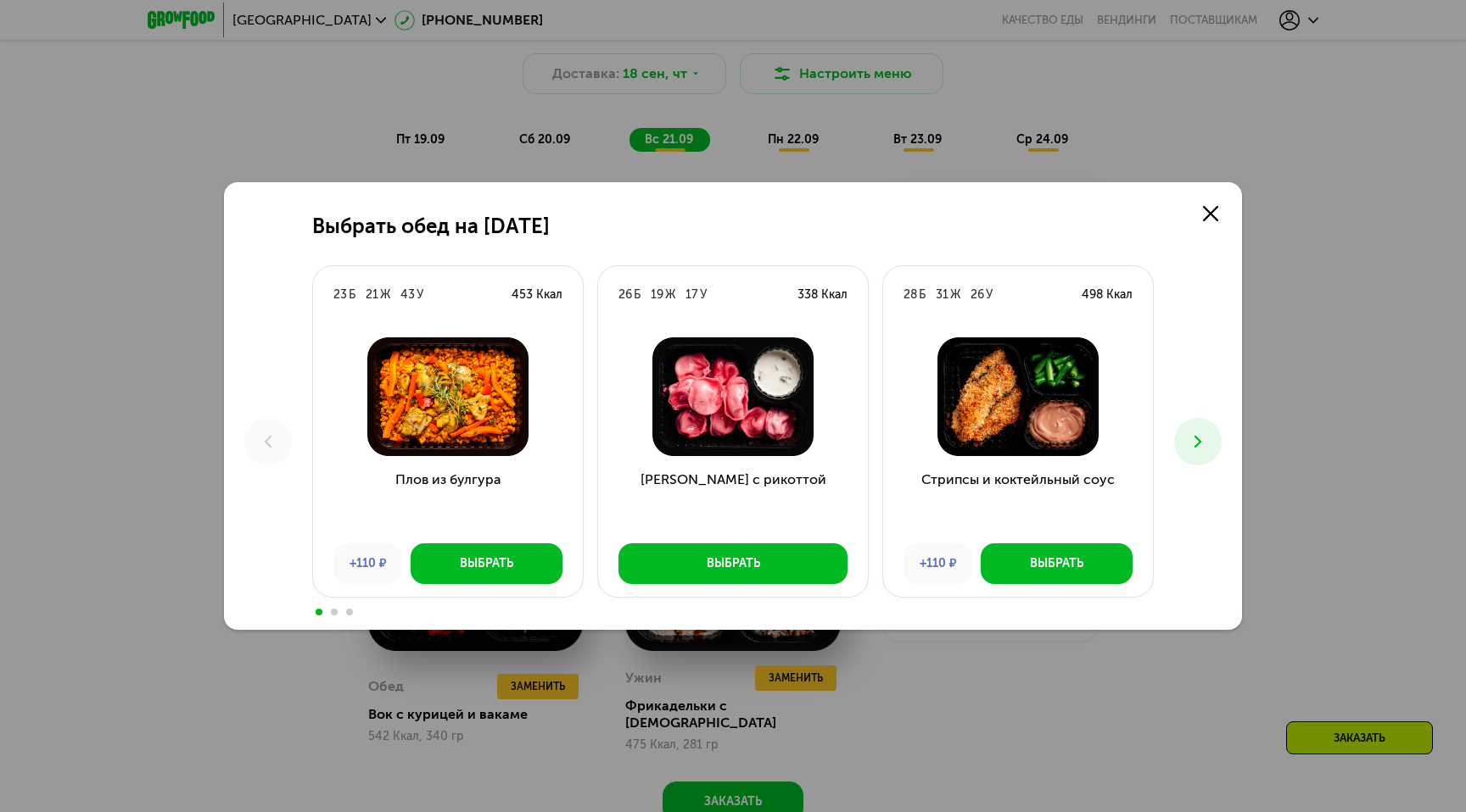
click at [534, 679] on div "Выбрать обед на [DATE] Б 21 Ж 43 У 453 Ккал Плов из булгура +110 ₽ Выбрать 26 Б…" at bounding box center [733, 406] width 1466 height 812
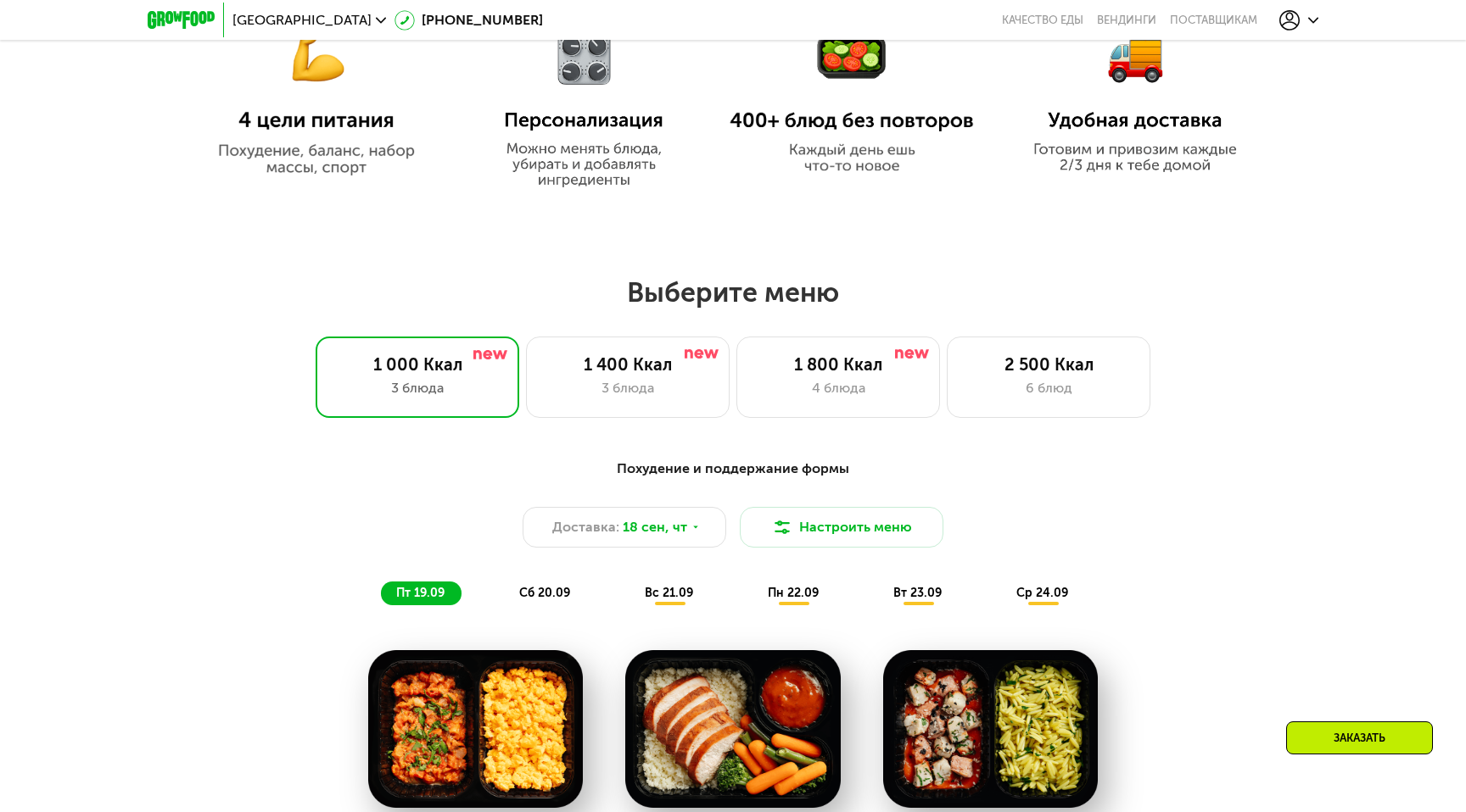
scroll to position [1083, 0]
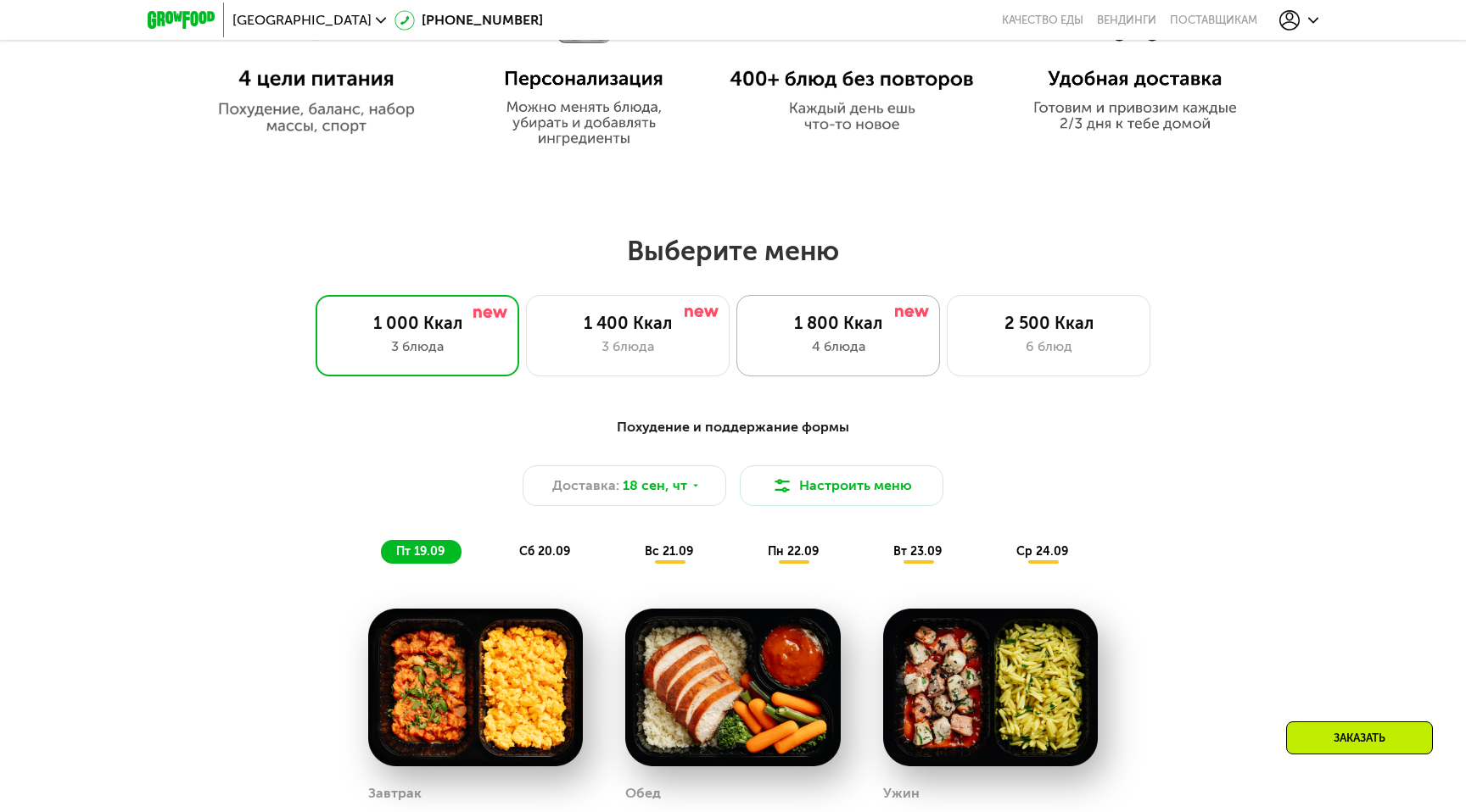
click at [793, 354] on div "4 блюда" at bounding box center [837, 346] width 168 height 20
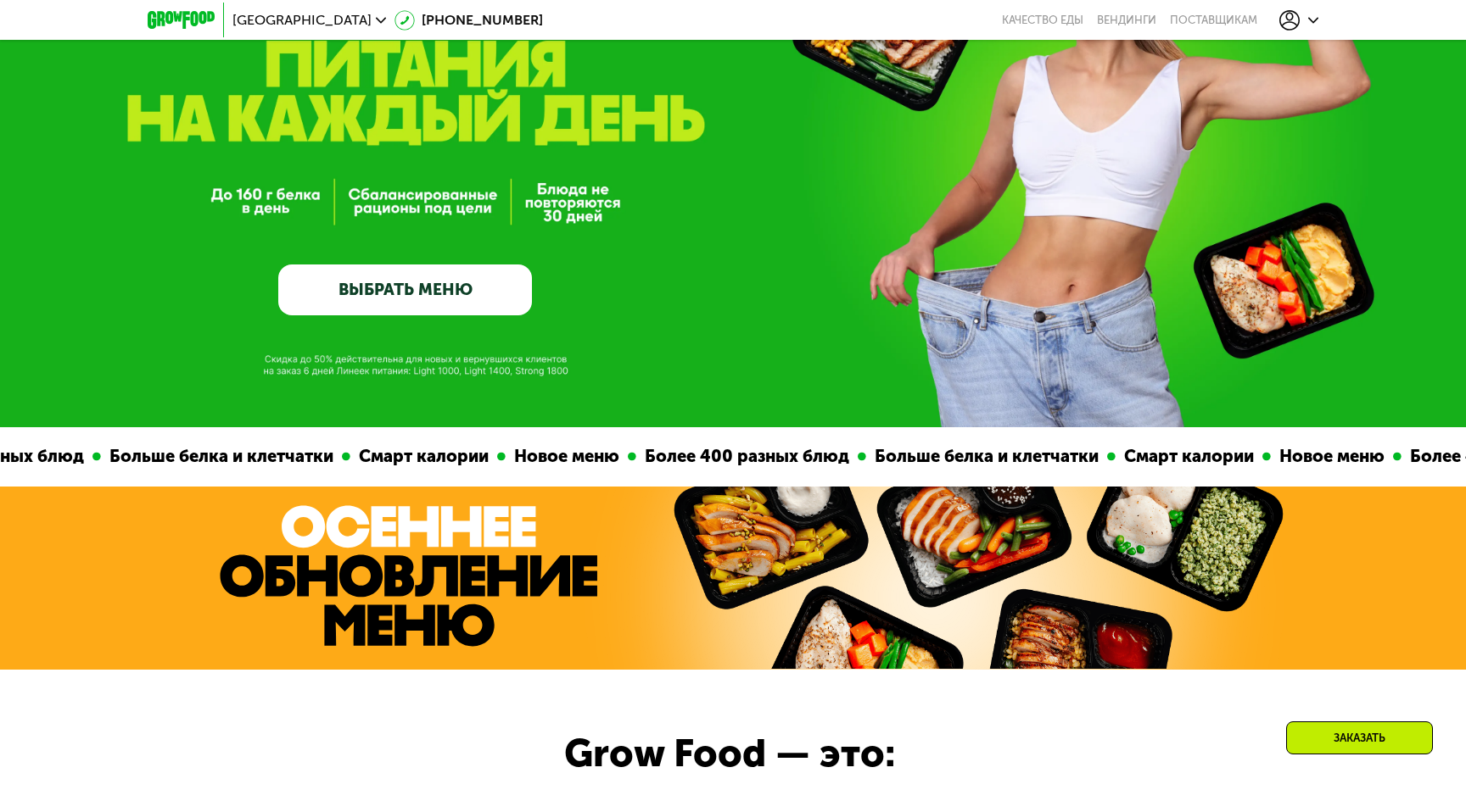
scroll to position [108, 0]
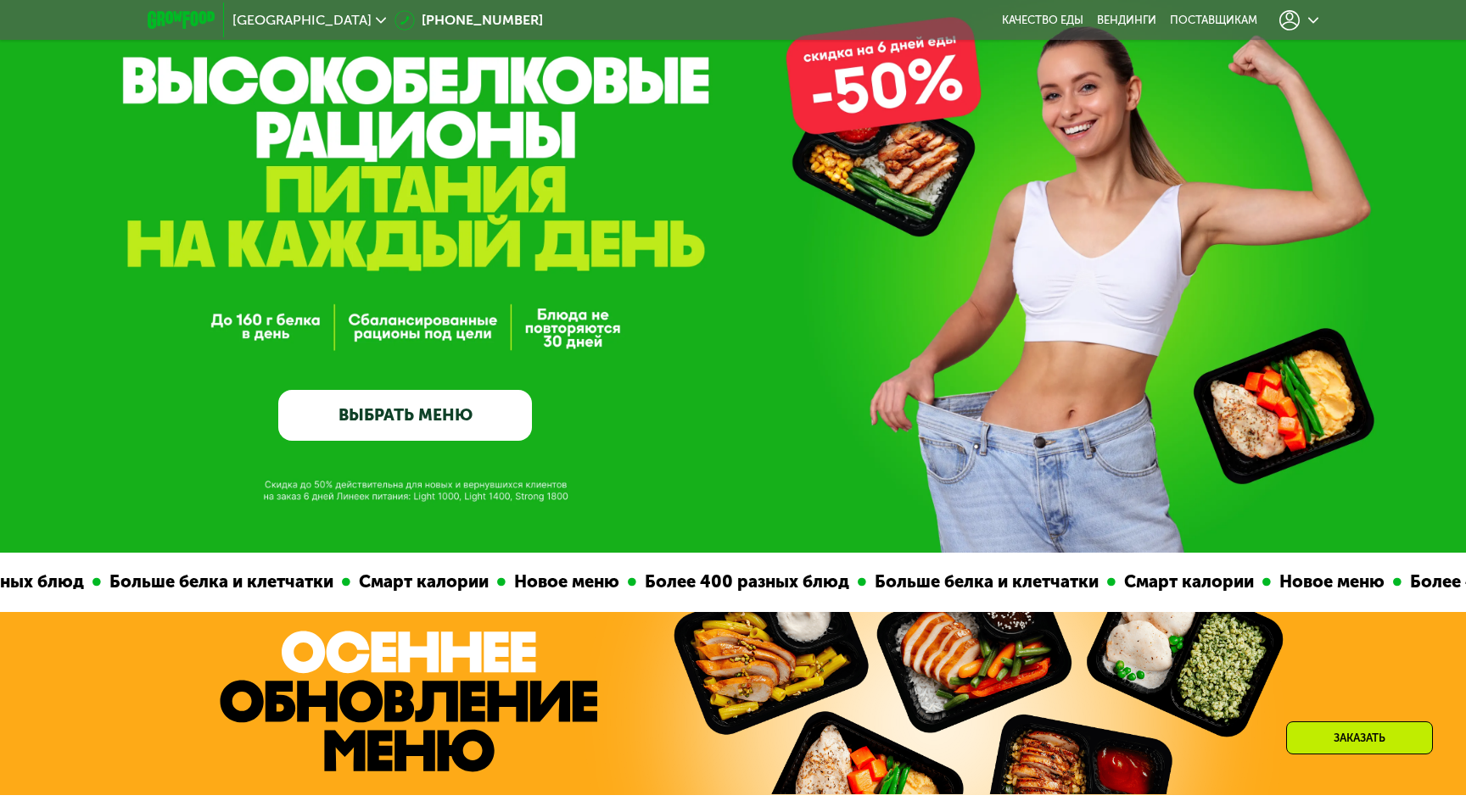
click at [505, 395] on link "ВЫБРАТЬ МЕНЮ" at bounding box center [405, 414] width 254 height 51
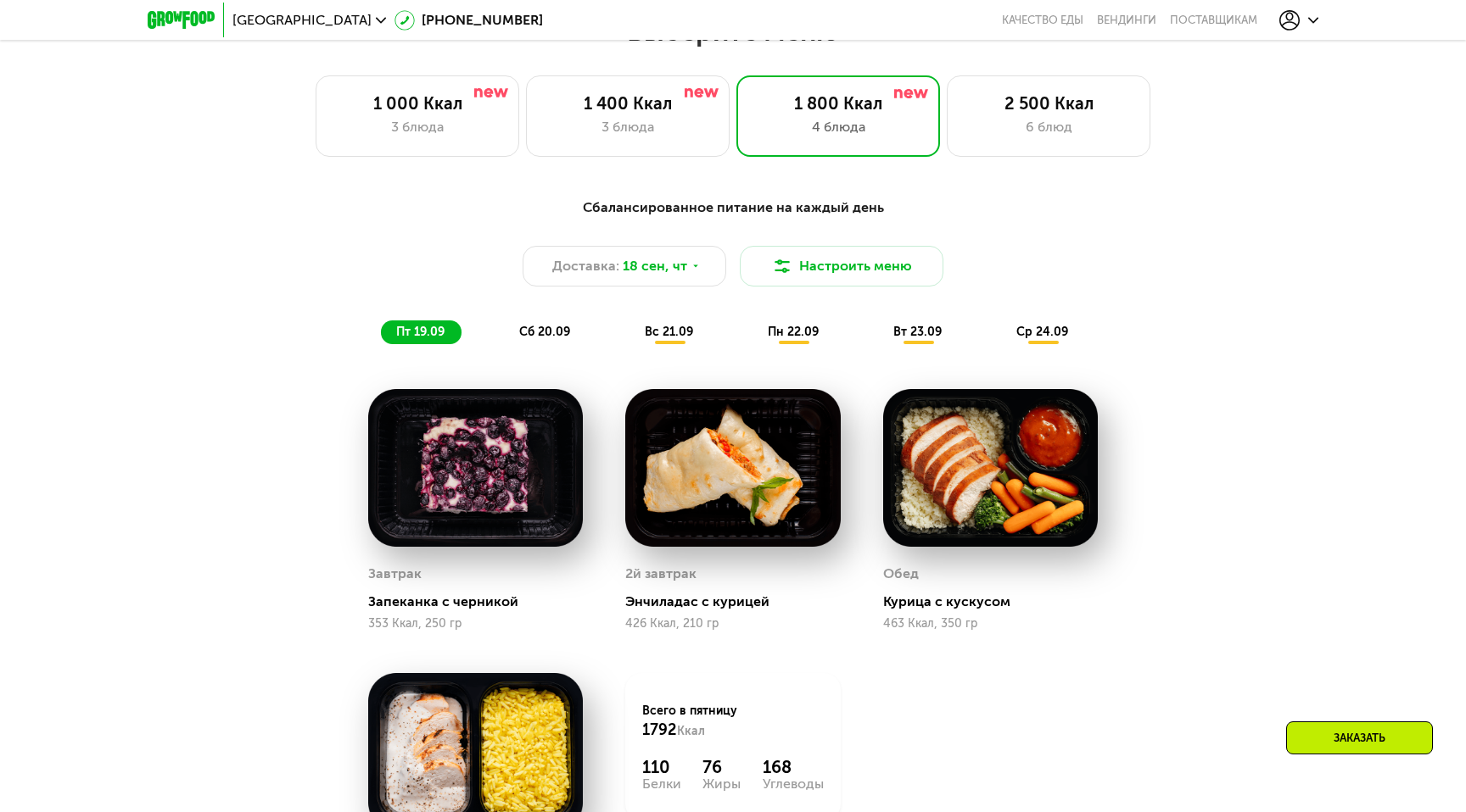
scroll to position [1307, 0]
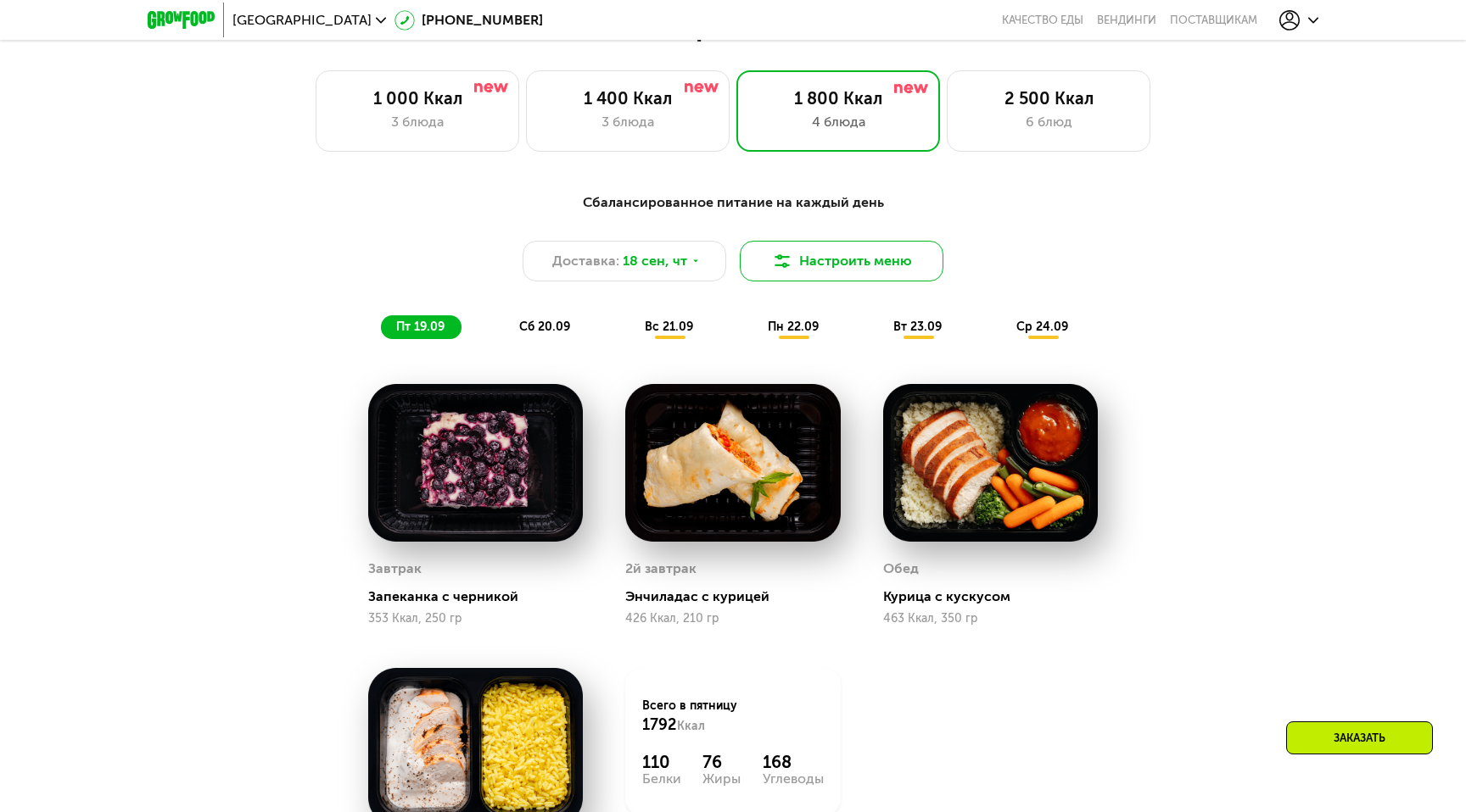
click at [847, 257] on button "Настроить меню" at bounding box center [841, 261] width 203 height 41
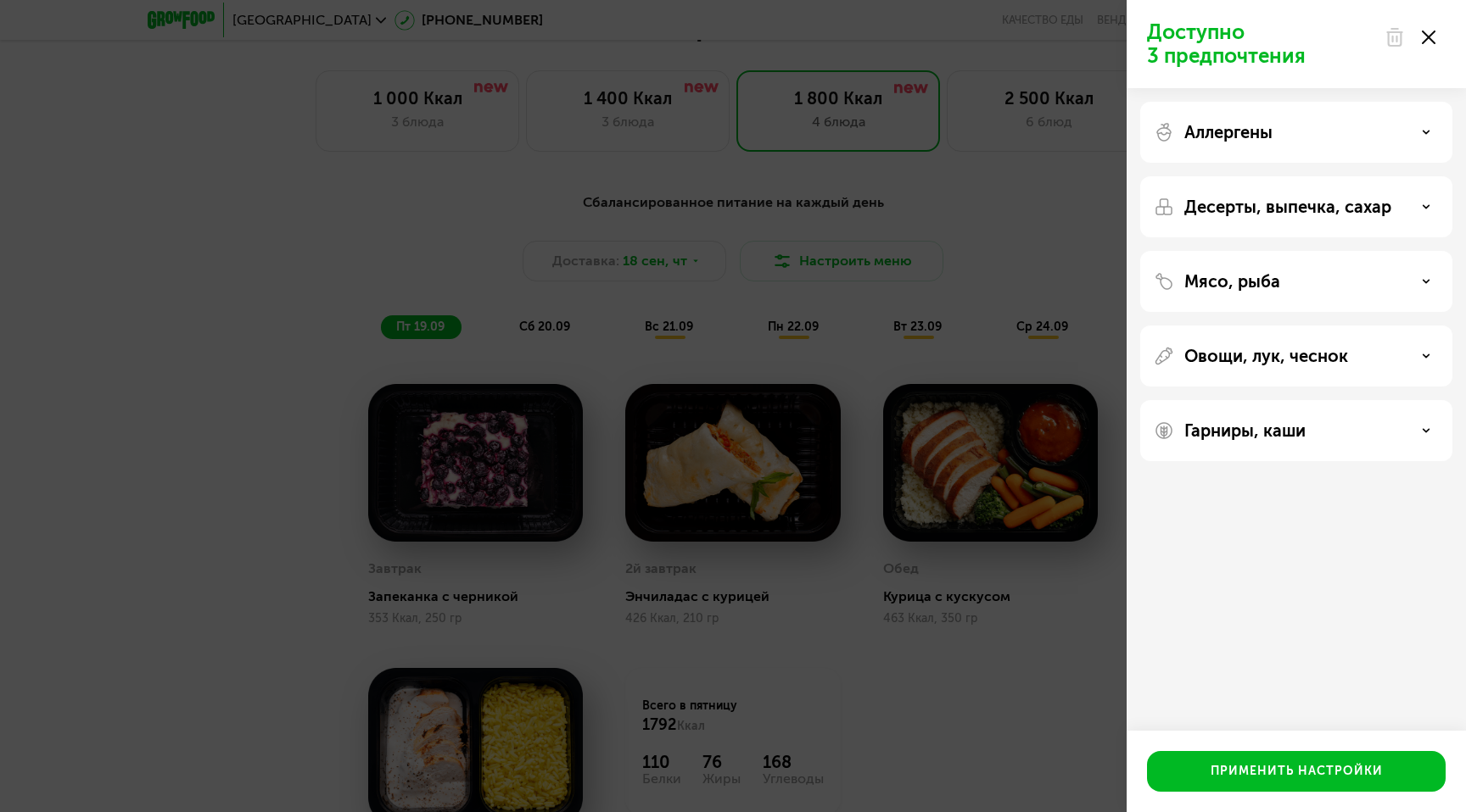
click at [981, 213] on div "Доступно 3 предпочтения Аллергены Десерты, выпечка, сахар Мясо, рыба Овощи, лук…" at bounding box center [733, 406] width 1466 height 812
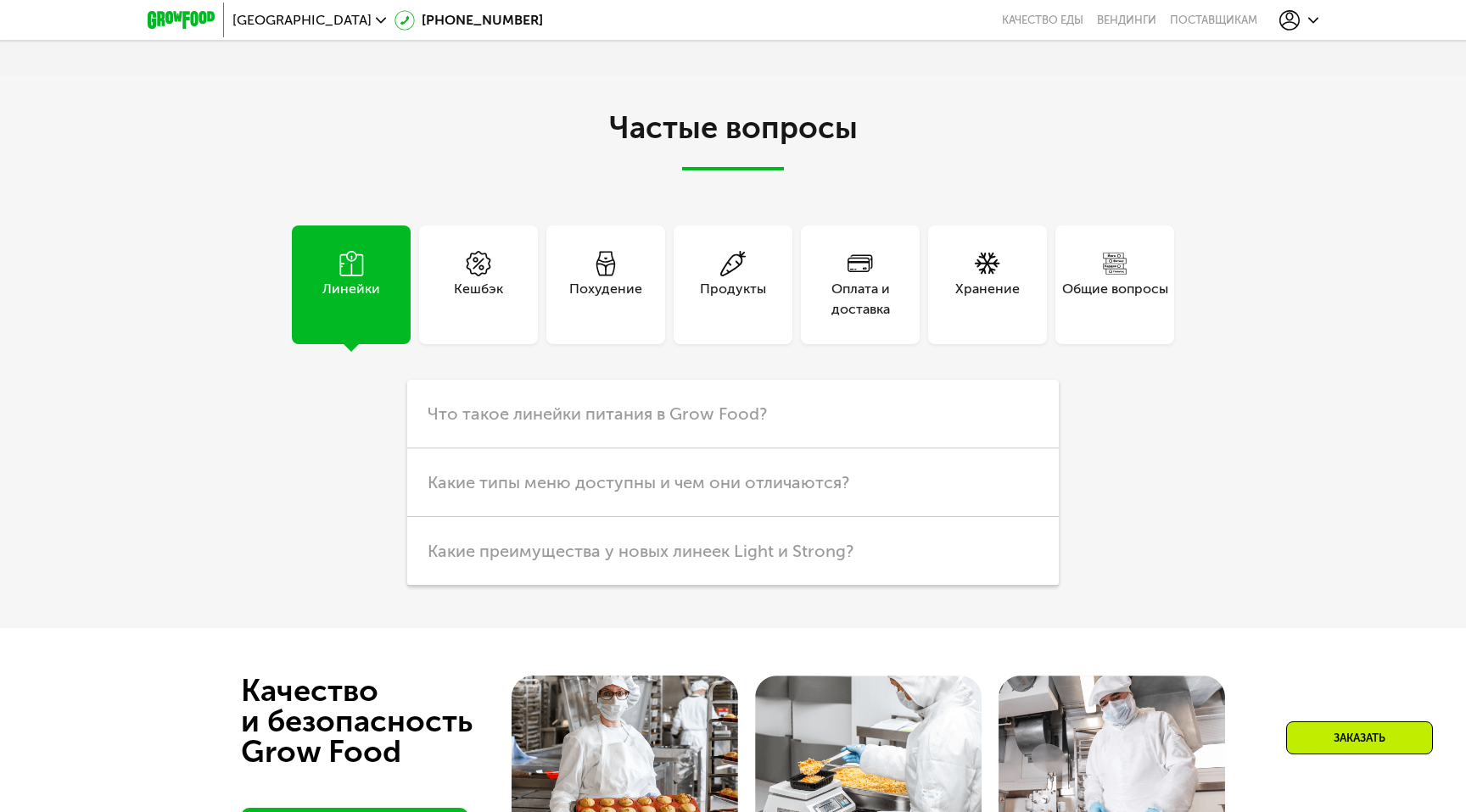
scroll to position [4809, 0]
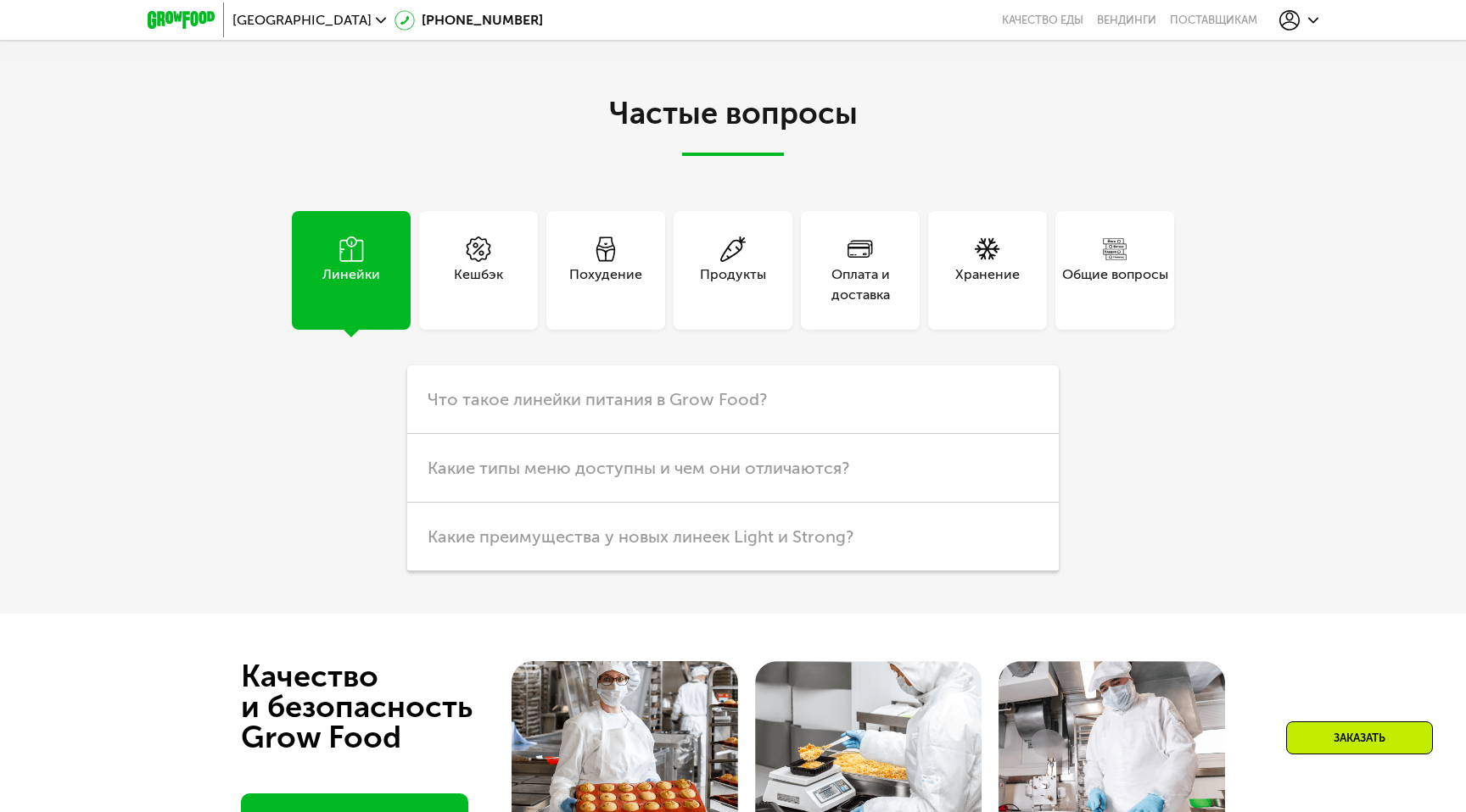
click at [948, 268] on div "Хранение" at bounding box center [987, 271] width 119 height 119
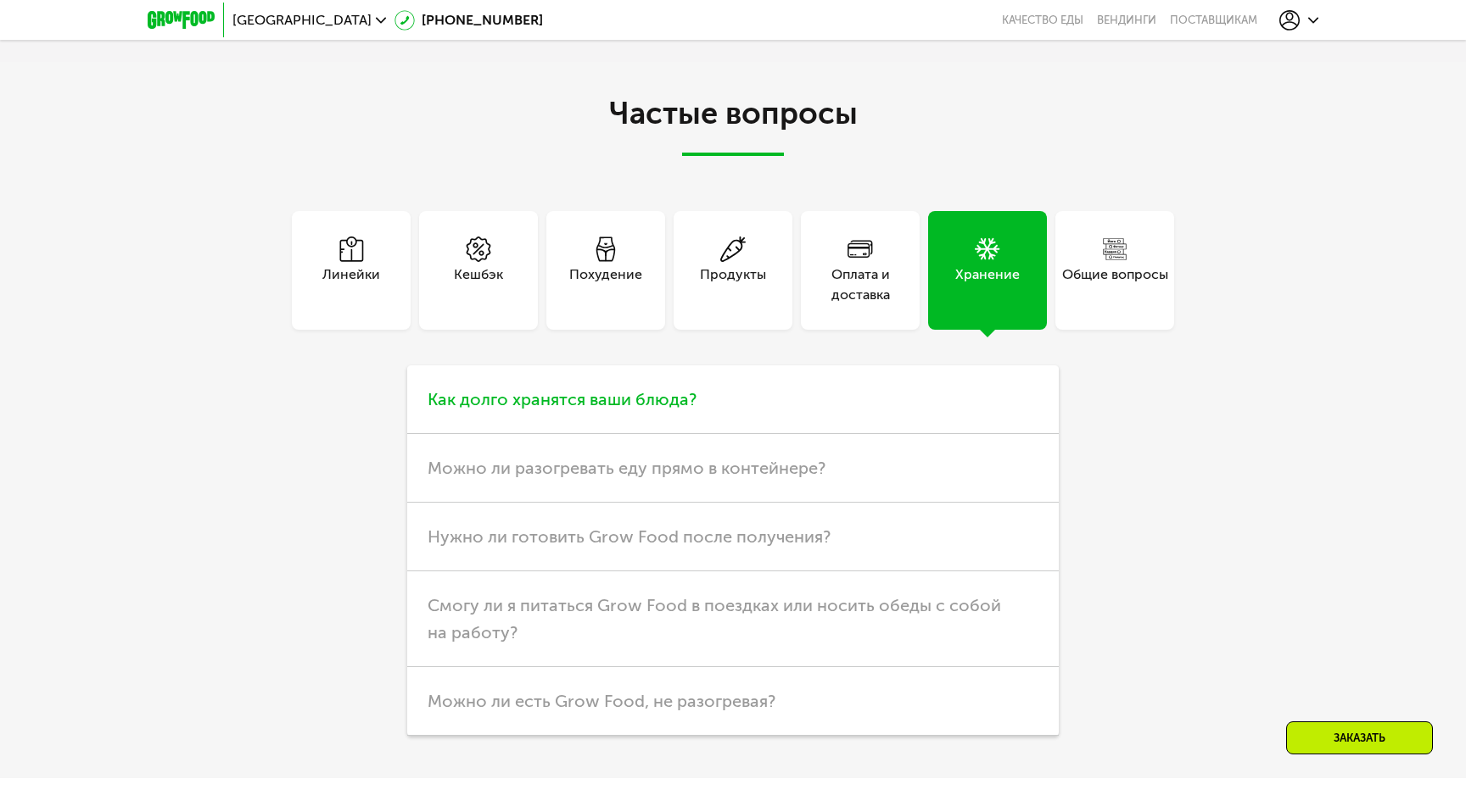
click at [767, 368] on h3 "Как долго хранятся ваши блюда?" at bounding box center [733, 399] width 652 height 68
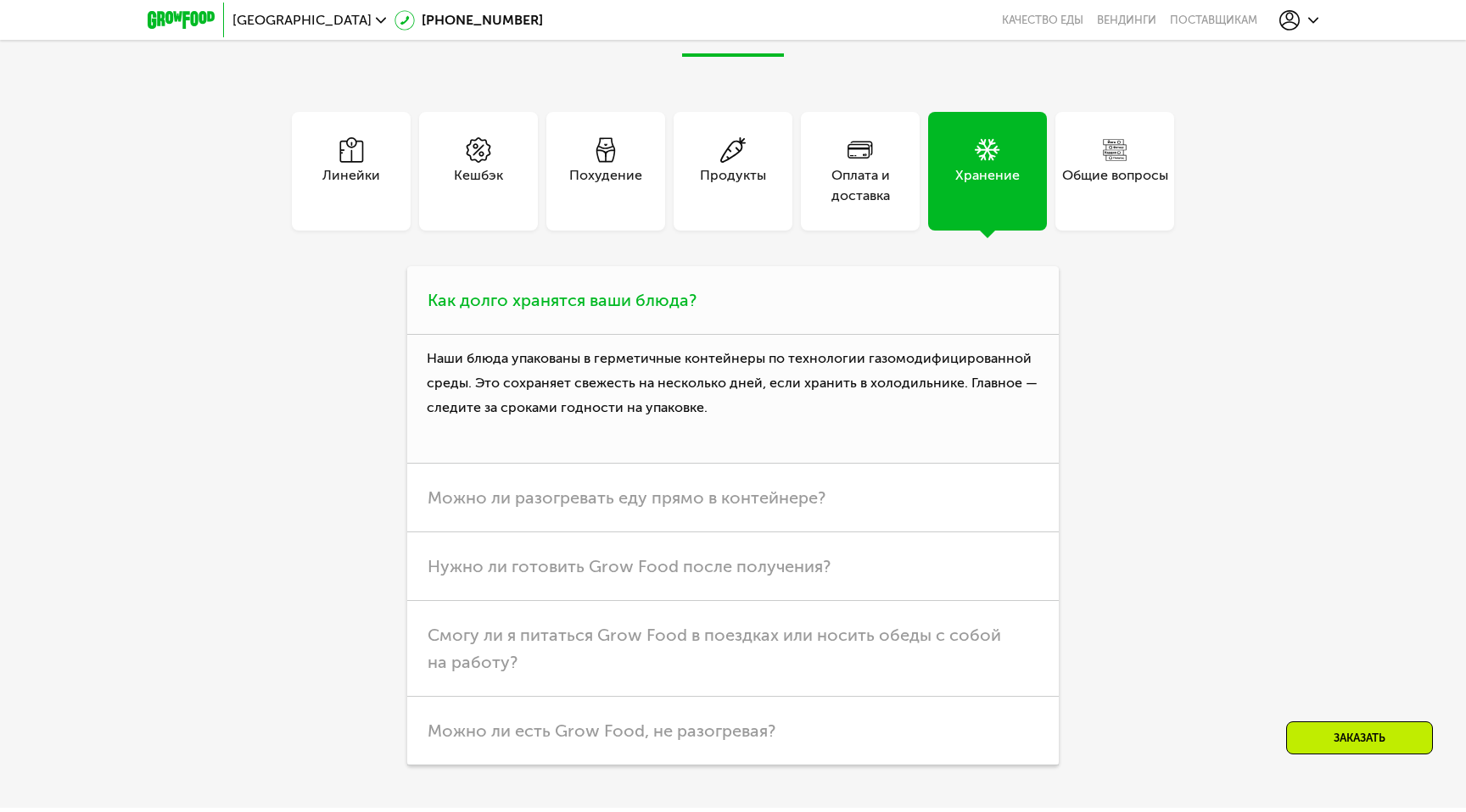
scroll to position [4926, 0]
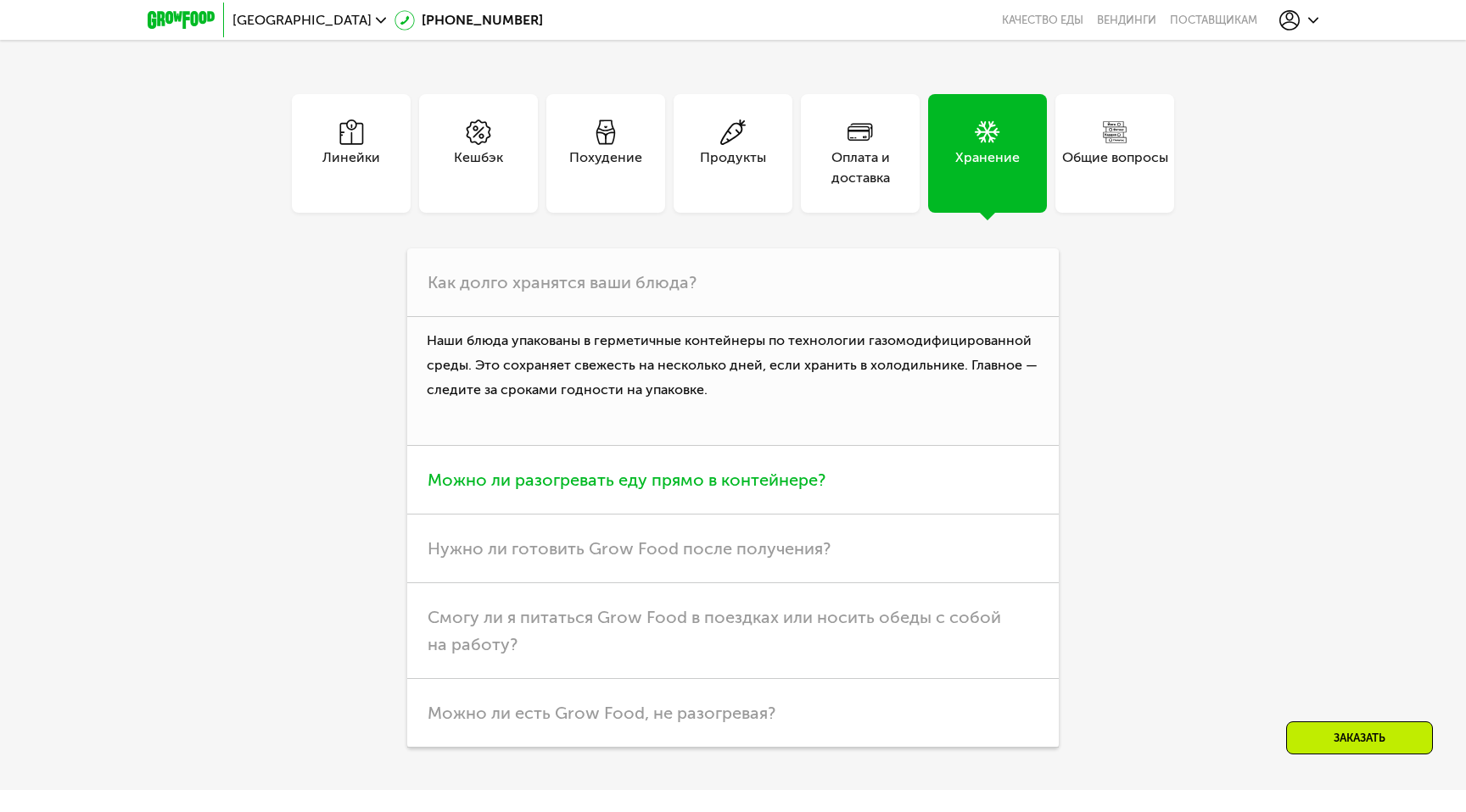
click at [716, 469] on span "Можно ли разогревать еду прямо в контейнере?" at bounding box center [627, 479] width 398 height 20
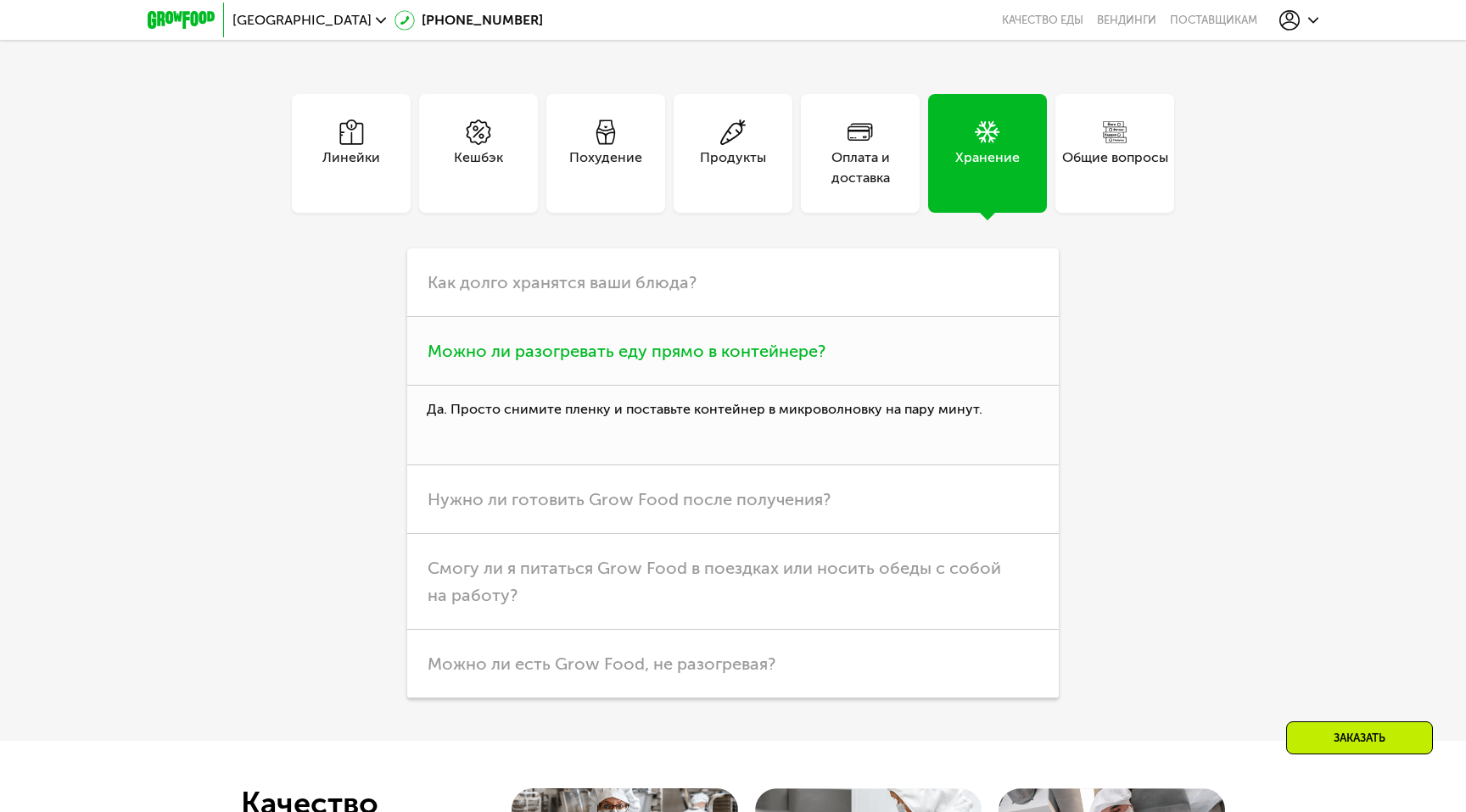
click at [751, 345] on h3 "Можно ли разогревать еду прямо в контейнере?" at bounding box center [733, 351] width 652 height 68
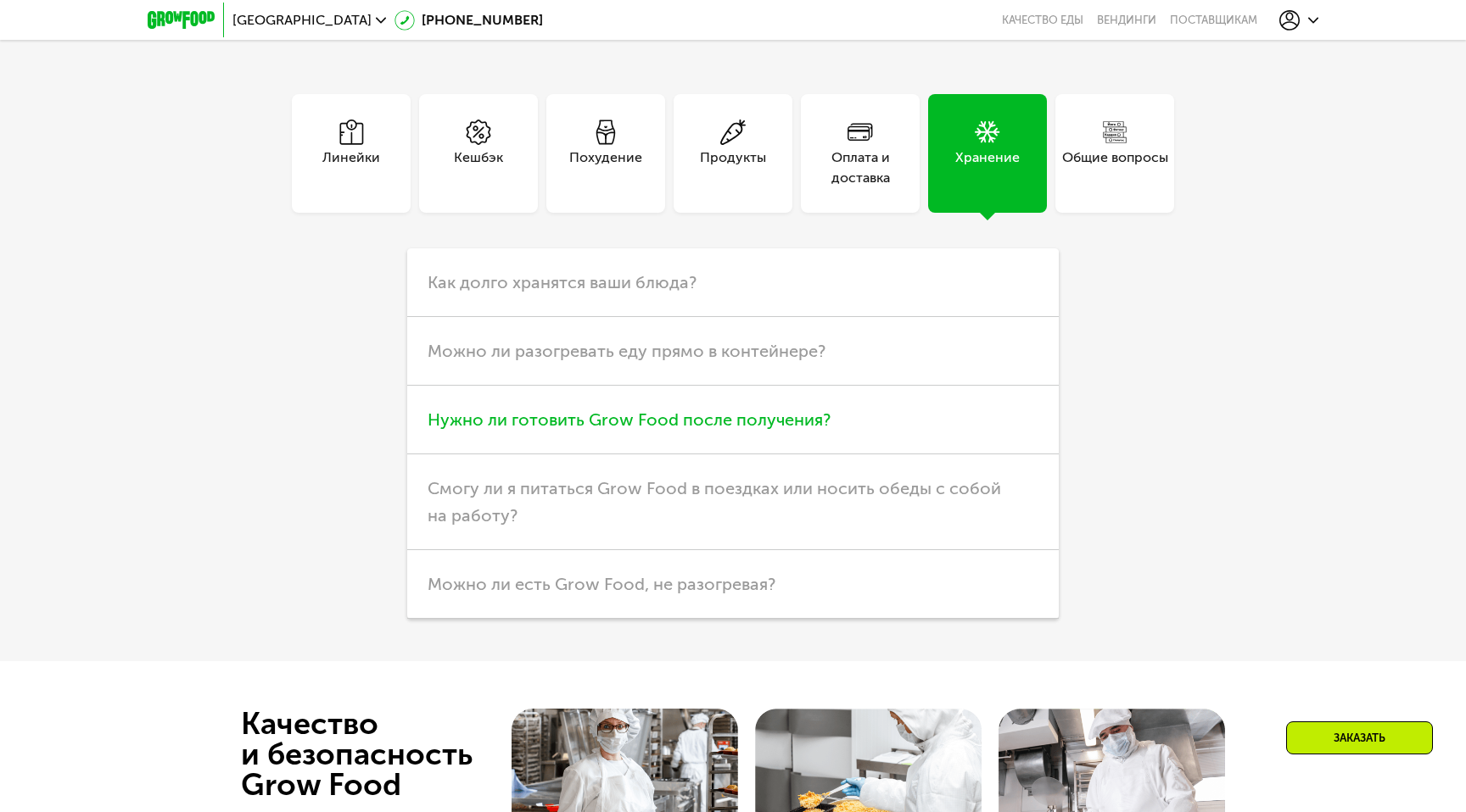
click at [713, 409] on span "Нужно ли готовить Grow Food после получения?" at bounding box center [630, 419] width 403 height 20
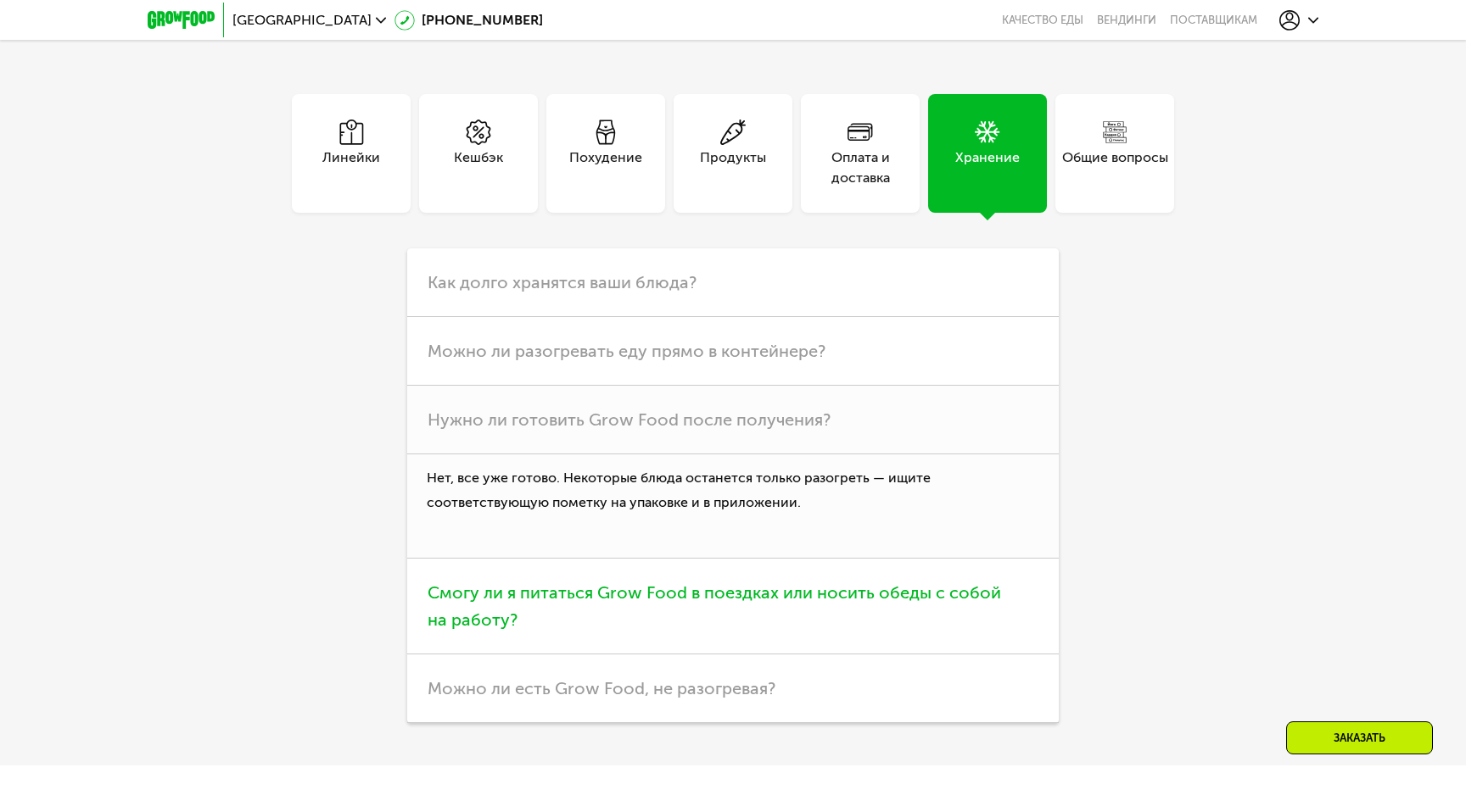
click at [665, 563] on h3 "Смогу ли я питаться Grow Food в поездках или носить обеды с собой на работу?" at bounding box center [733, 607] width 652 height 96
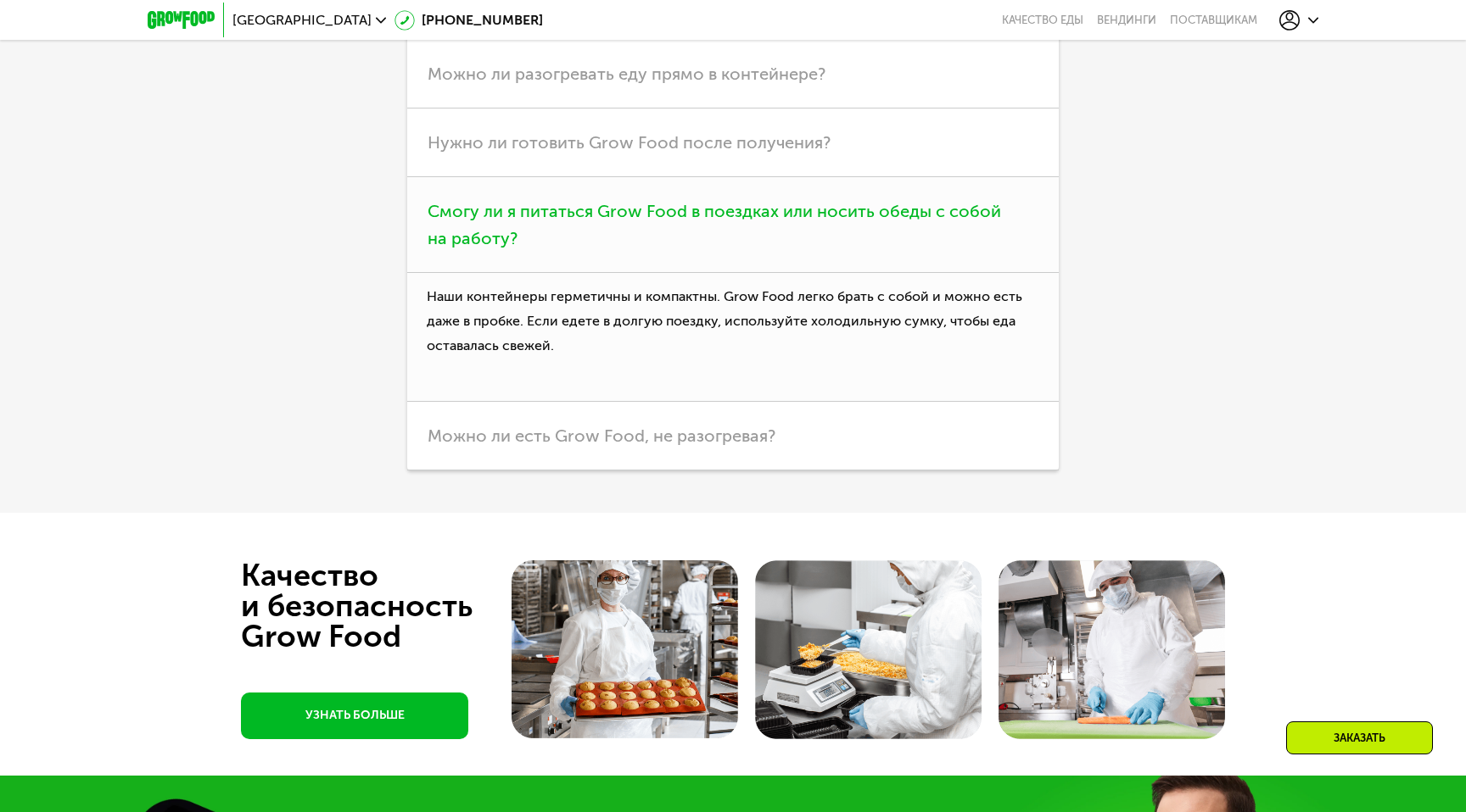
scroll to position [5231, 0]
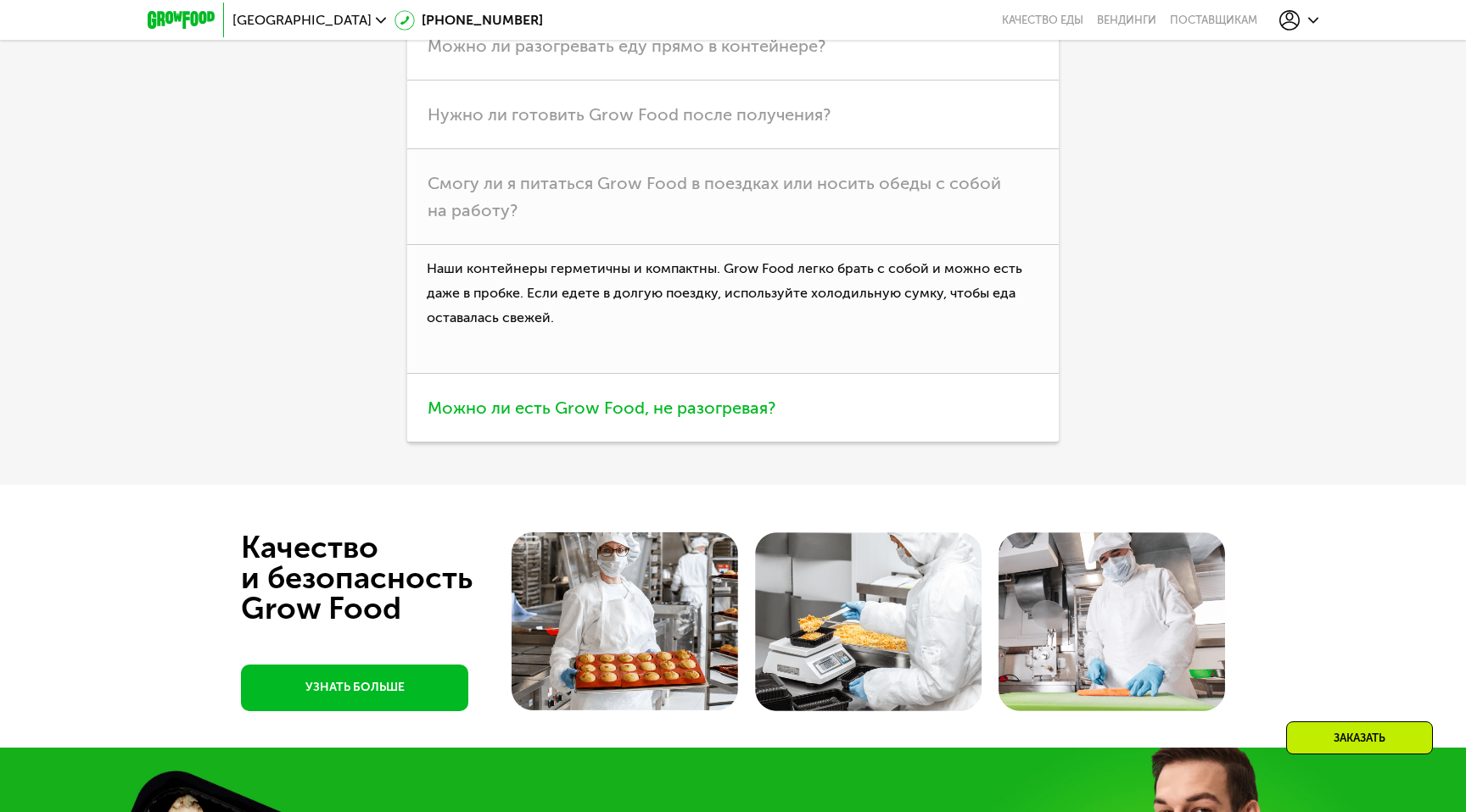
click at [695, 398] on span "Можно ли есть Grow Food, не разогревая?" at bounding box center [602, 407] width 348 height 20
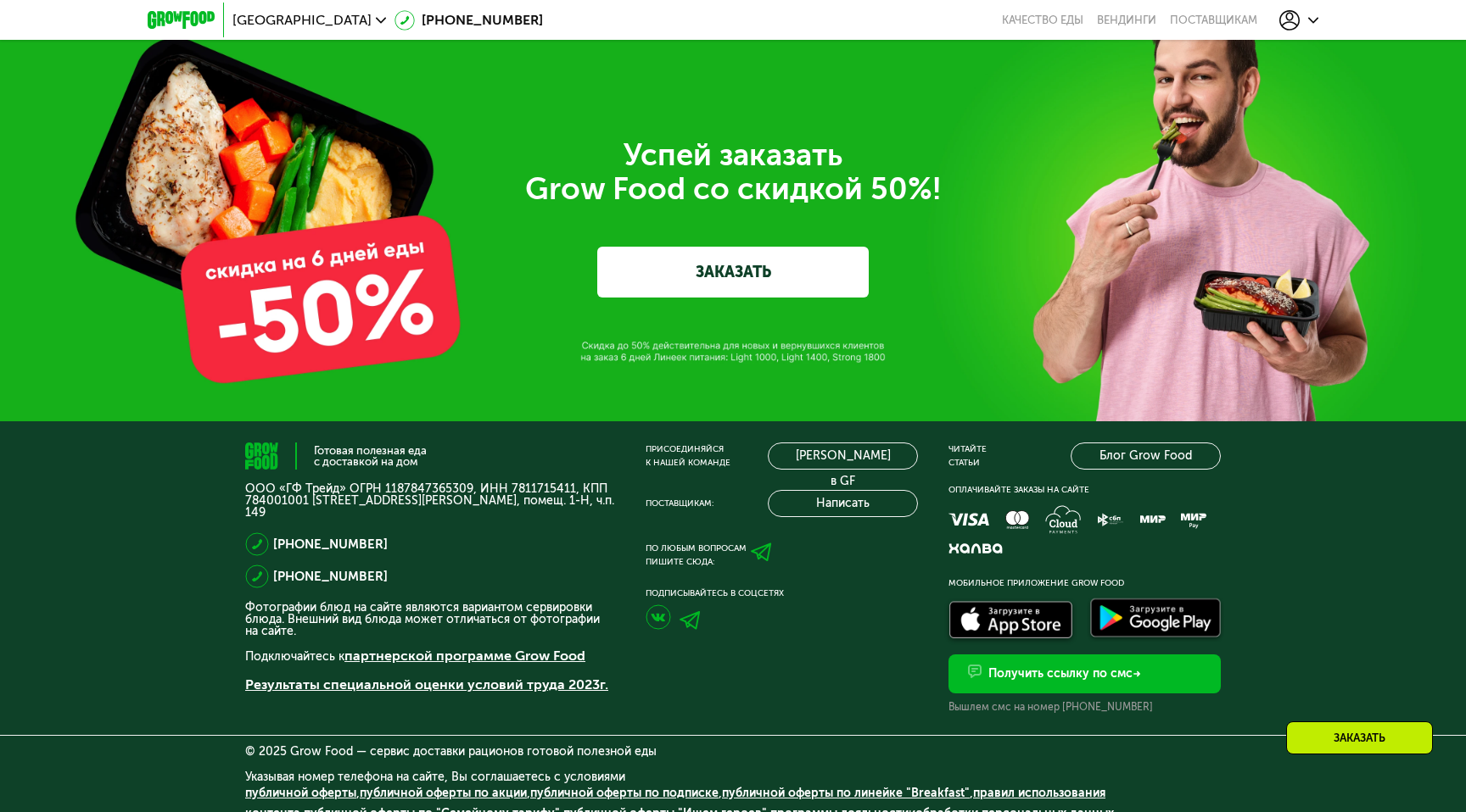
scroll to position [5942, 0]
